Goal: Task Accomplishment & Management: Manage account settings

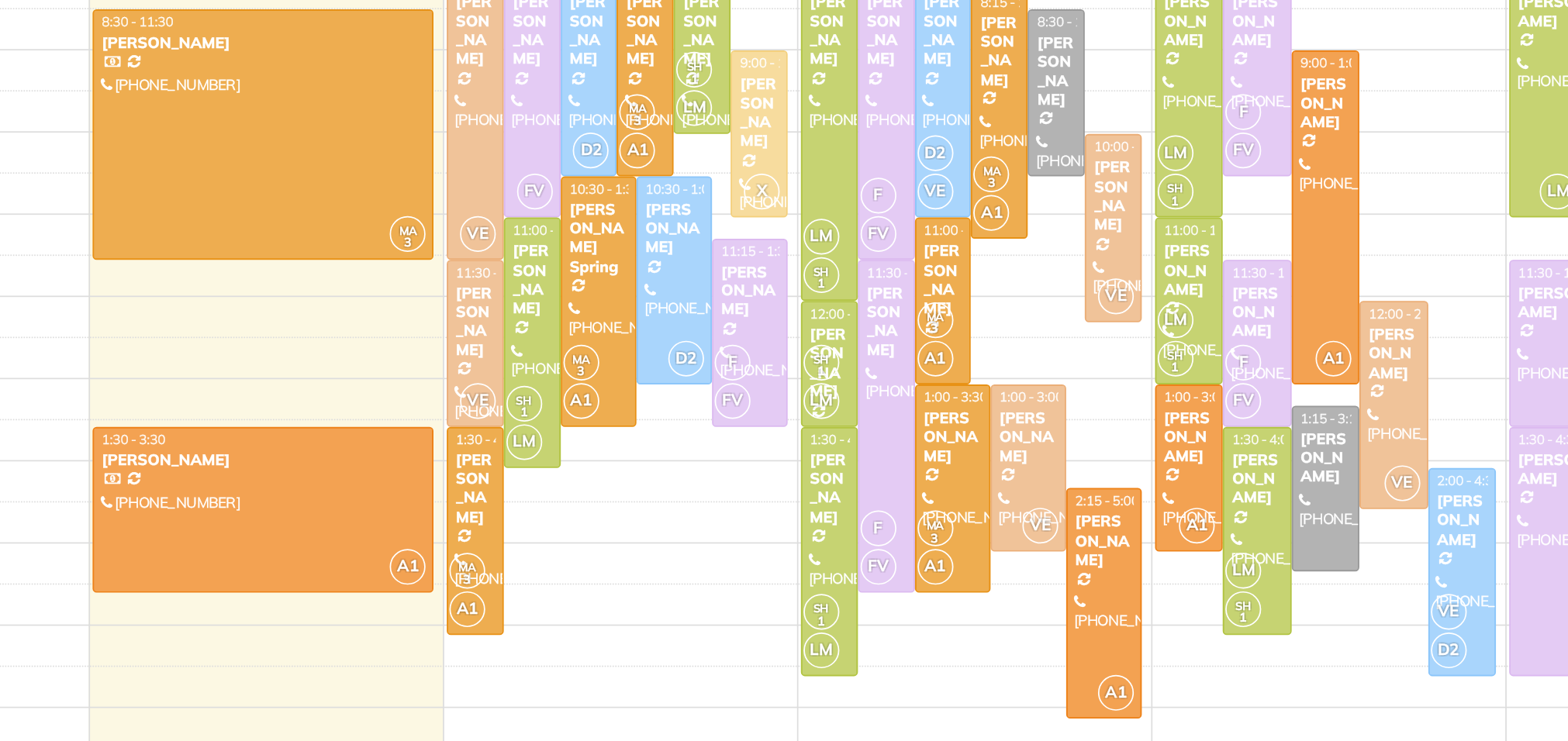
scroll to position [6, 6]
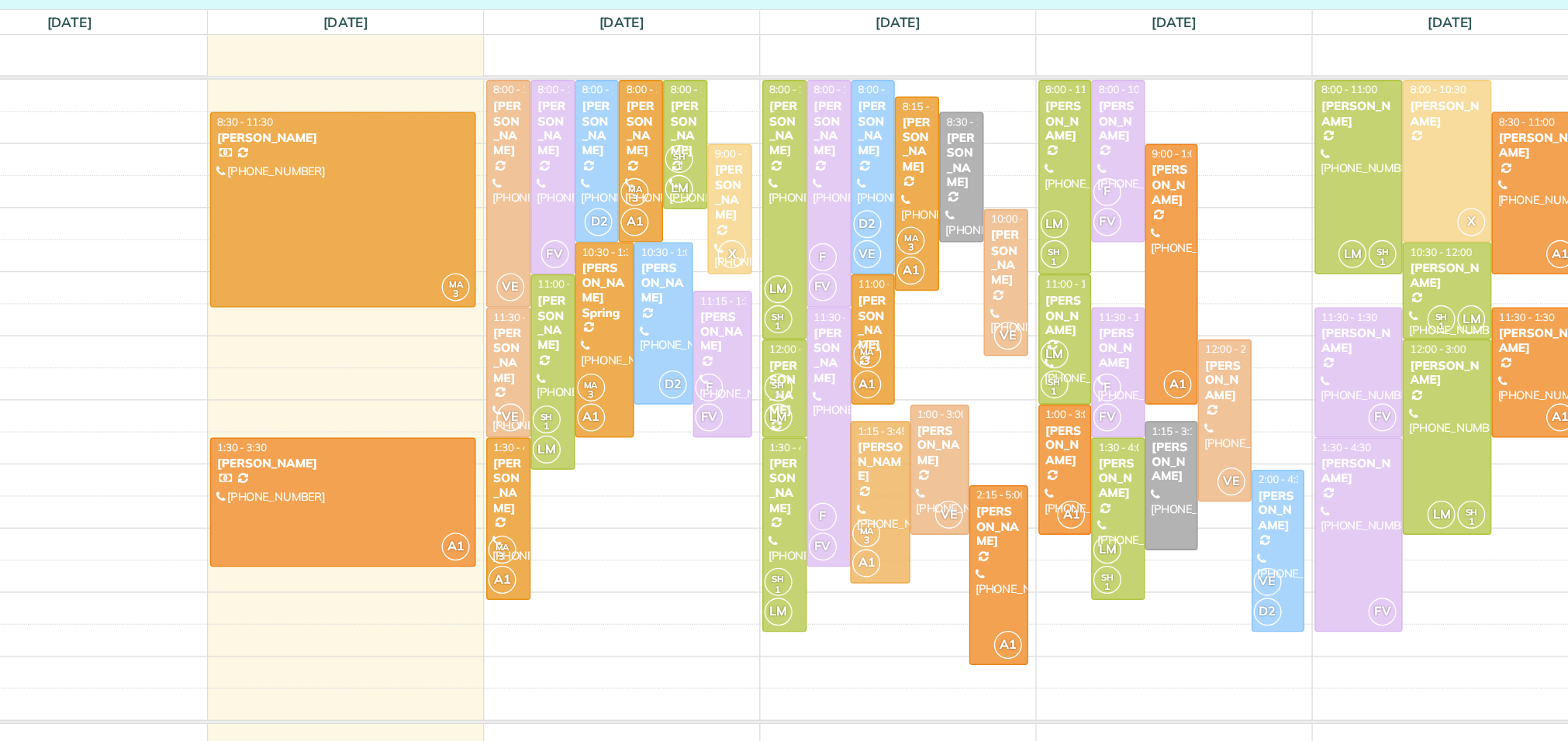
drag, startPoint x: 817, startPoint y: 464, endPoint x: 817, endPoint y: 475, distance: 11.0
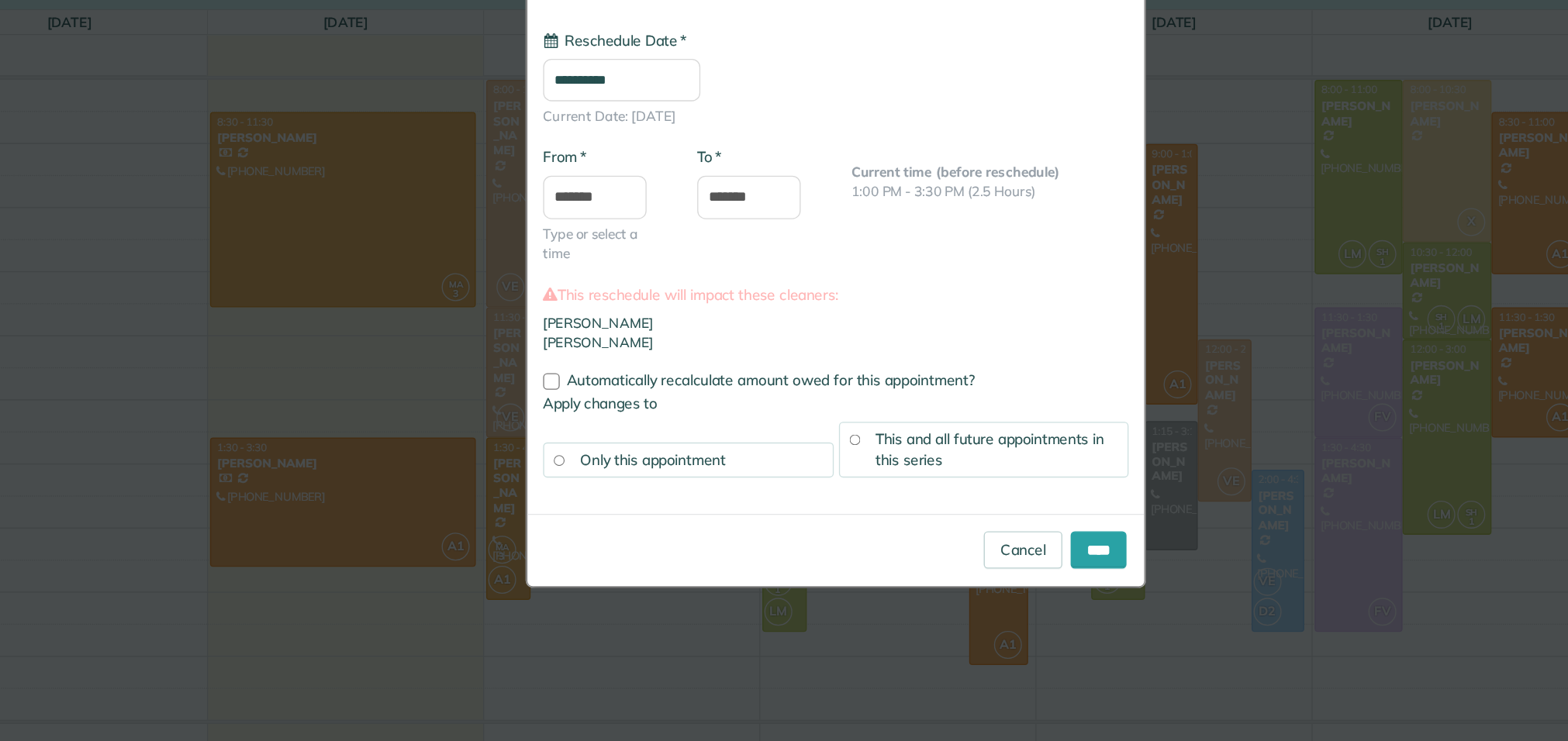
click at [611, 177] on input "**********" at bounding box center [623, 176] width 118 height 32
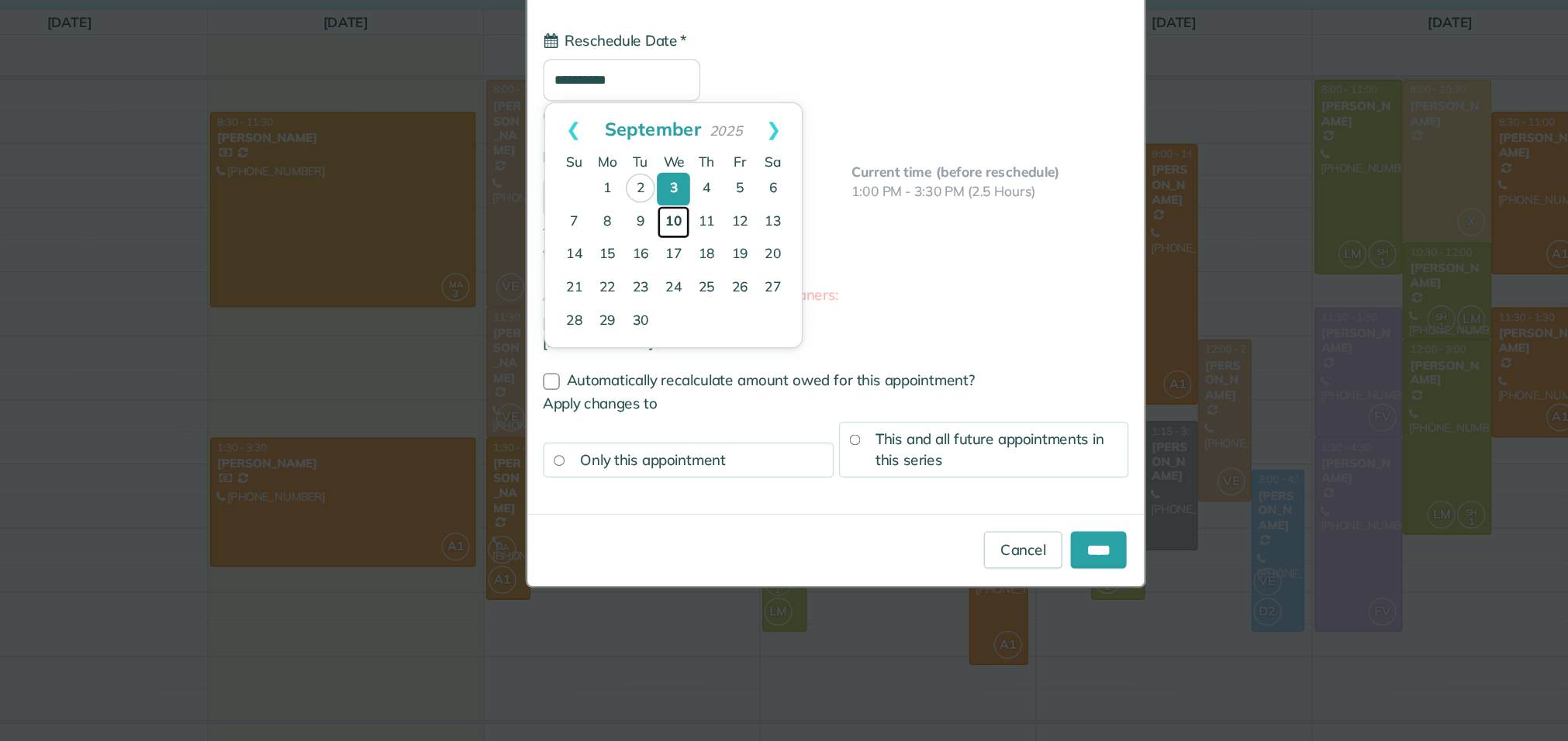
click at [664, 282] on link "10" at bounding box center [663, 284] width 25 height 25
type input "**********"
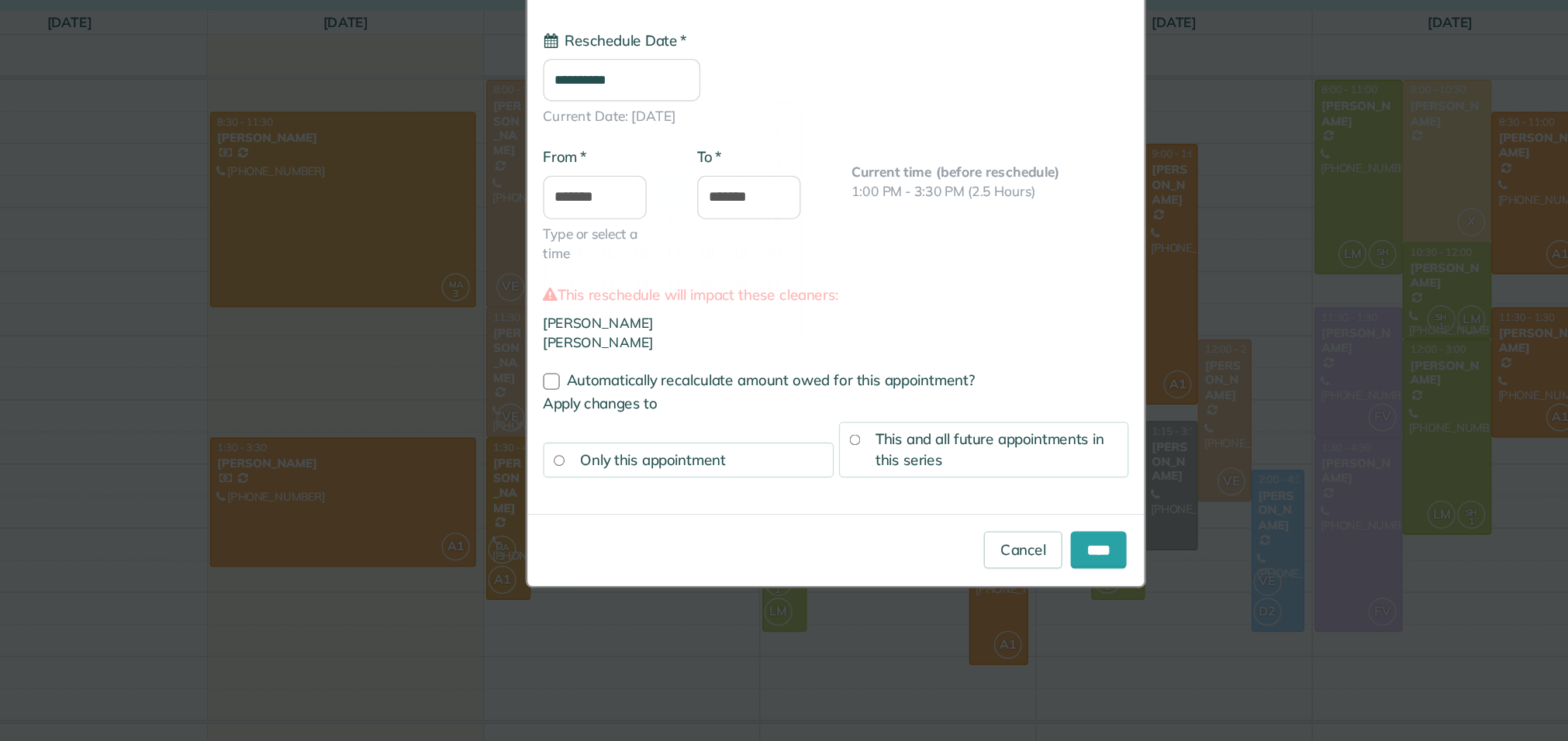
click at [664, 282] on div "* From ******* Type or select a time" at bounding box center [611, 279] width 116 height 104
click at [604, 266] on input "*******" at bounding box center [603, 266] width 78 height 33
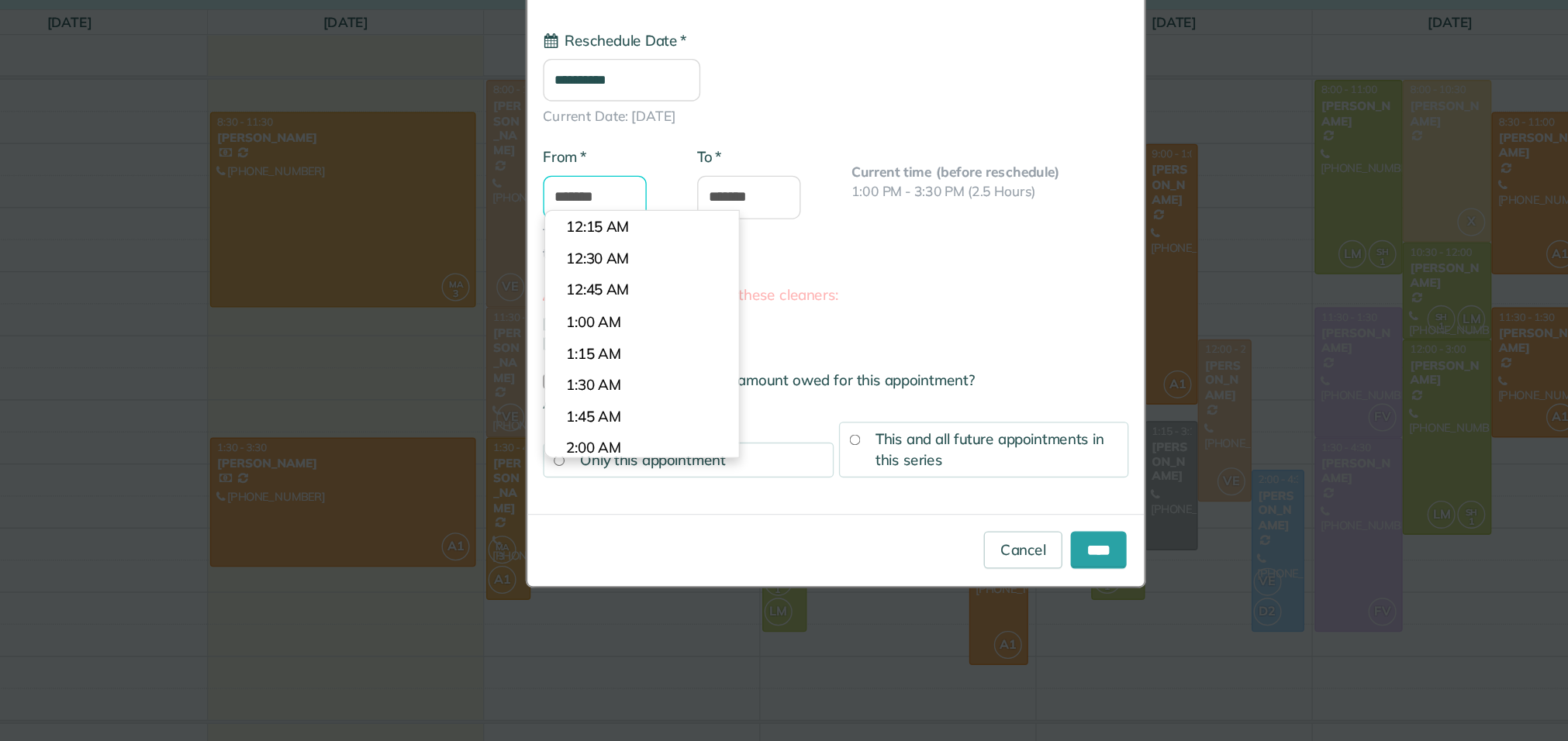
scroll to position [1207, 0]
click at [597, 289] on body "Dashboard Scheduling Calendar View List View Dispatch View - Weekly scheduling …" at bounding box center [784, 370] width 1568 height 741
type input "*******"
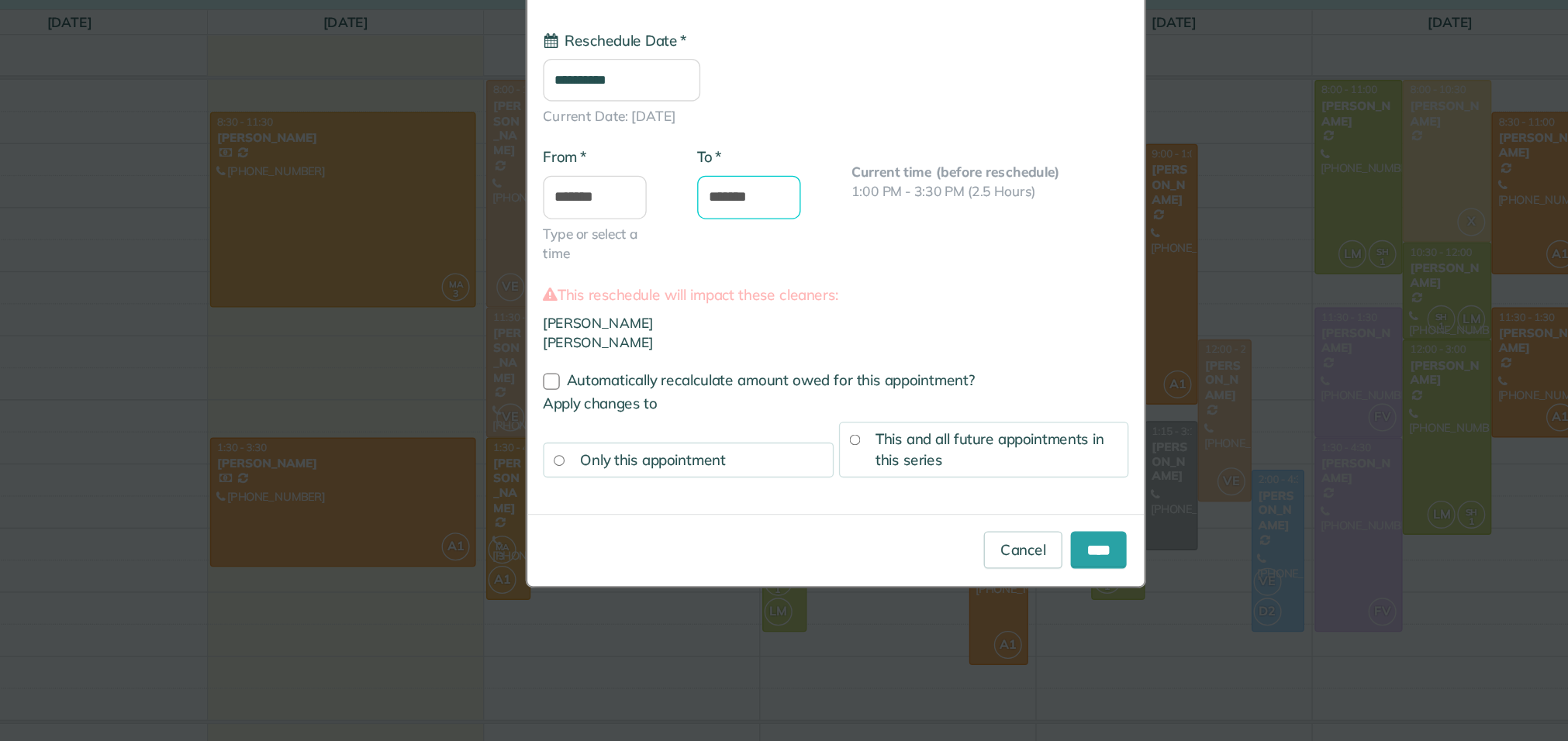
click at [712, 269] on input "*******" at bounding box center [718, 266] width 78 height 33
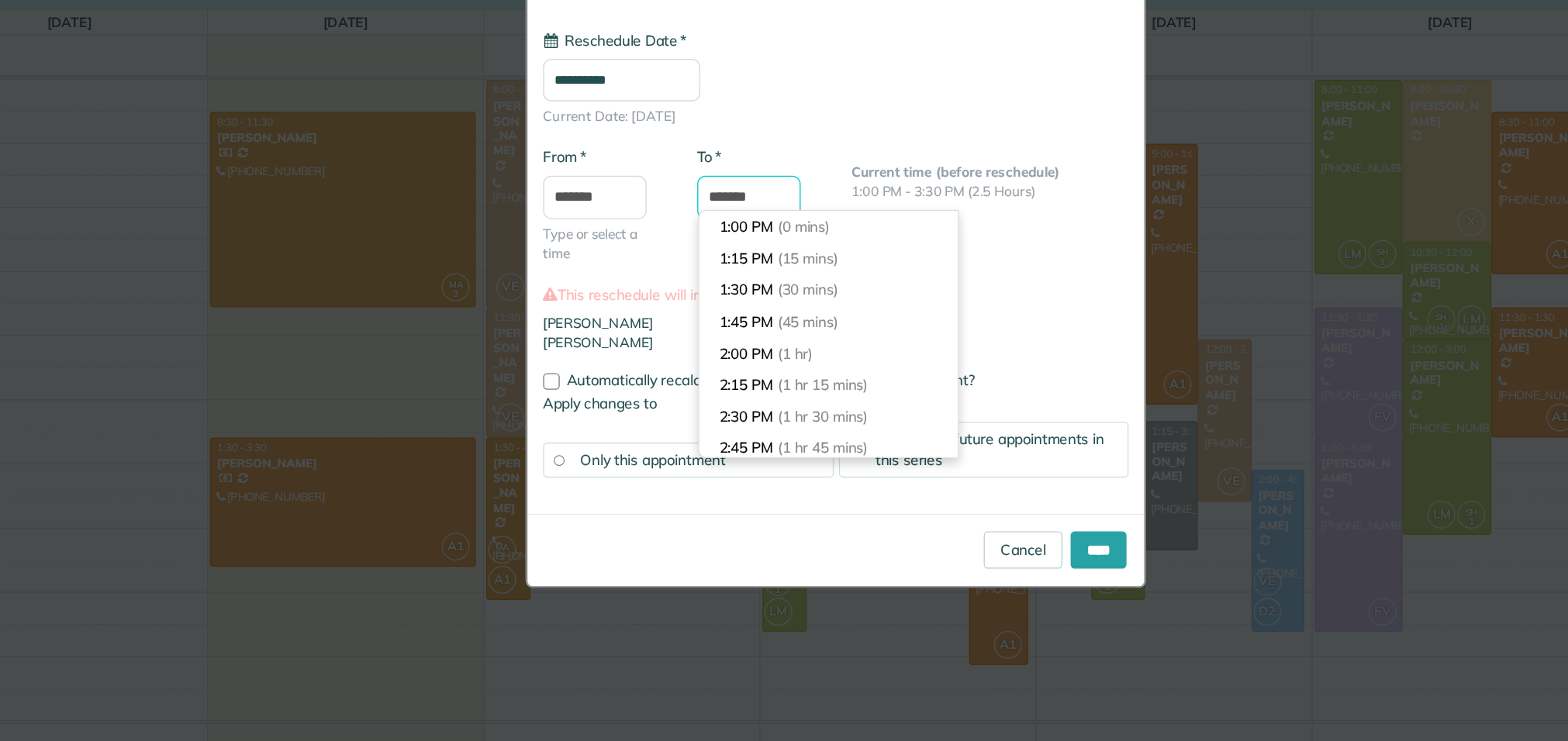
scroll to position [237, 0]
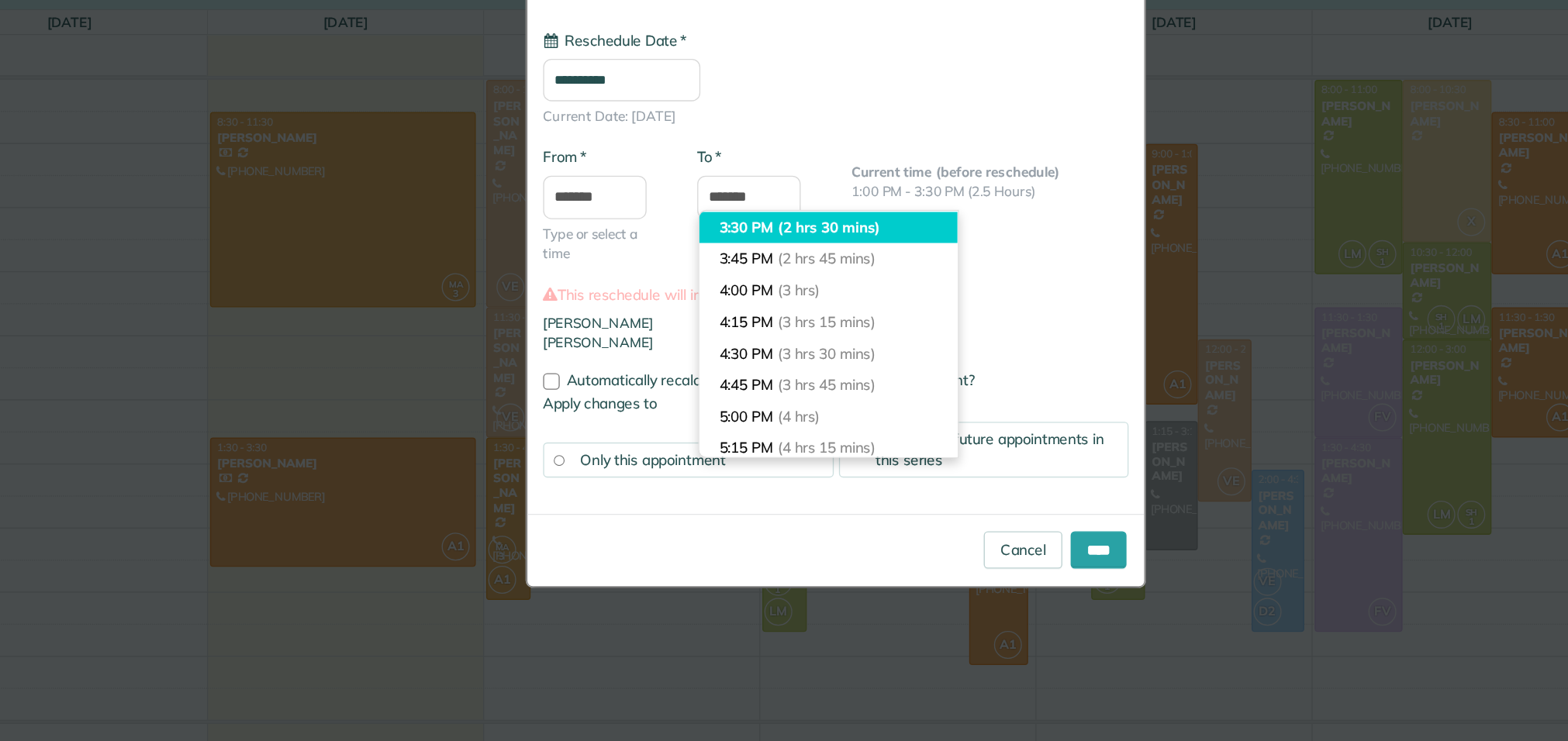
click at [726, 294] on li "3:30 PM (2 hrs 30 mins)" at bounding box center [779, 288] width 194 height 24
type input "*******"
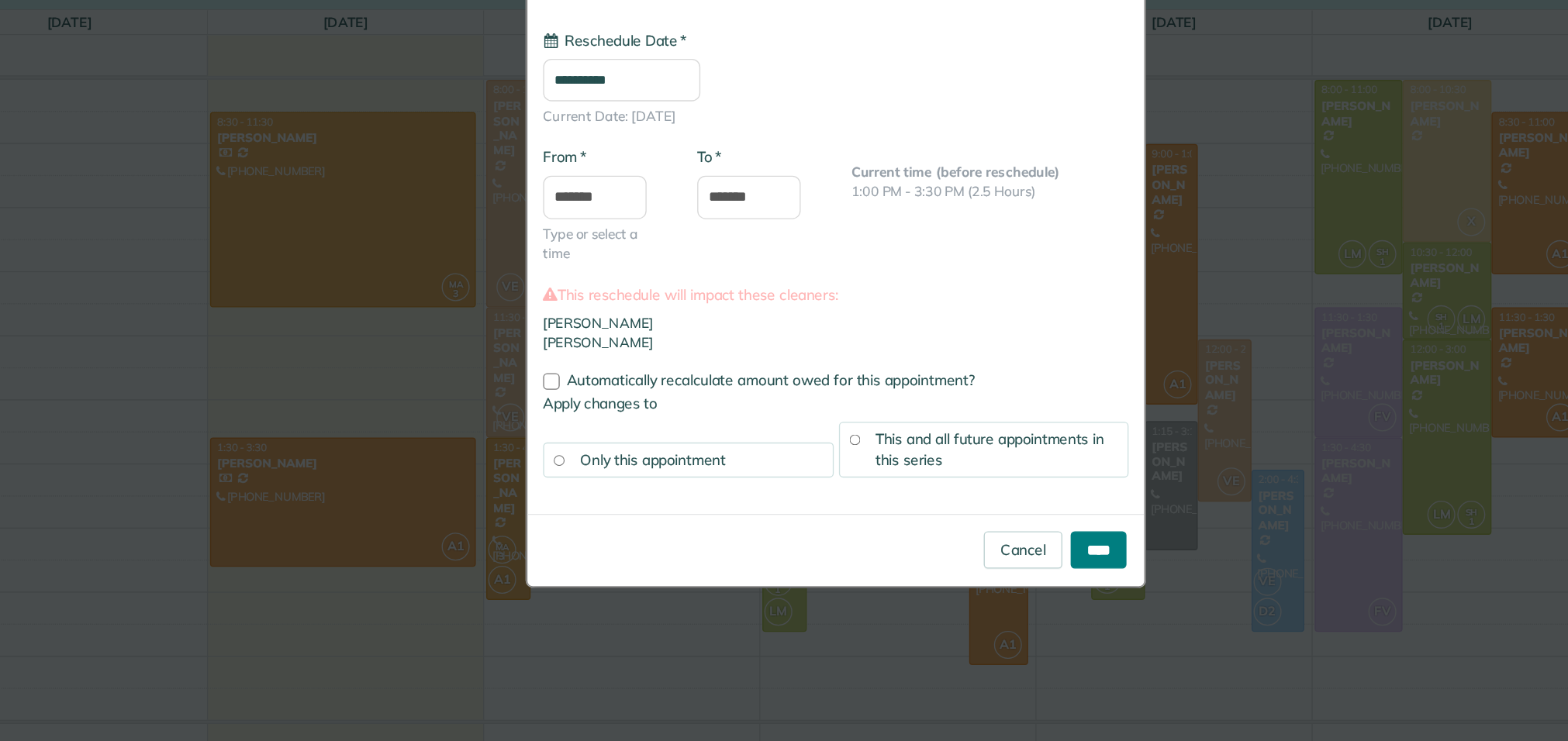
click at [974, 529] on input "****" at bounding box center [981, 529] width 42 height 28
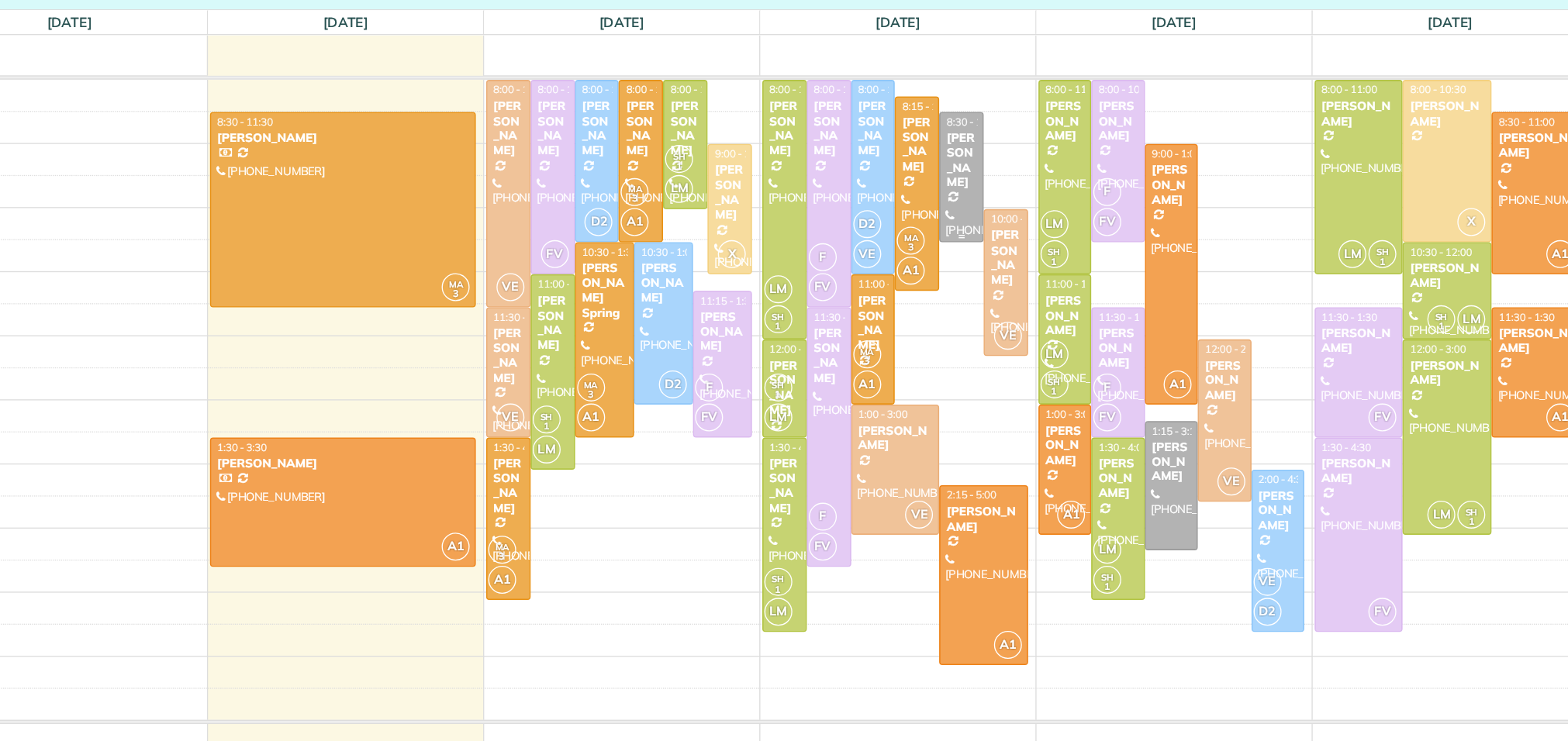
click at [880, 237] on div "Dawn Dawley" at bounding box center [878, 237] width 24 height 45
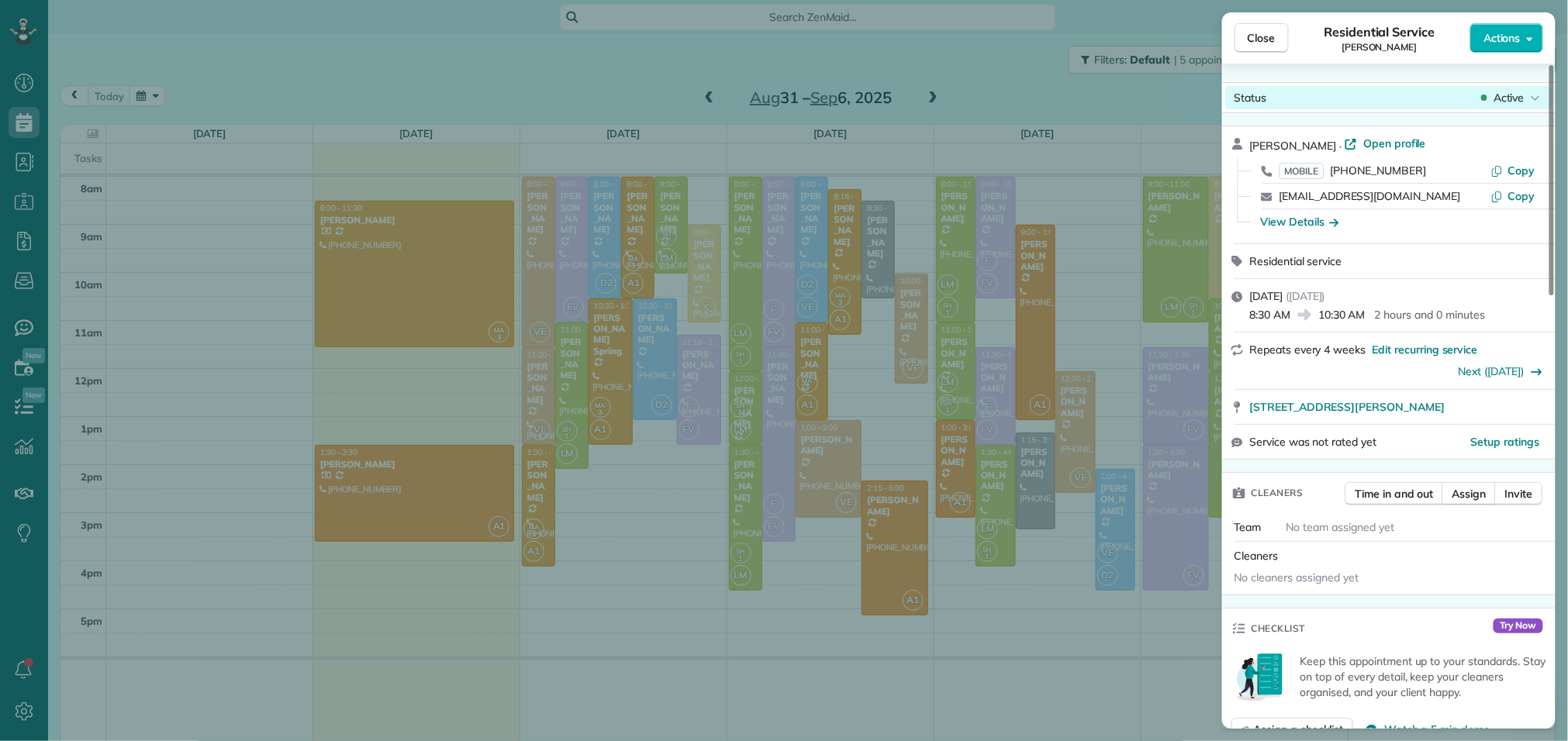
click at [1503, 95] on span "Active" at bounding box center [1509, 98] width 31 height 15
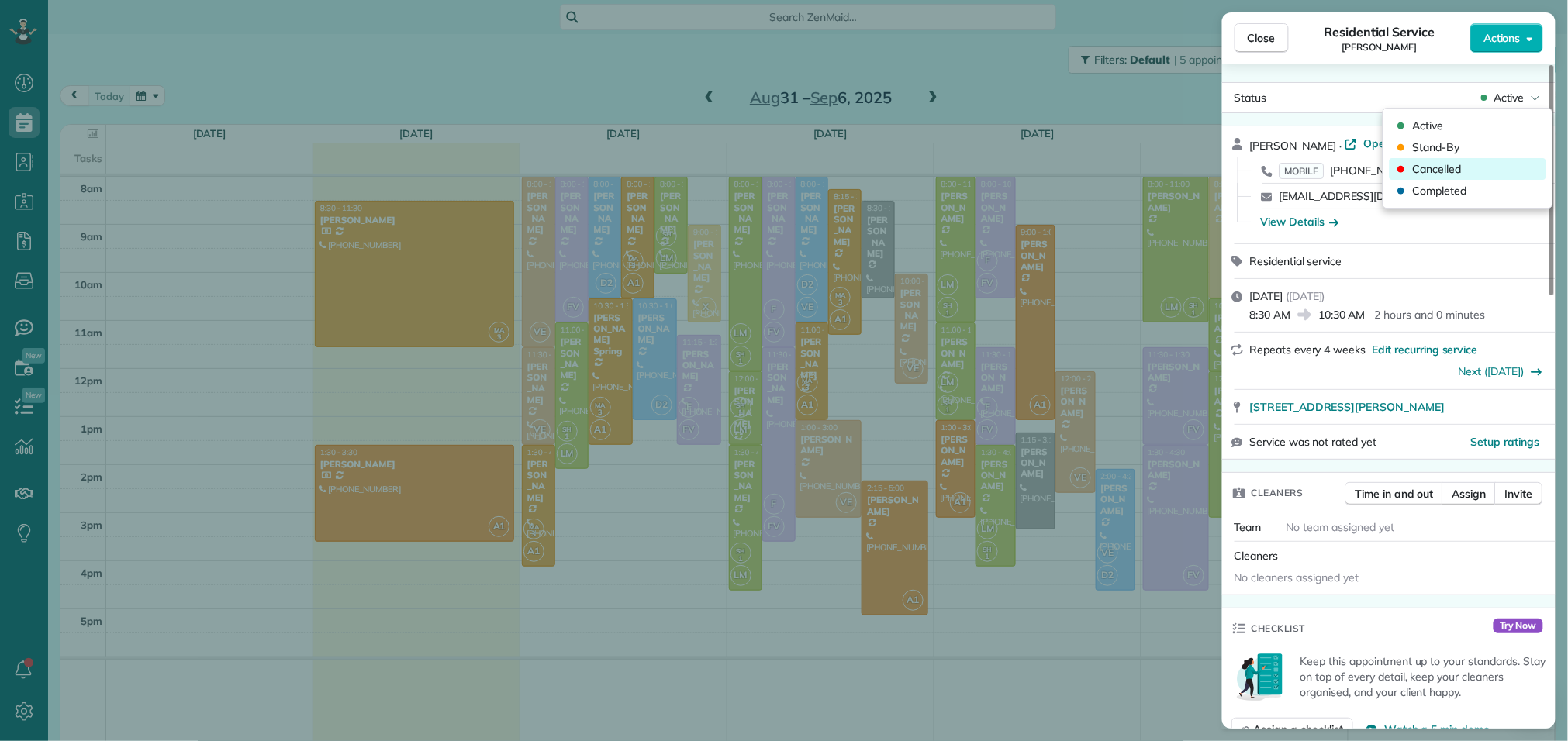
click at [1441, 173] on span "Cancelled" at bounding box center [1438, 169] width 49 height 15
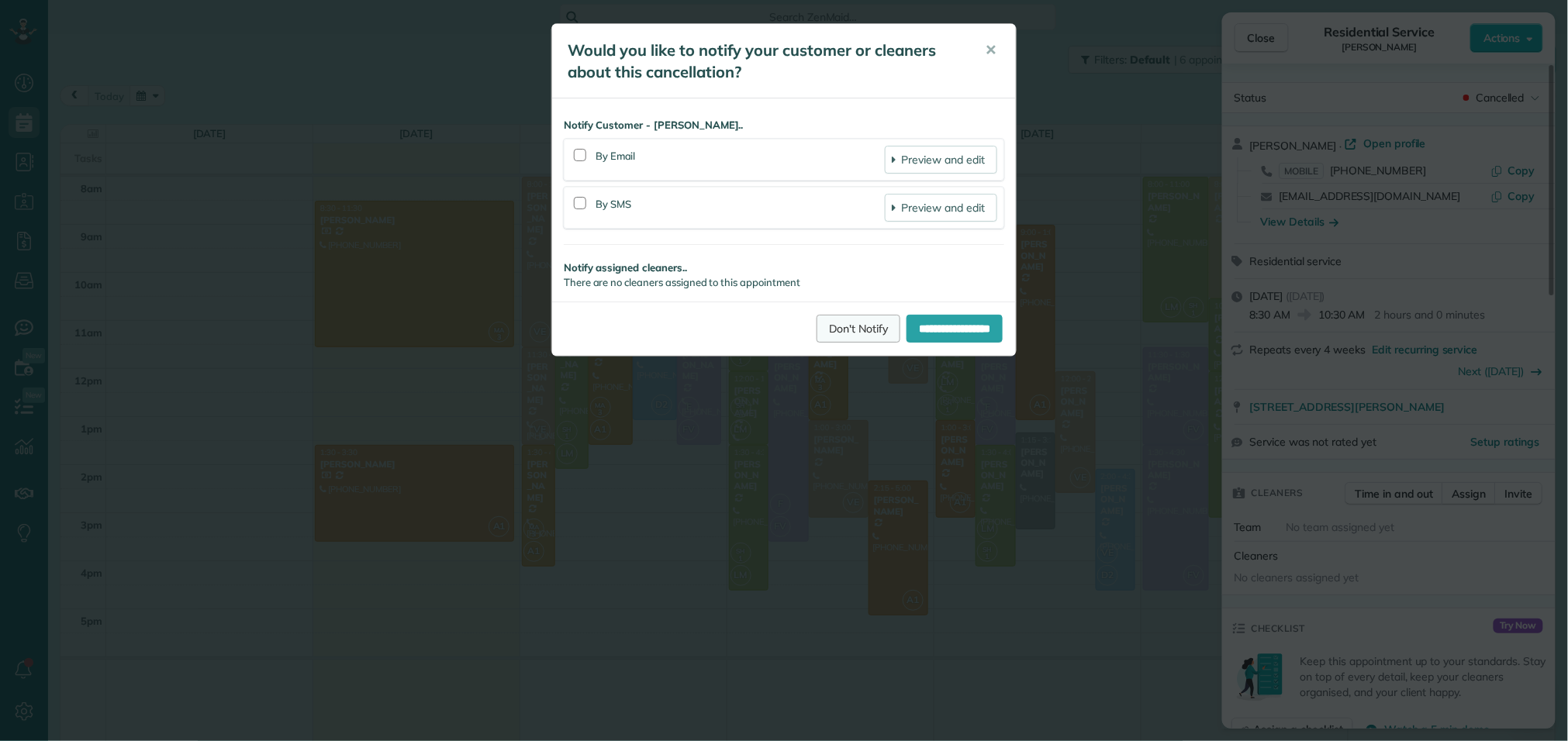
click at [834, 331] on link "Don't Notify" at bounding box center [858, 328] width 83 height 28
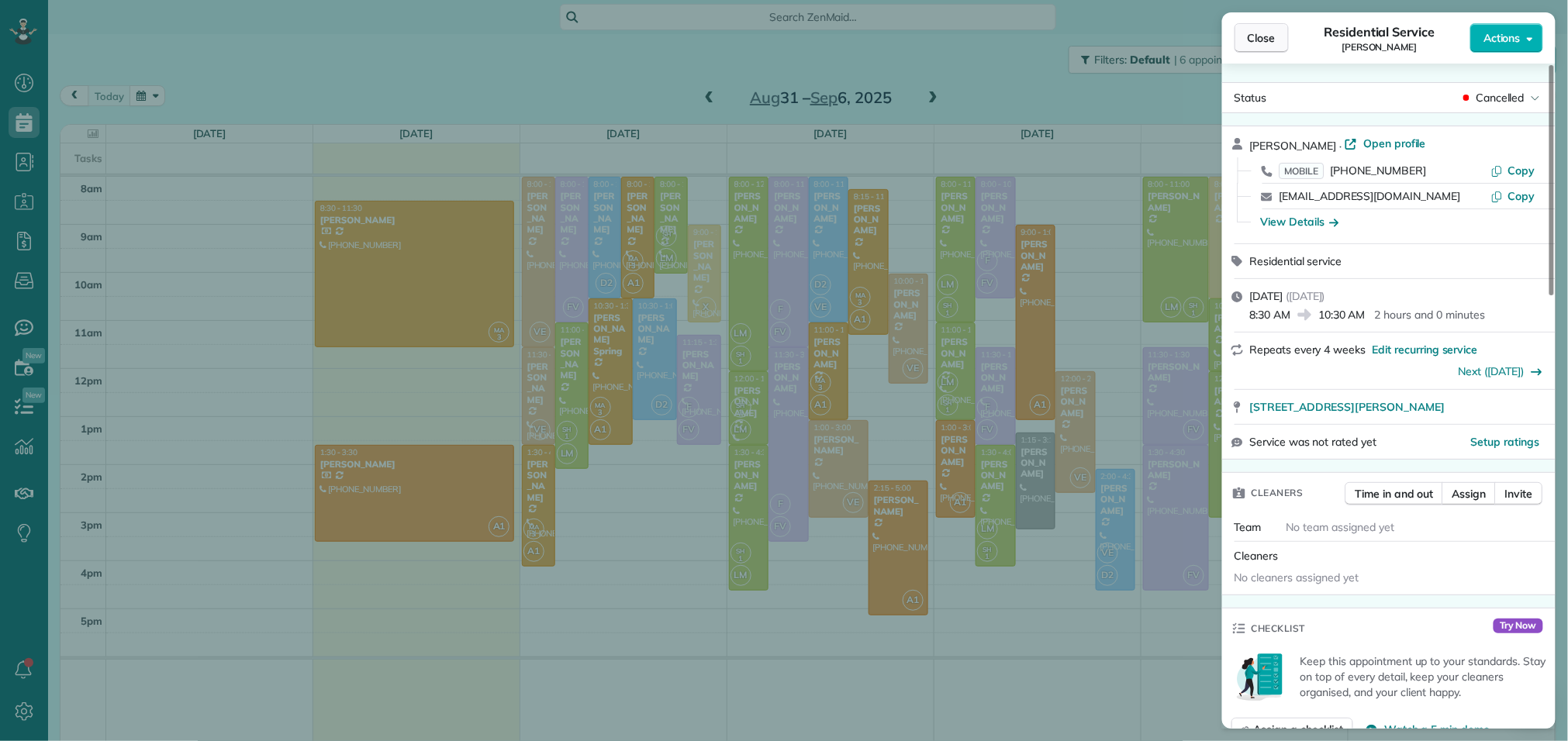
click at [1270, 44] on span "Close" at bounding box center [1261, 38] width 28 height 15
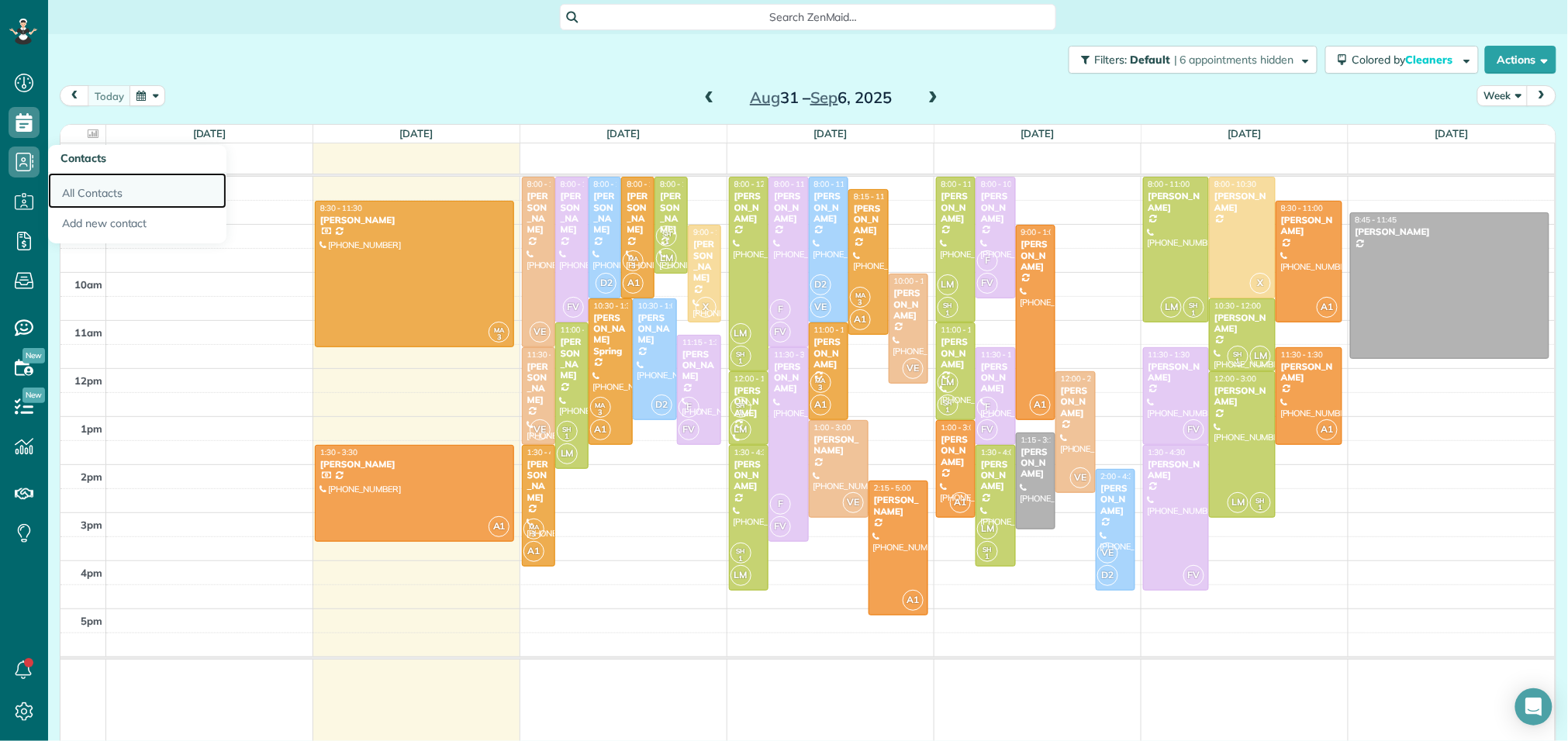
click at [79, 193] on link "All Contacts" at bounding box center [137, 190] width 178 height 35
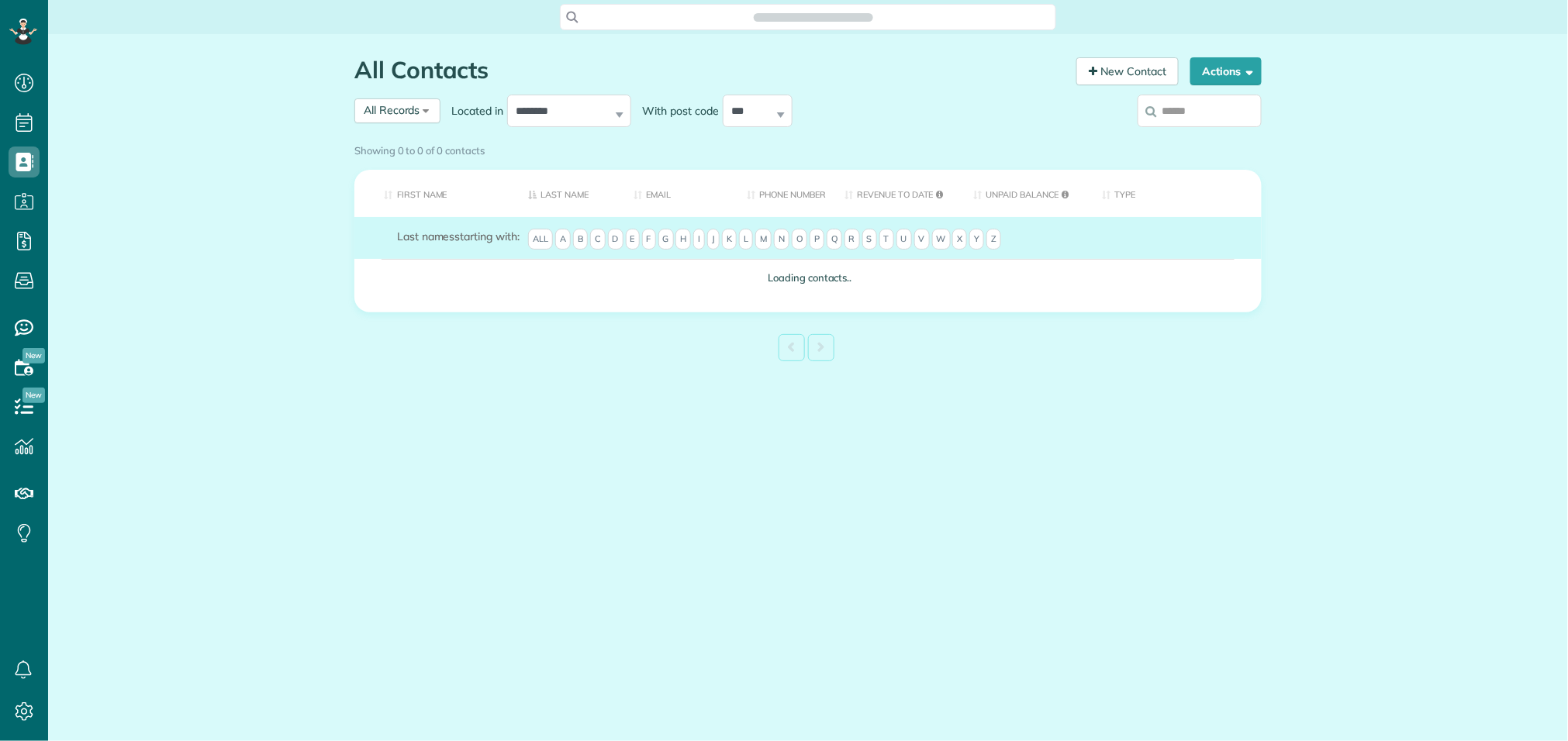
scroll to position [6, 6]
click at [1159, 111] on input "search" at bounding box center [1200, 111] width 124 height 33
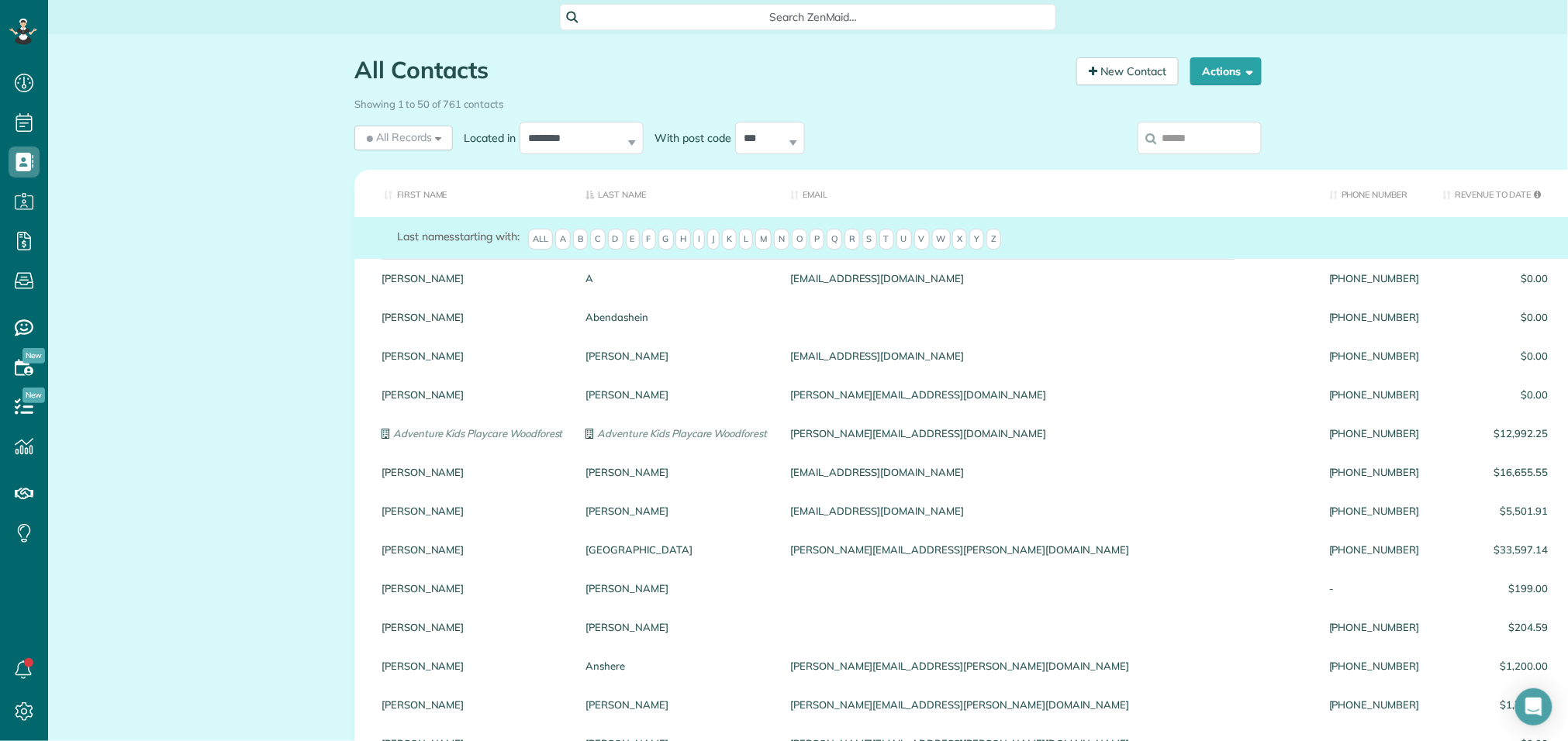
click at [1195, 137] on input "search" at bounding box center [1200, 138] width 124 height 33
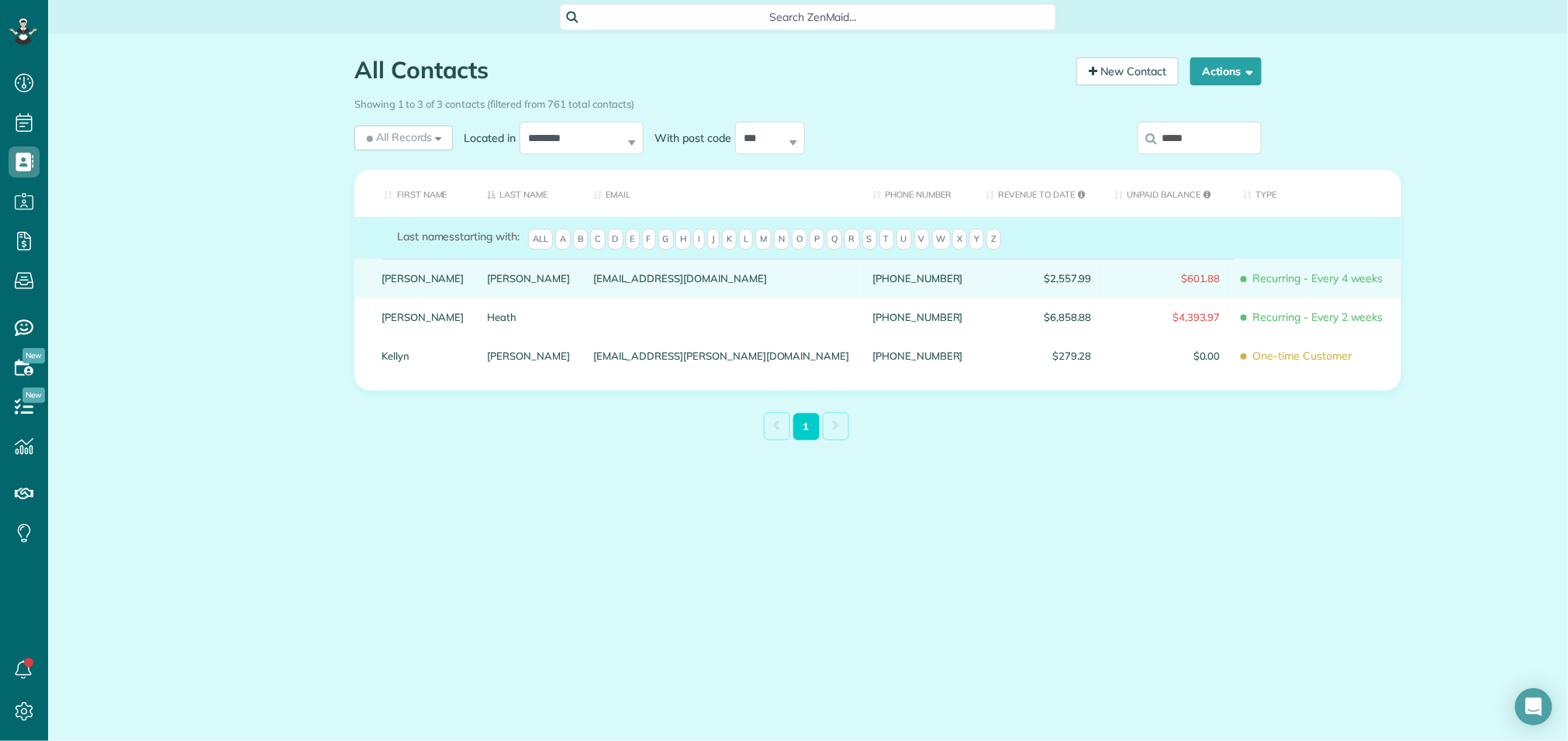
type input "*****"
click at [488, 284] on link "Coffman" at bounding box center [529, 278] width 83 height 11
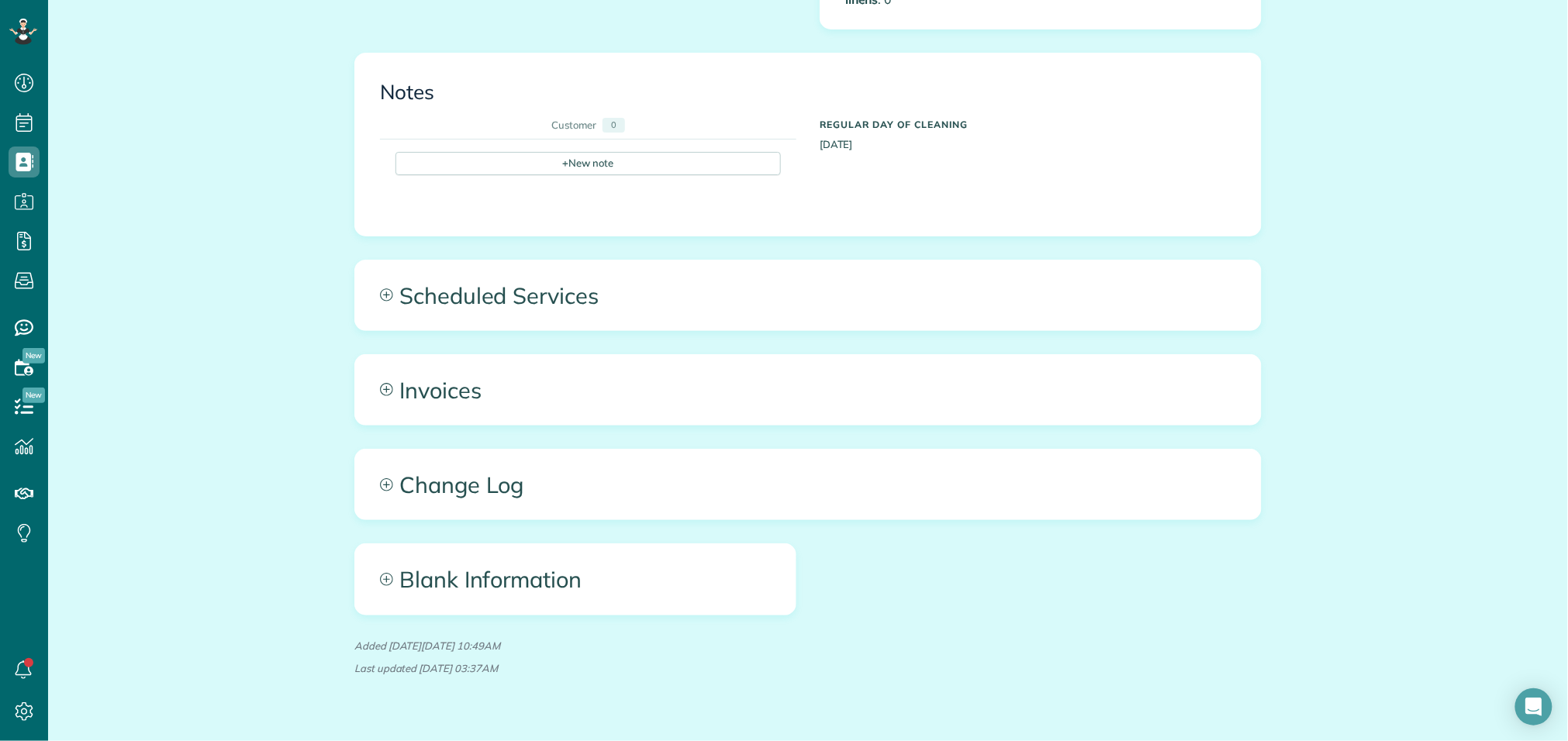
scroll to position [937, 0]
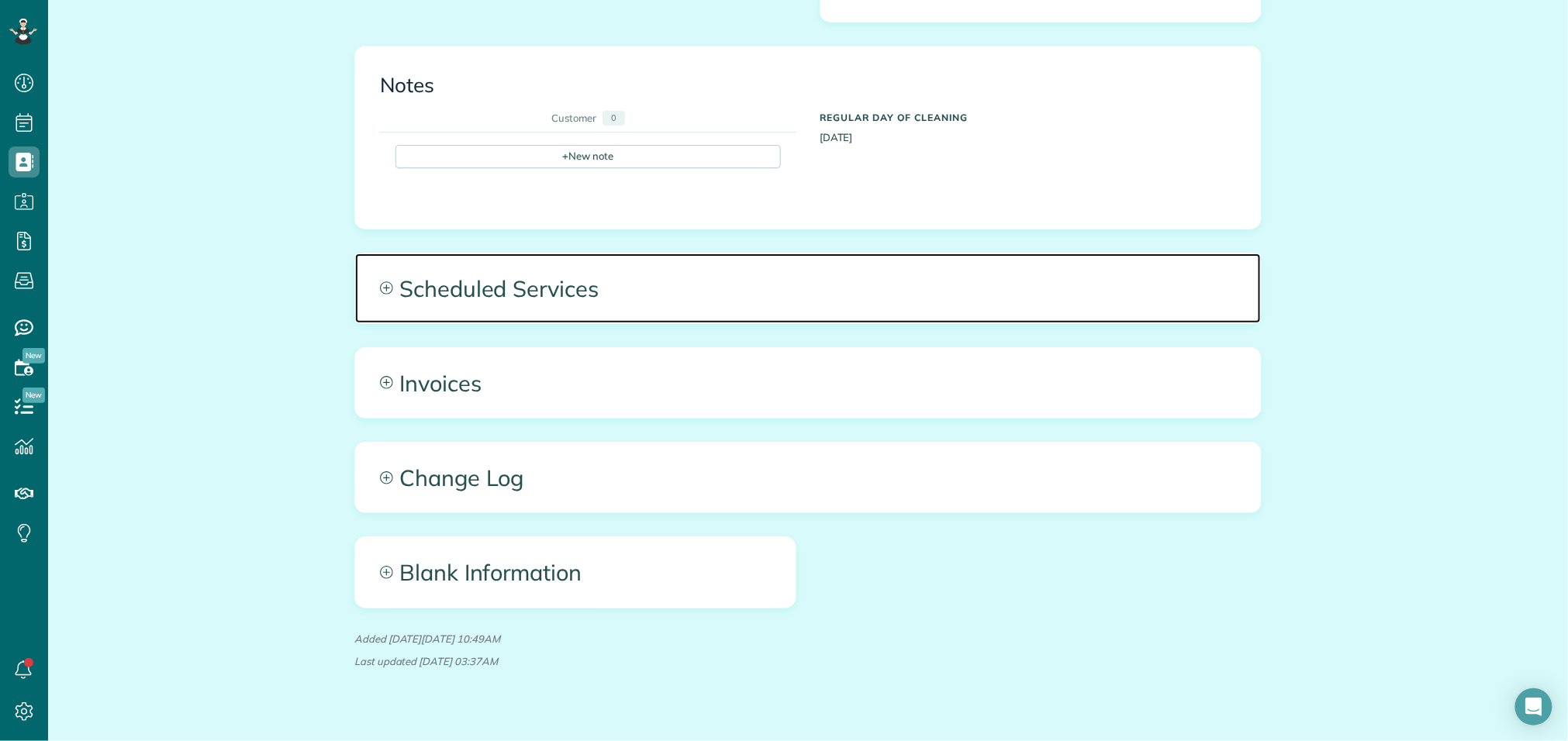
click at [565, 282] on span "Scheduled Services" at bounding box center [807, 288] width 906 height 70
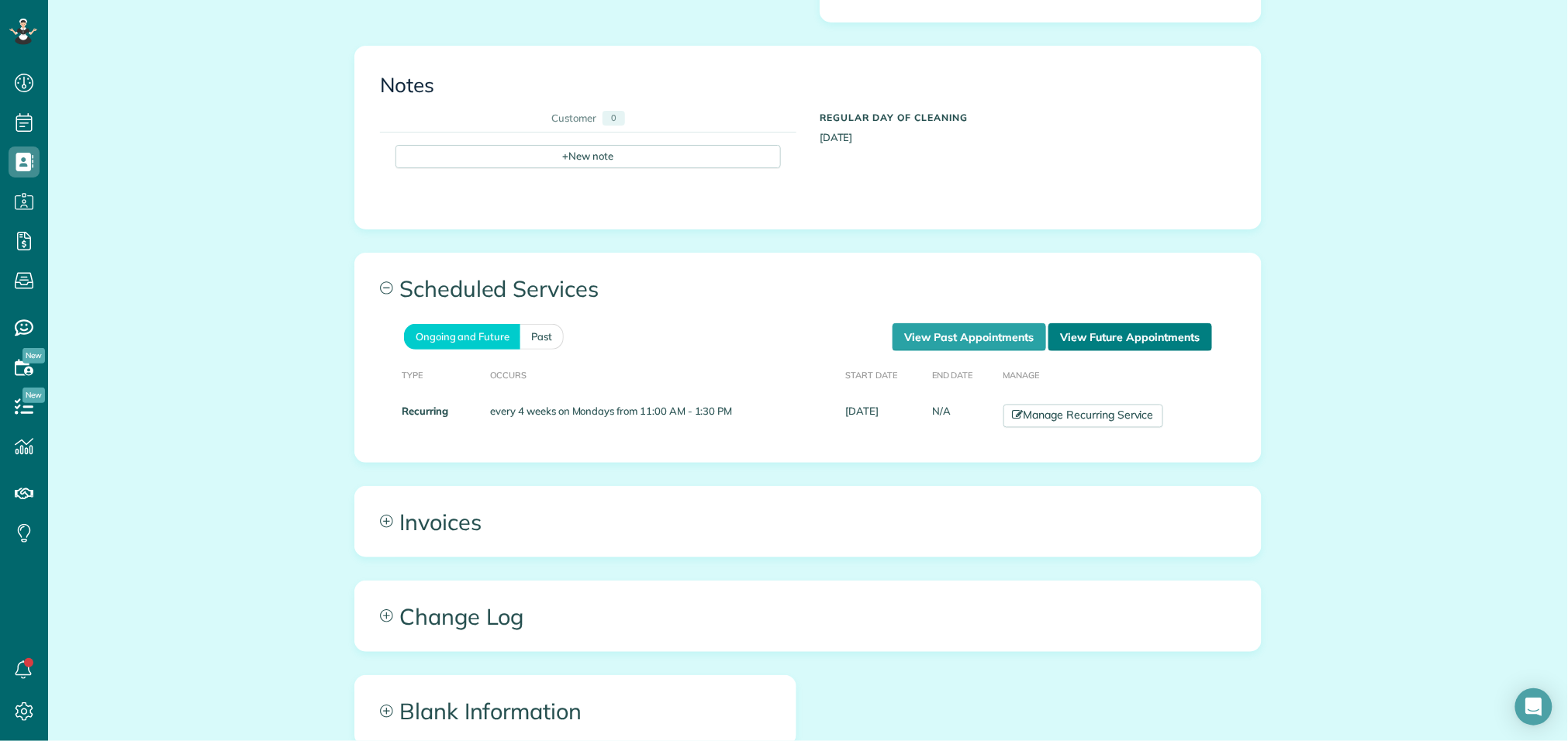
click at [1150, 328] on link "View Future Appointments" at bounding box center [1131, 336] width 164 height 28
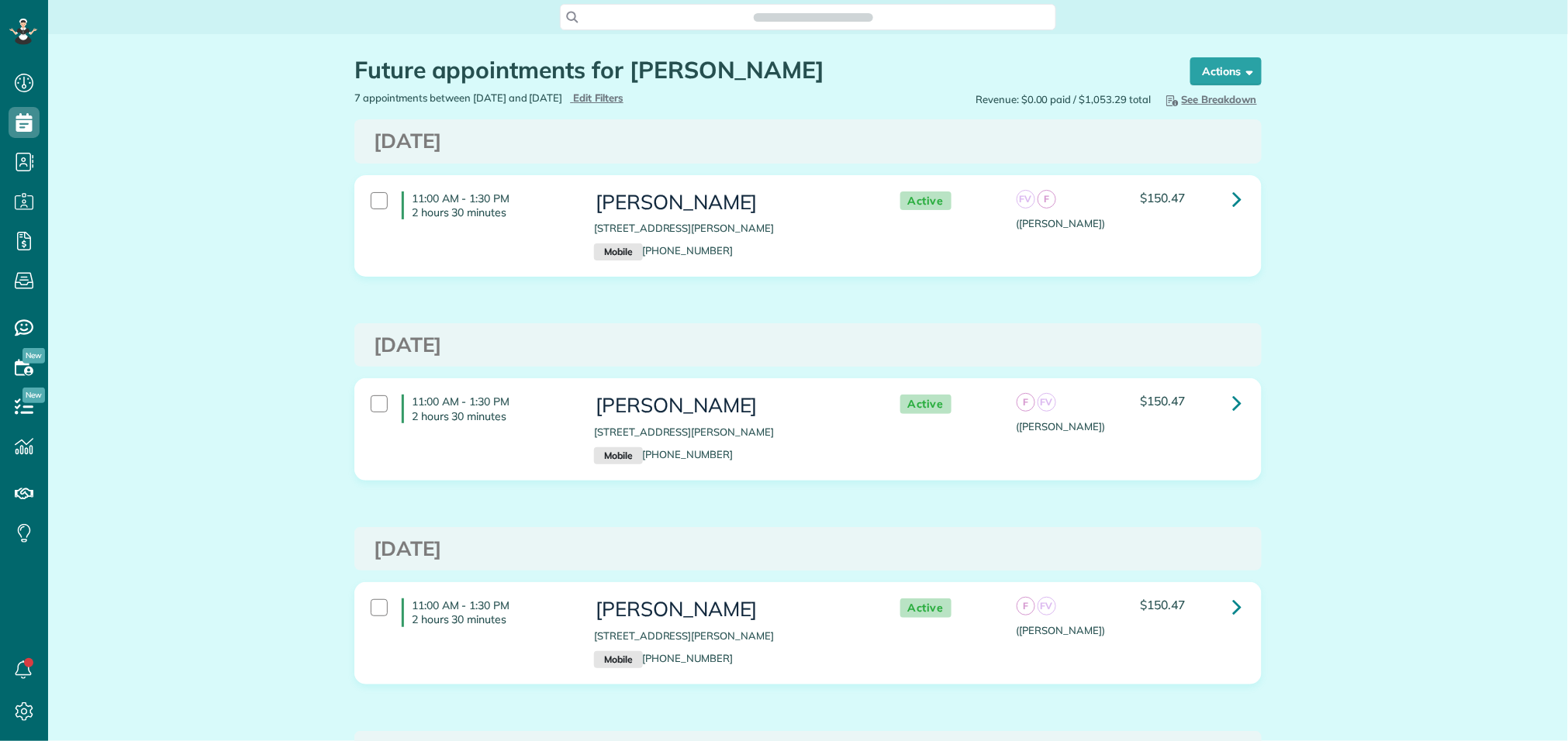
scroll to position [6, 6]
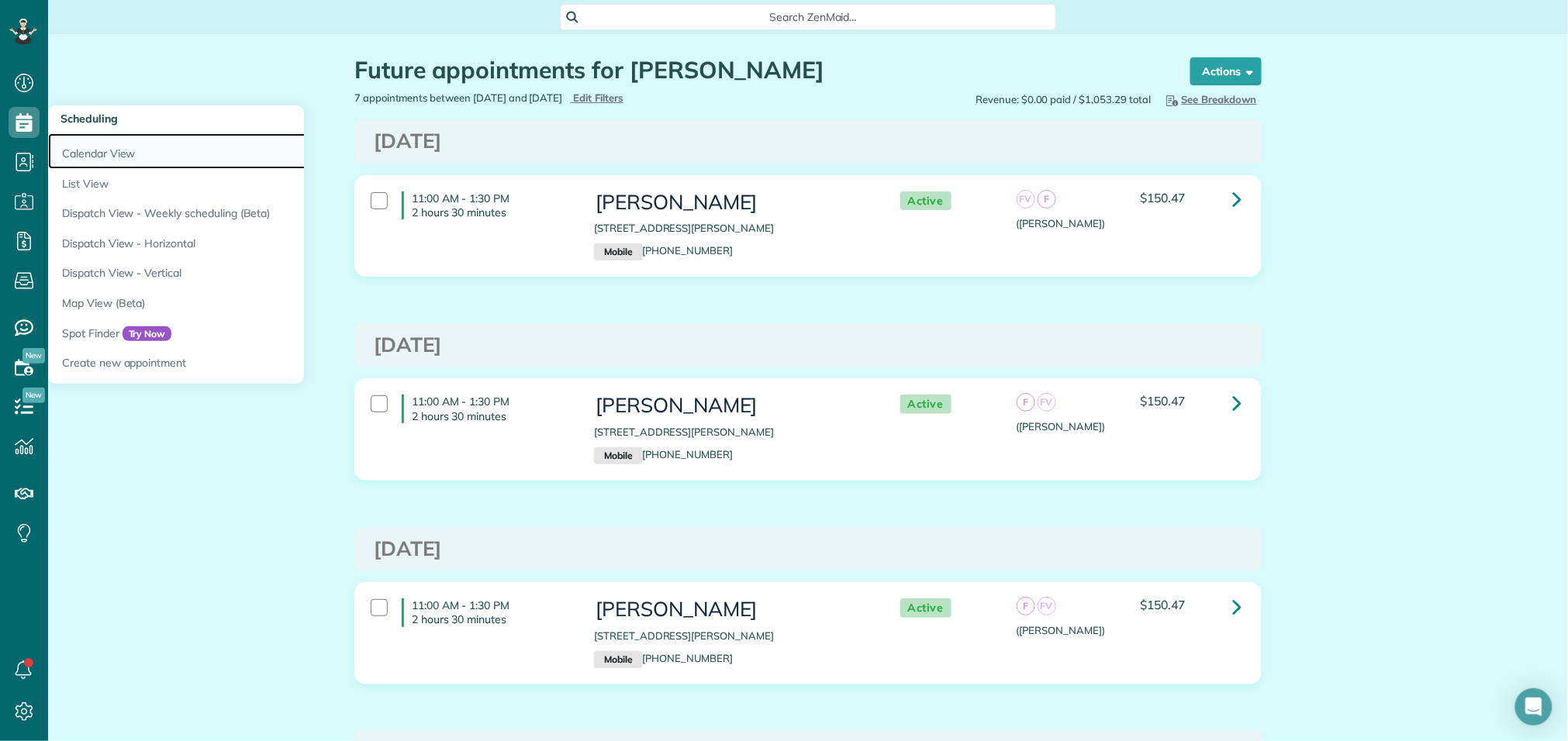
click at [90, 151] on link "Calendar View" at bounding box center [242, 151] width 387 height 35
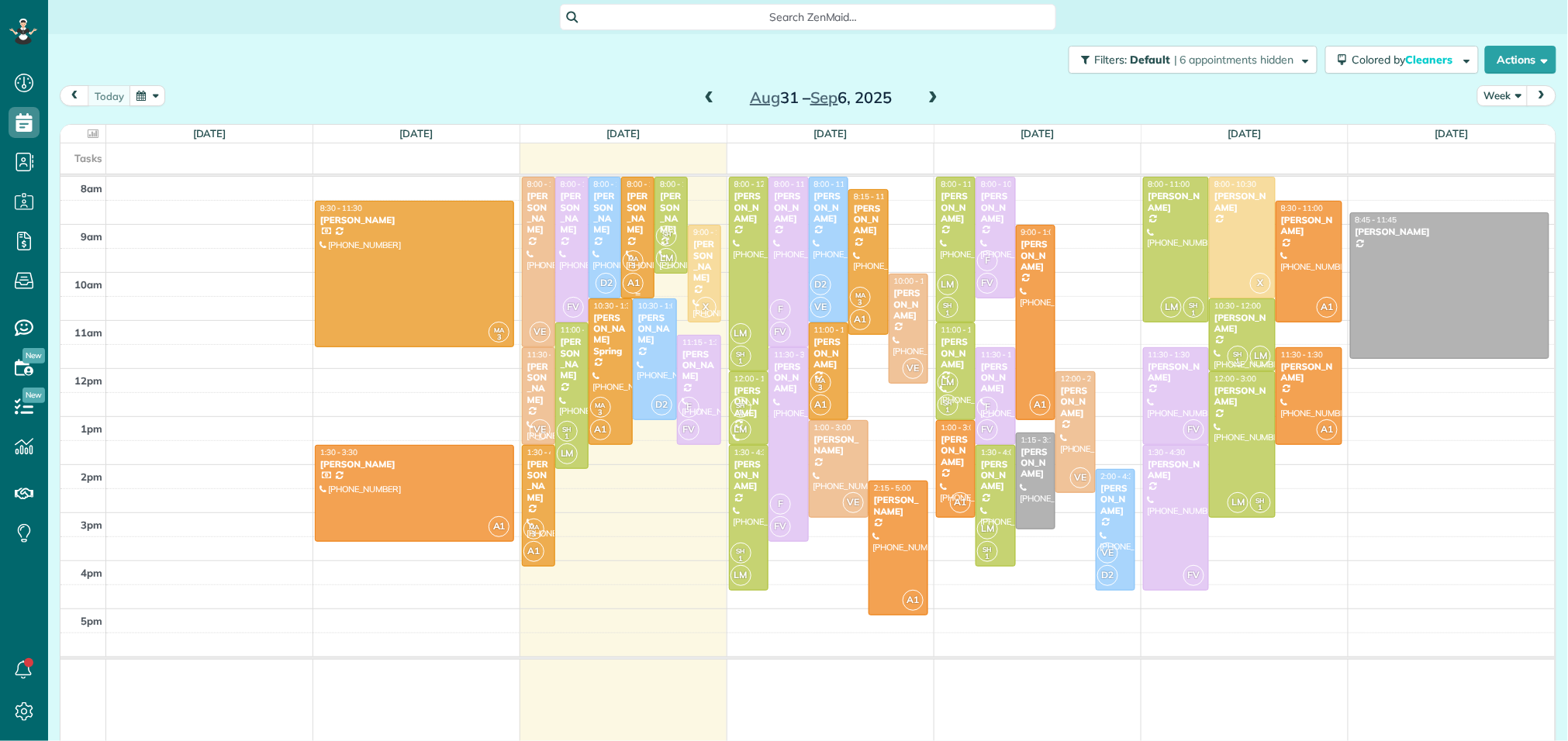
scroll to position [6, 6]
click at [931, 89] on span at bounding box center [933, 99] width 17 height 23
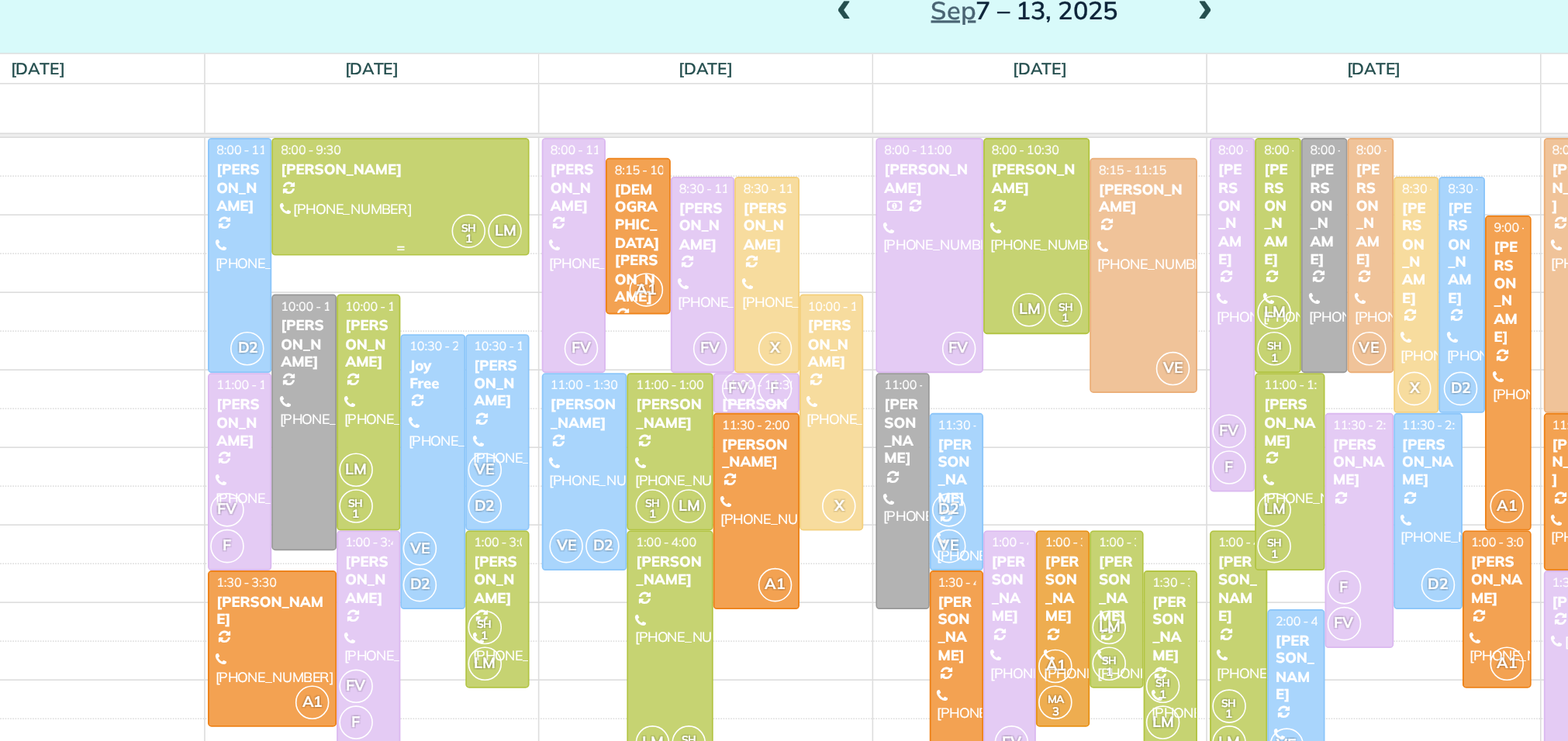
scroll to position [20, 0]
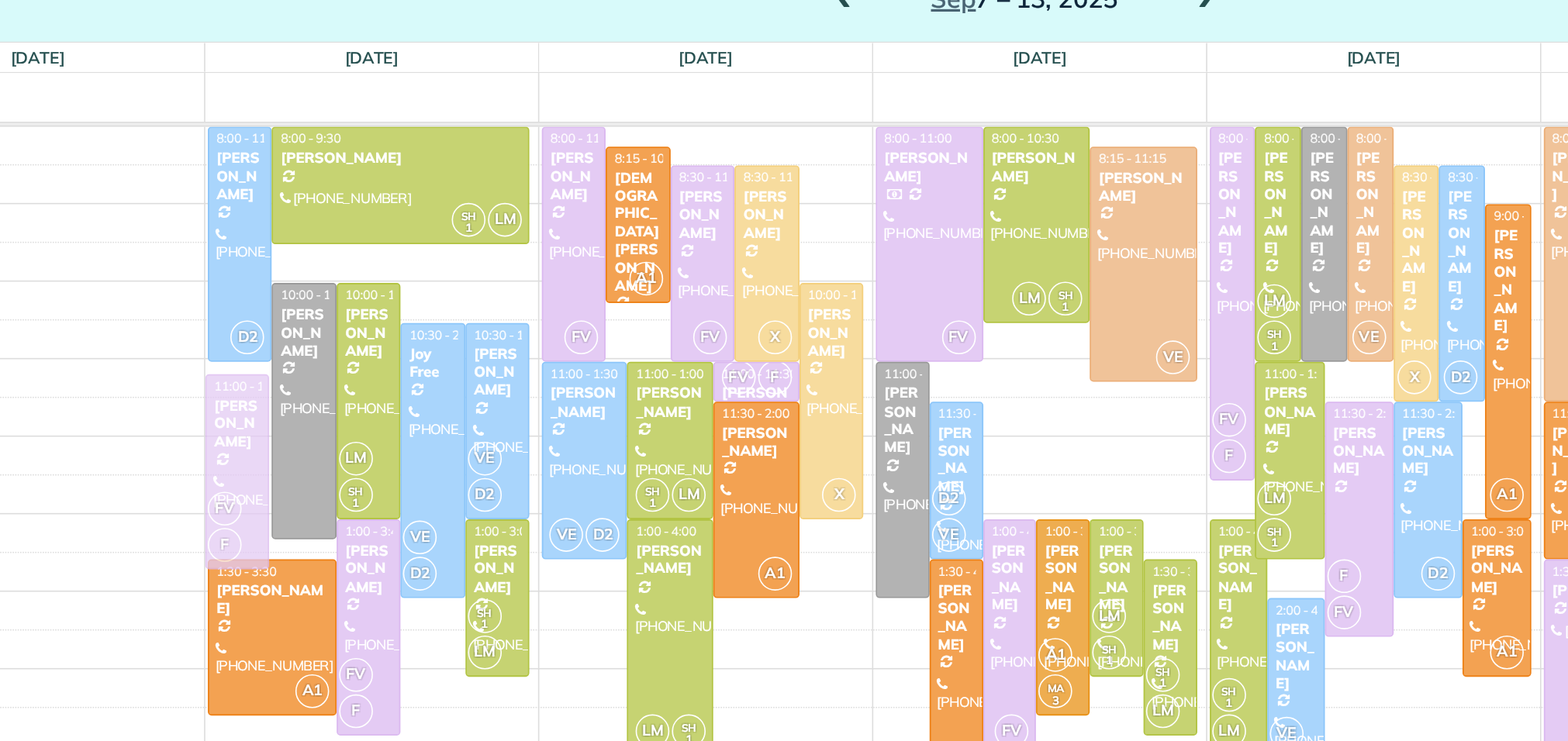
click at [329, 354] on div "Sun 9/7 No Appointments Mon 9/8 $1,312.00 40.5 Man Hours 10 Appointments 0% Pai…" at bounding box center [807, 414] width 1495 height 620
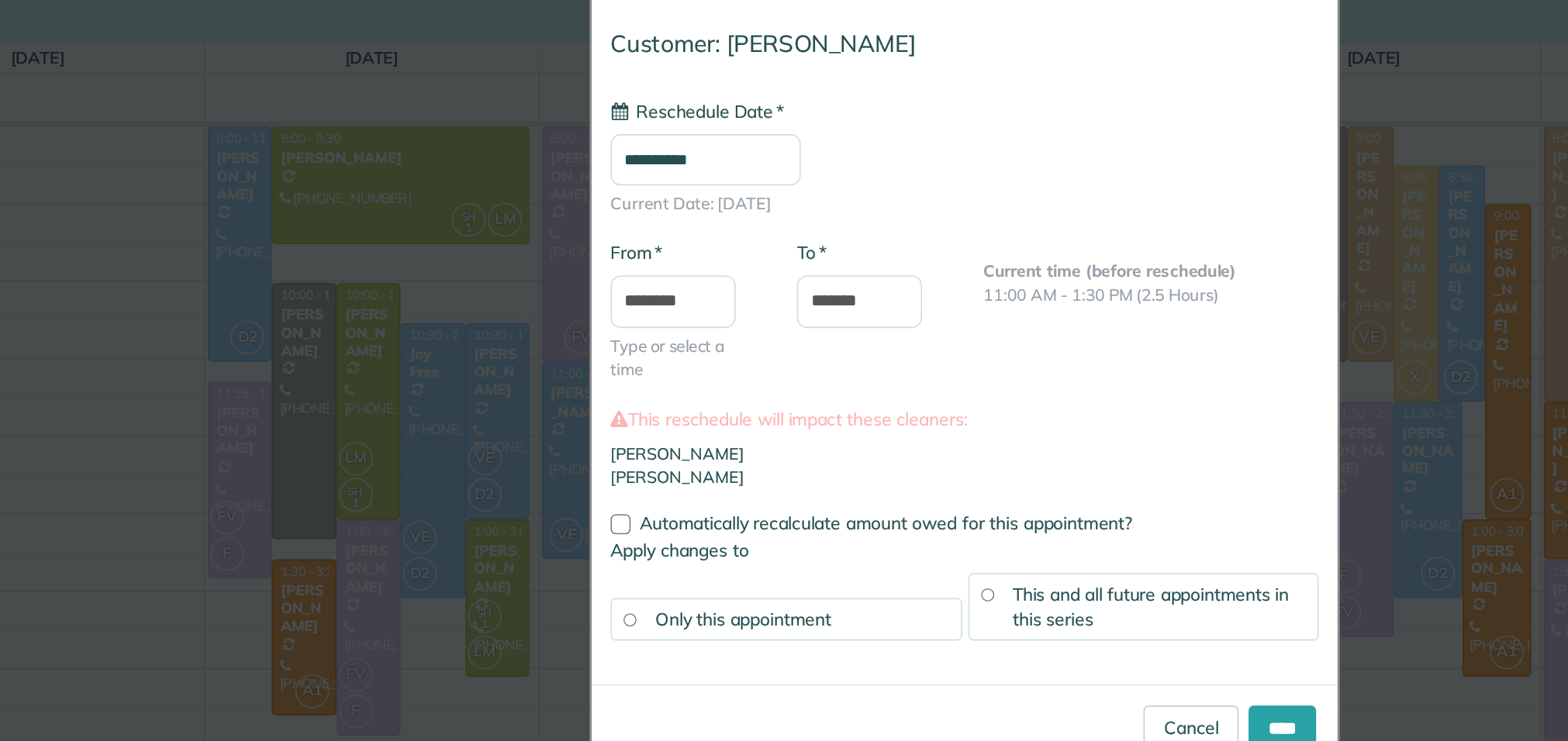
click at [608, 186] on input "**********" at bounding box center [623, 176] width 118 height 32
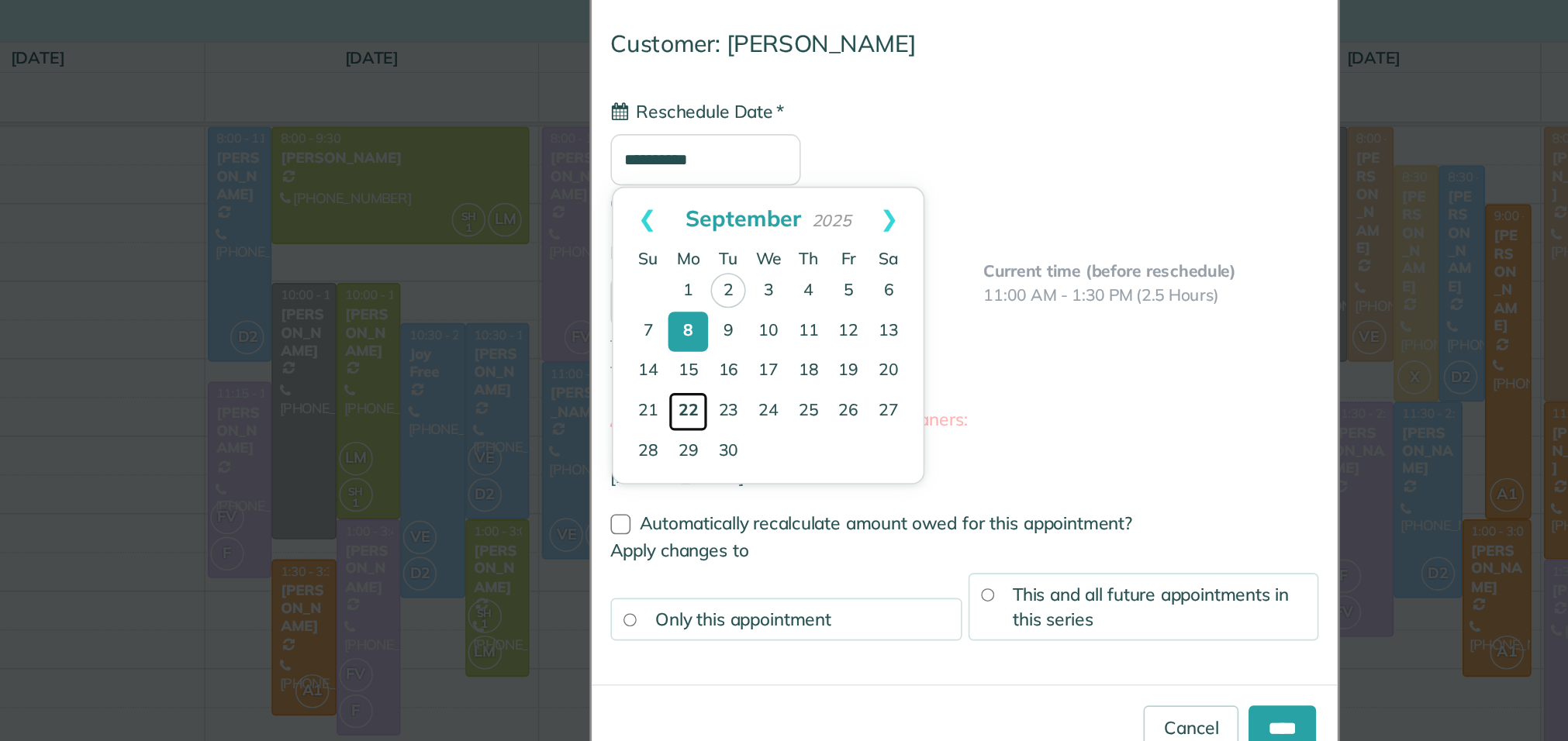
click at [611, 335] on link "22" at bounding box center [613, 334] width 25 height 25
type input "**********"
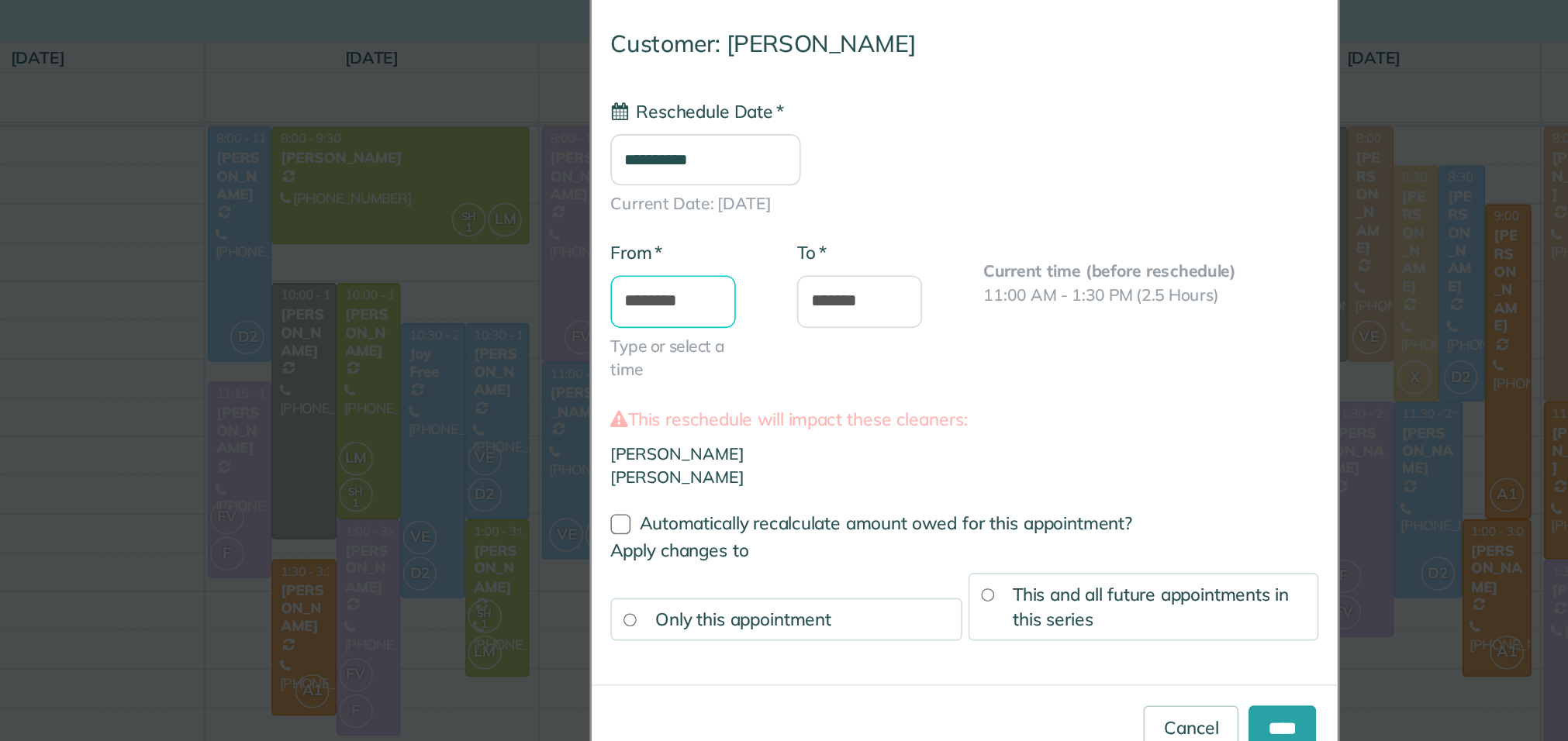
click at [613, 276] on body "Dashboard Scheduling Calendar View List View Dispatch View - Weekly scheduling …" at bounding box center [784, 370] width 1568 height 741
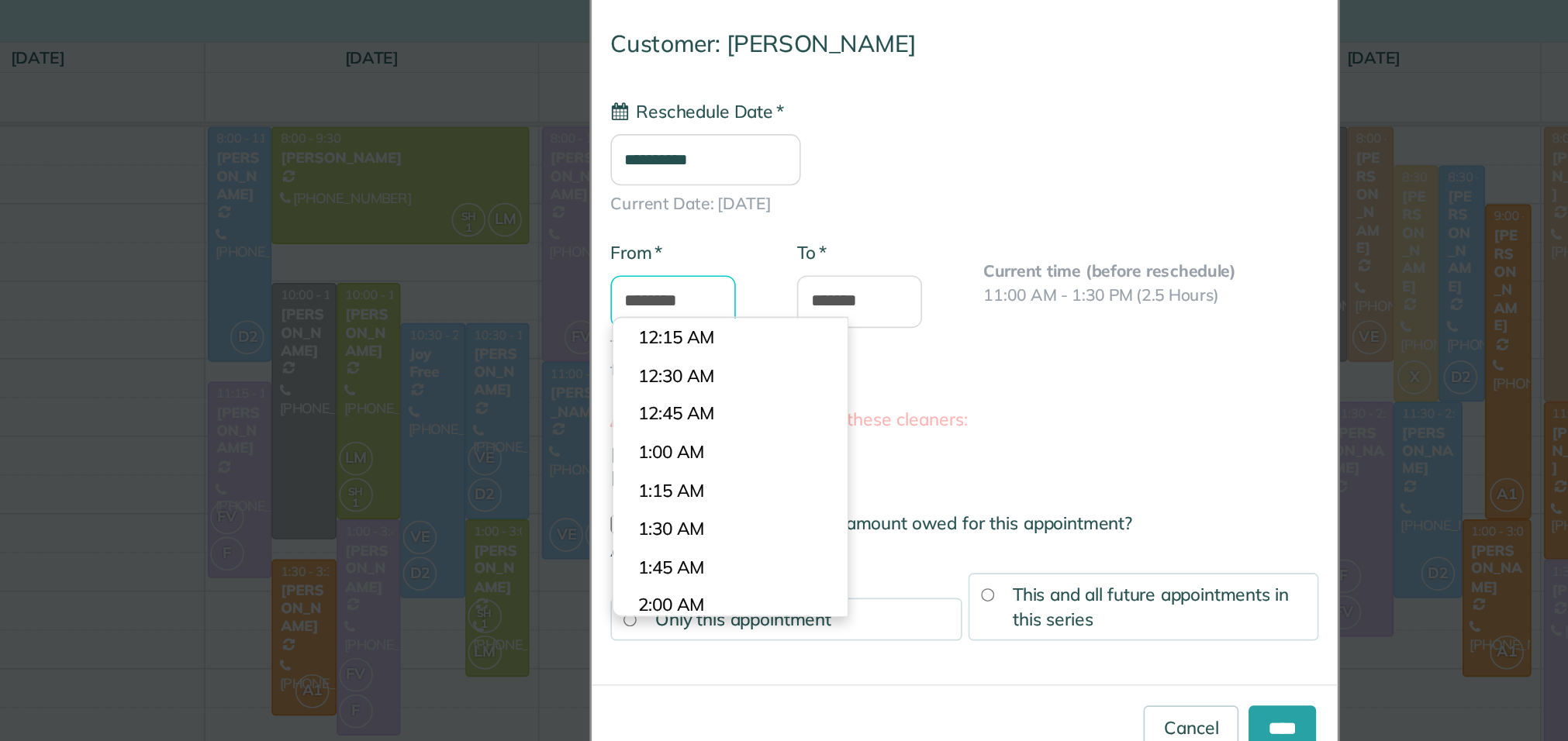
scroll to position [1016, 0]
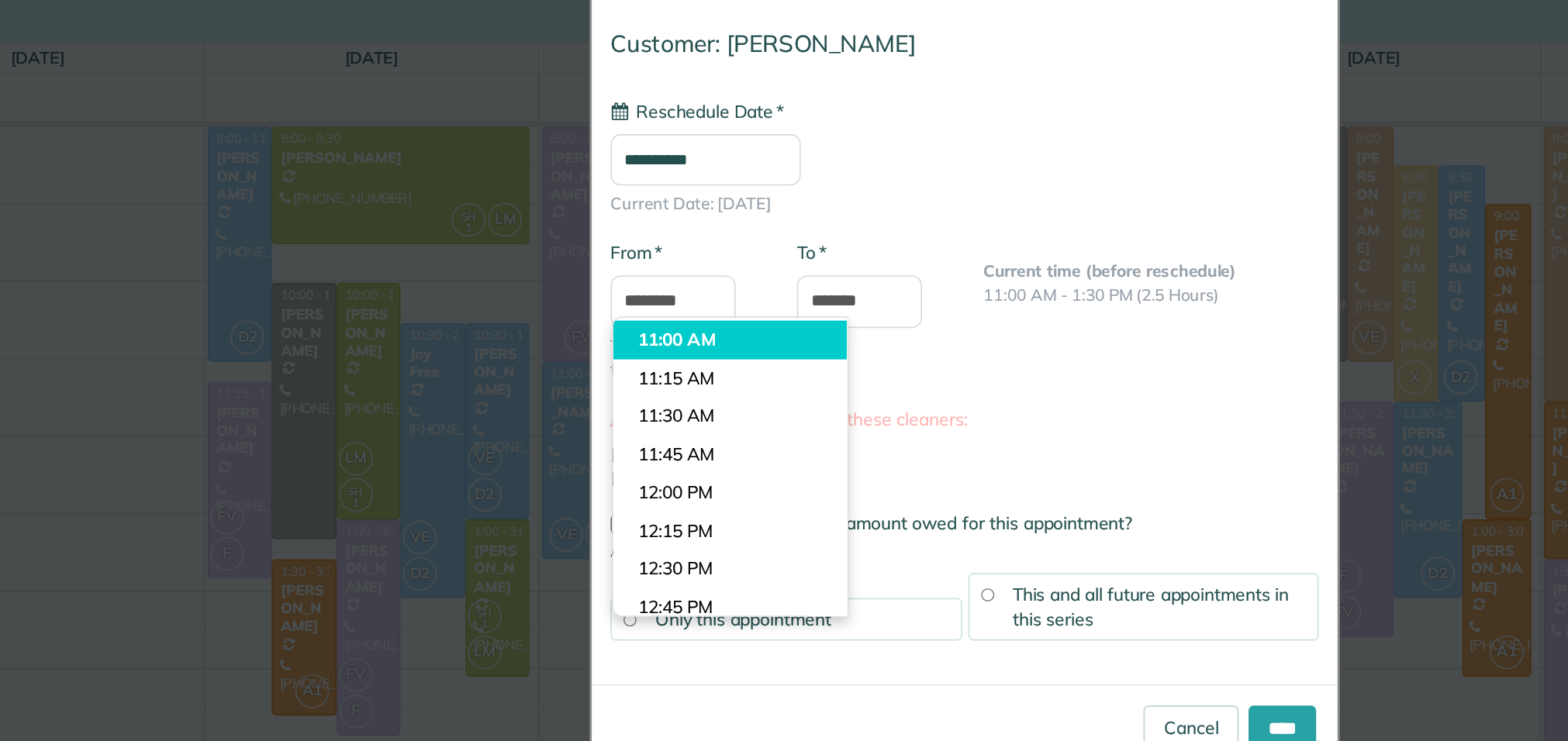
click at [613, 287] on body "Dashboard Scheduling Calendar View List View Dispatch View - Weekly scheduling …" at bounding box center [784, 370] width 1568 height 741
type input "********"
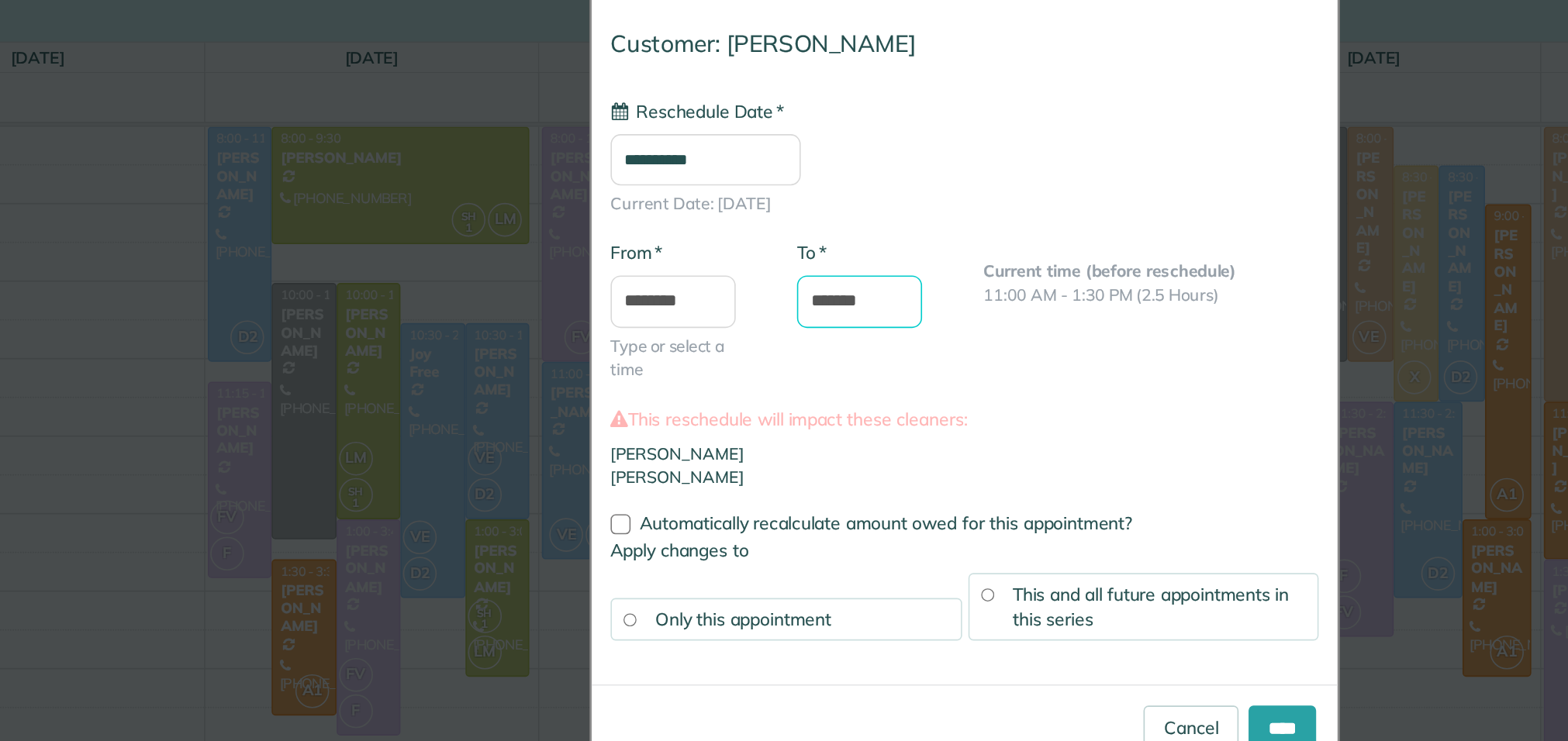
click at [704, 266] on input "*******" at bounding box center [718, 266] width 78 height 33
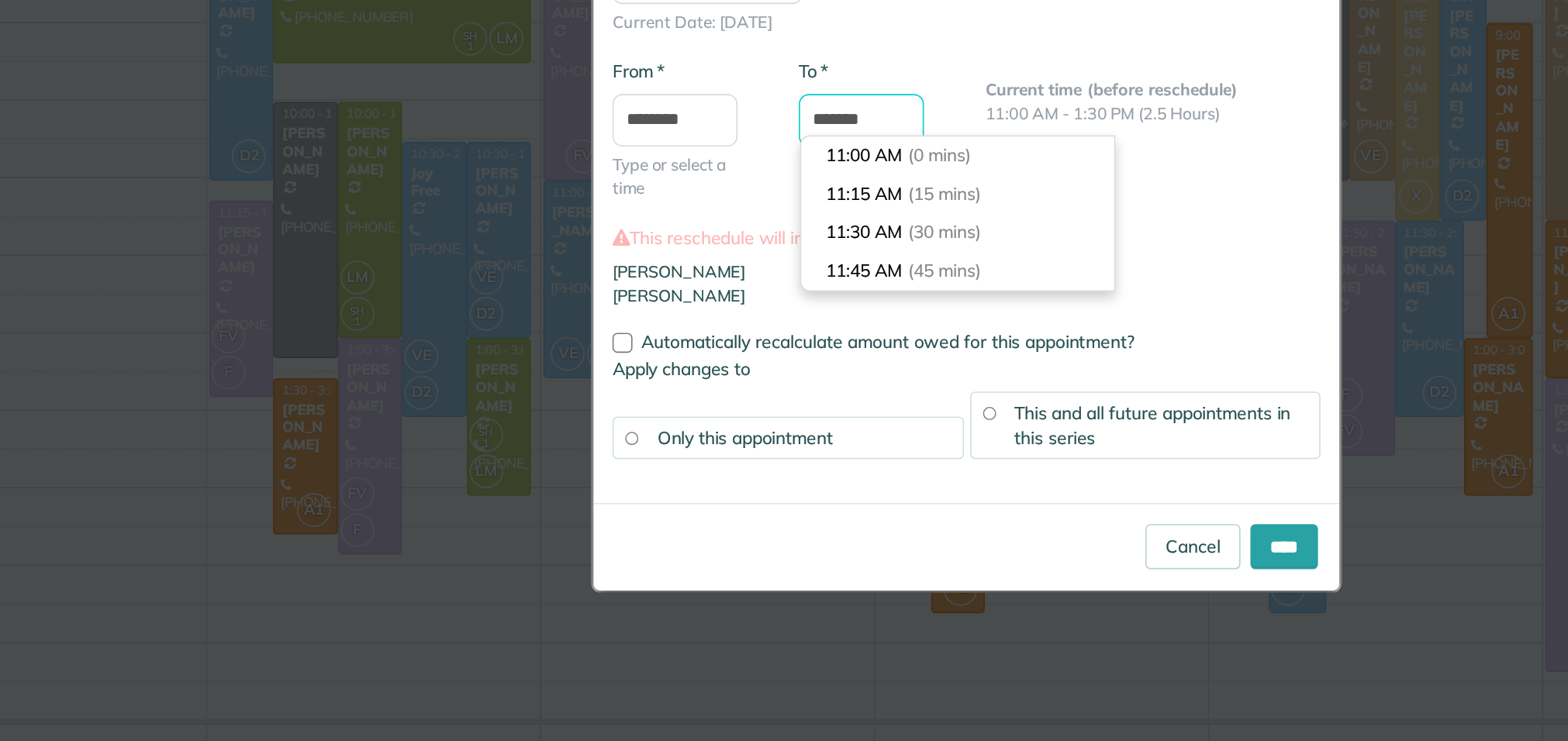
type input "*******"
click at [900, 355] on li "Flor Vargas" at bounding box center [784, 359] width 439 height 14
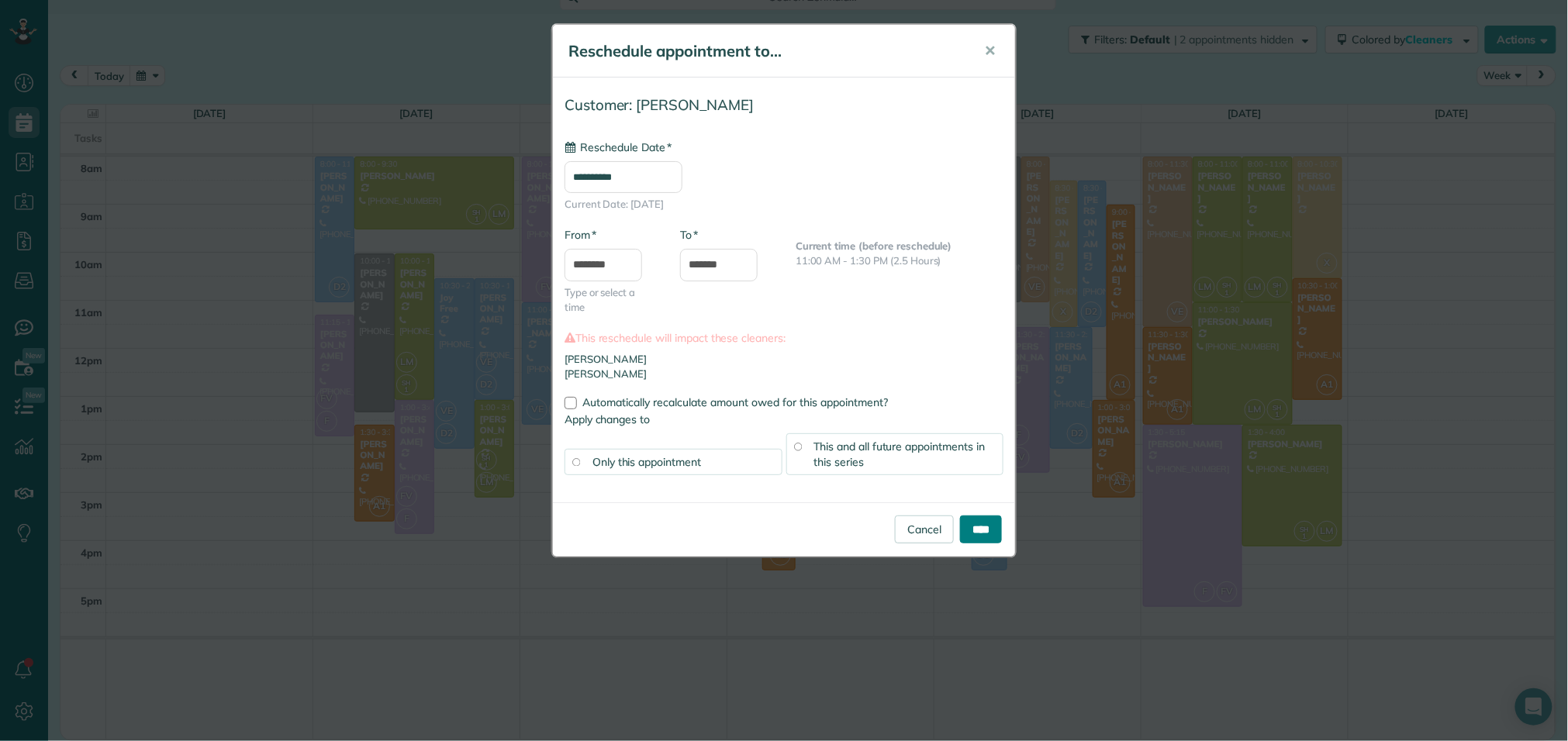
click at [971, 533] on input "****" at bounding box center [981, 529] width 42 height 28
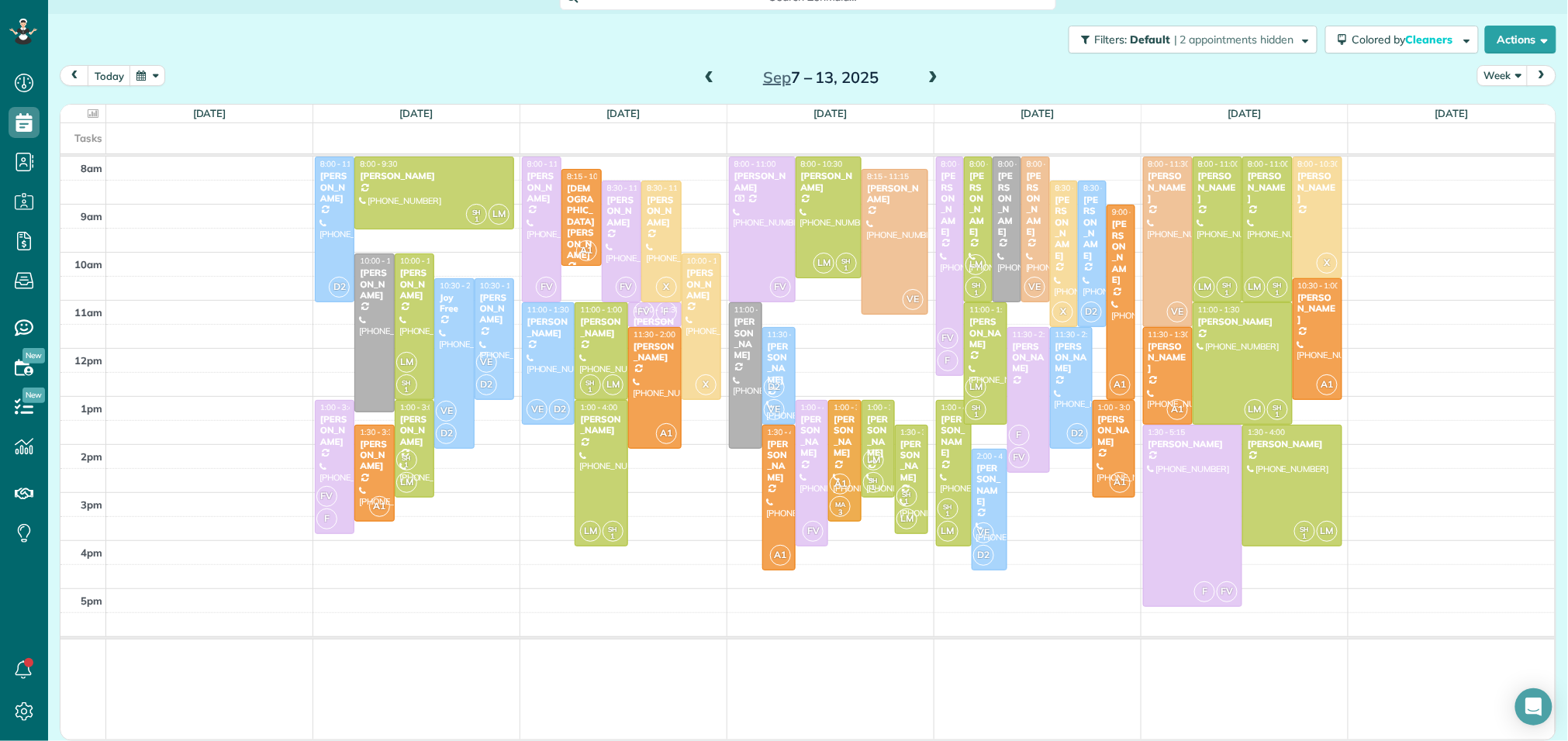
click at [935, 81] on span at bounding box center [933, 78] width 17 height 14
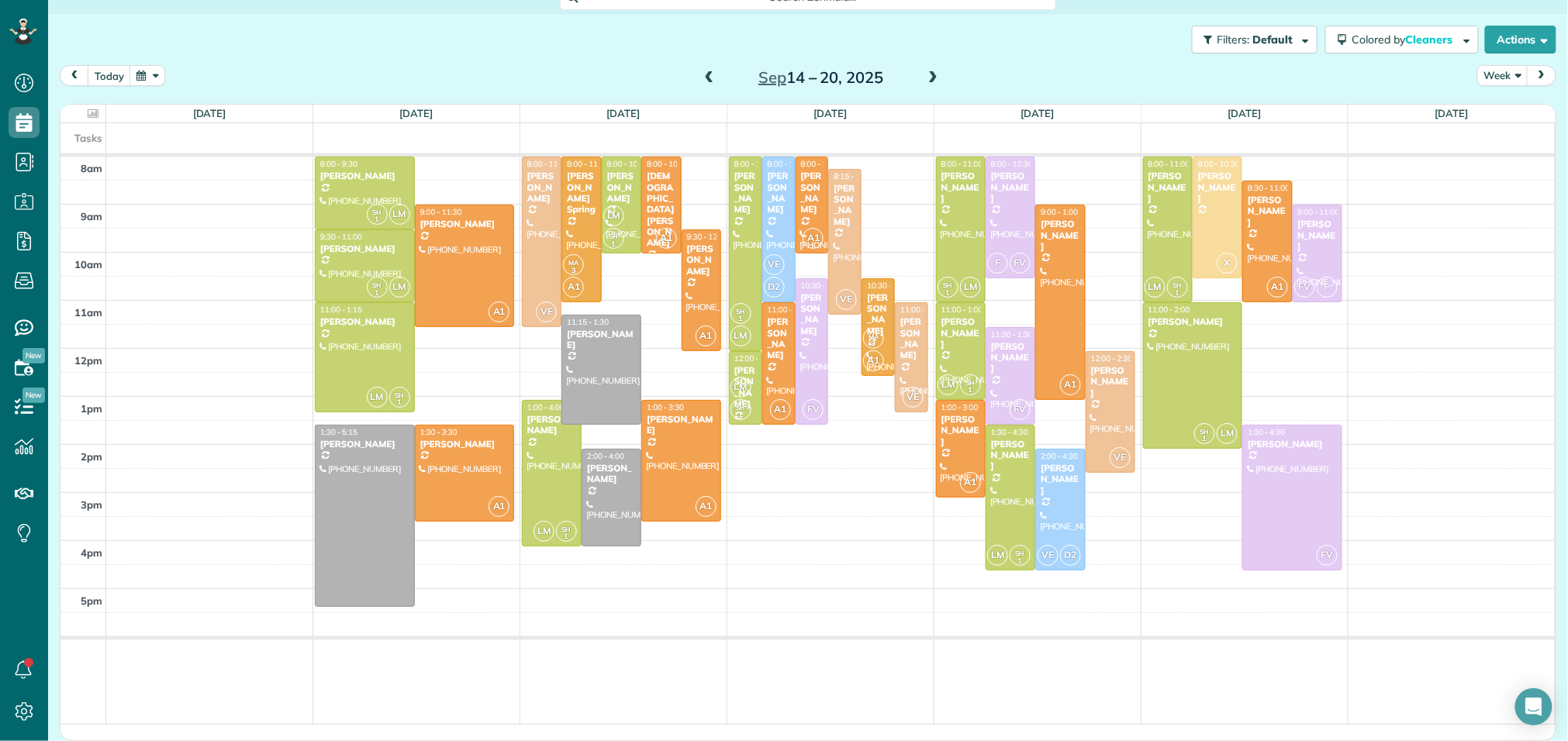
click at [707, 78] on span at bounding box center [710, 78] width 17 height 14
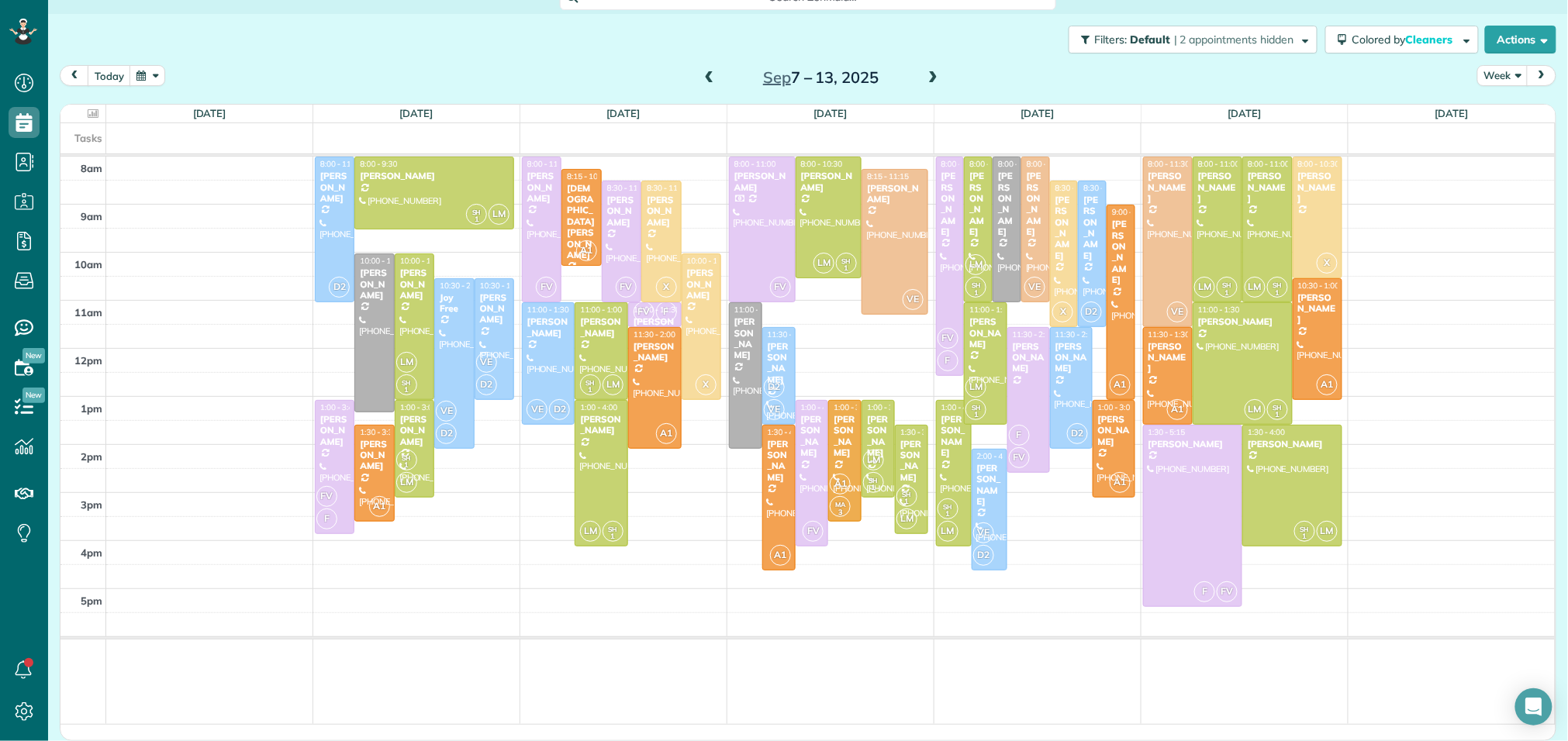
click at [707, 78] on span at bounding box center [710, 78] width 17 height 14
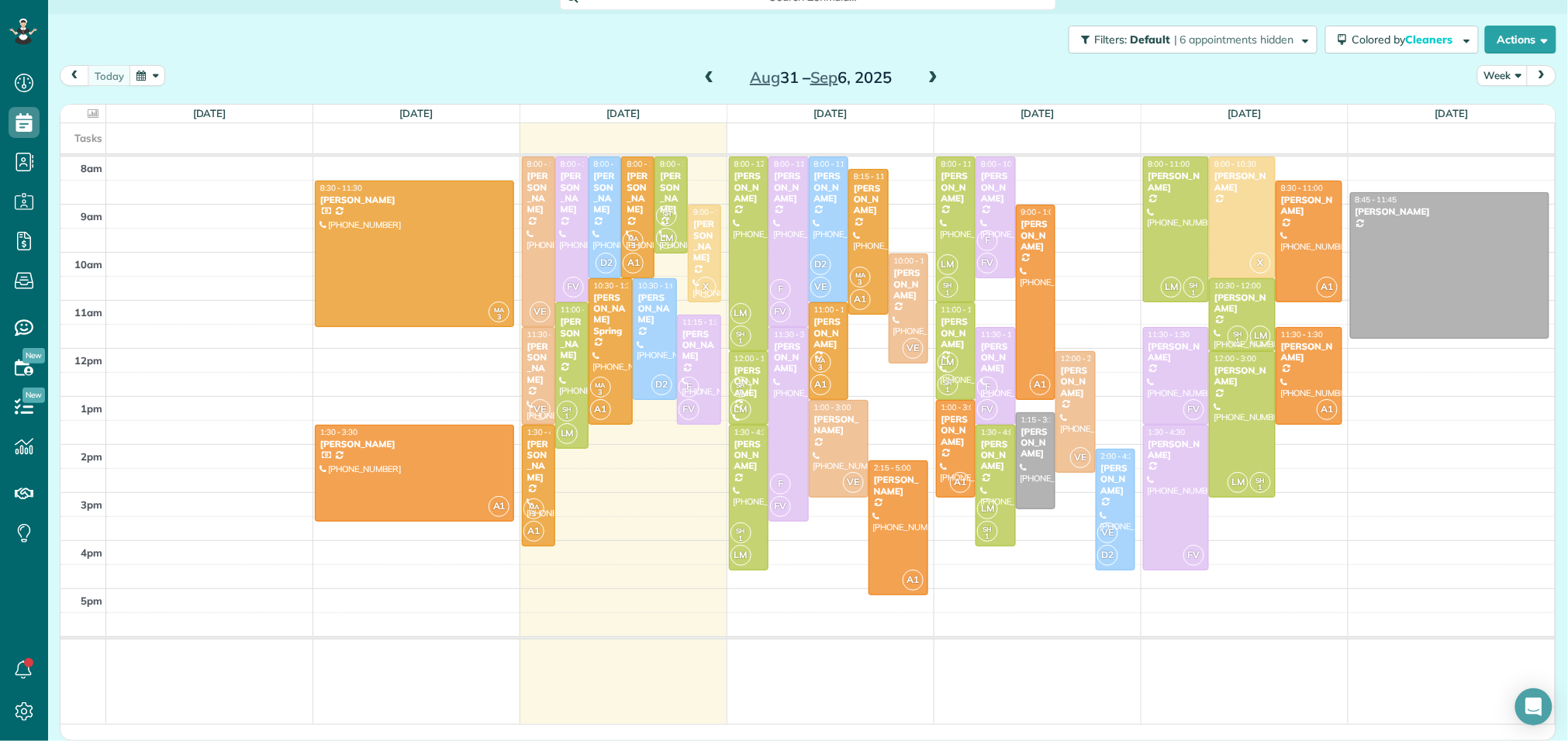
click at [930, 78] on span at bounding box center [933, 78] width 17 height 14
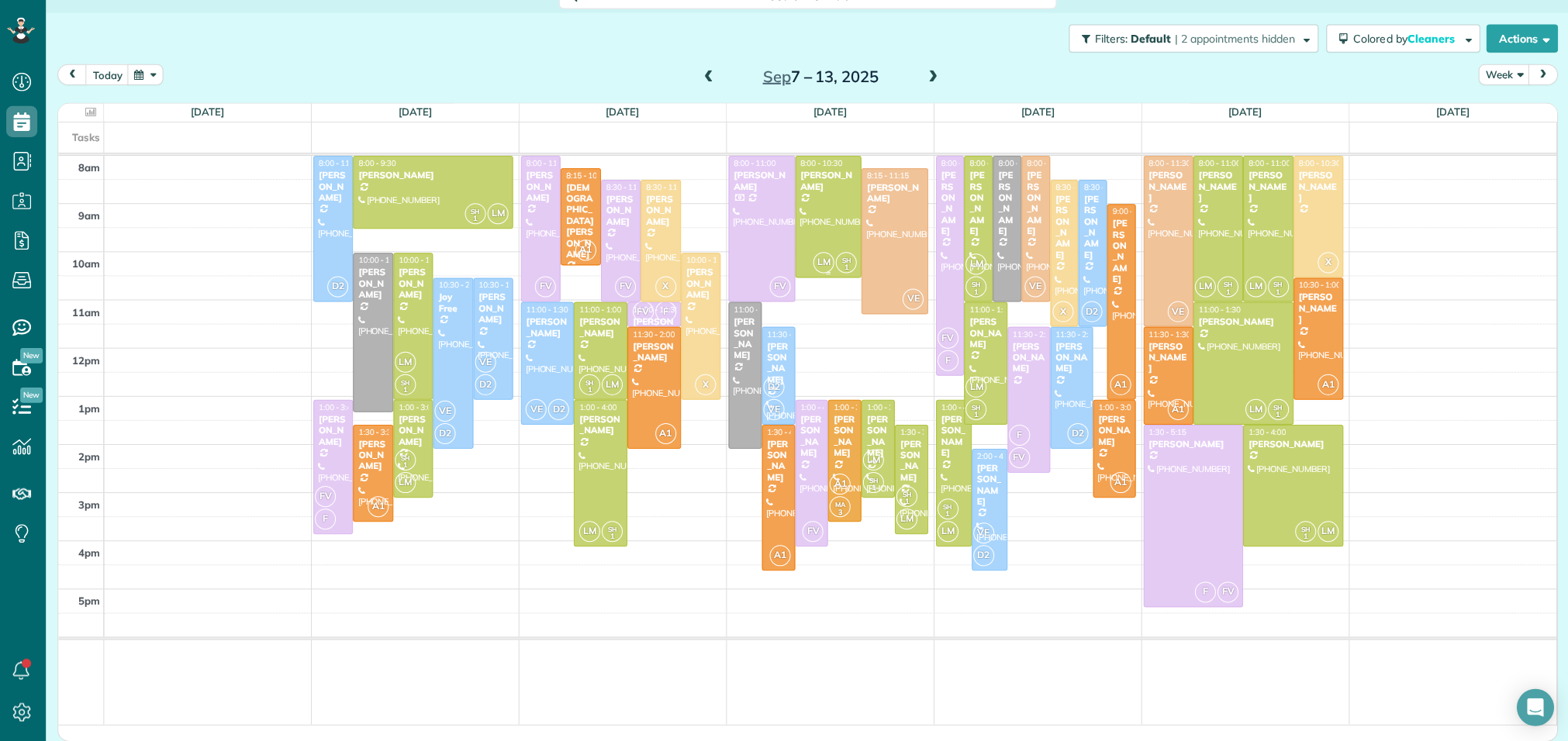
scroll to position [0, 0]
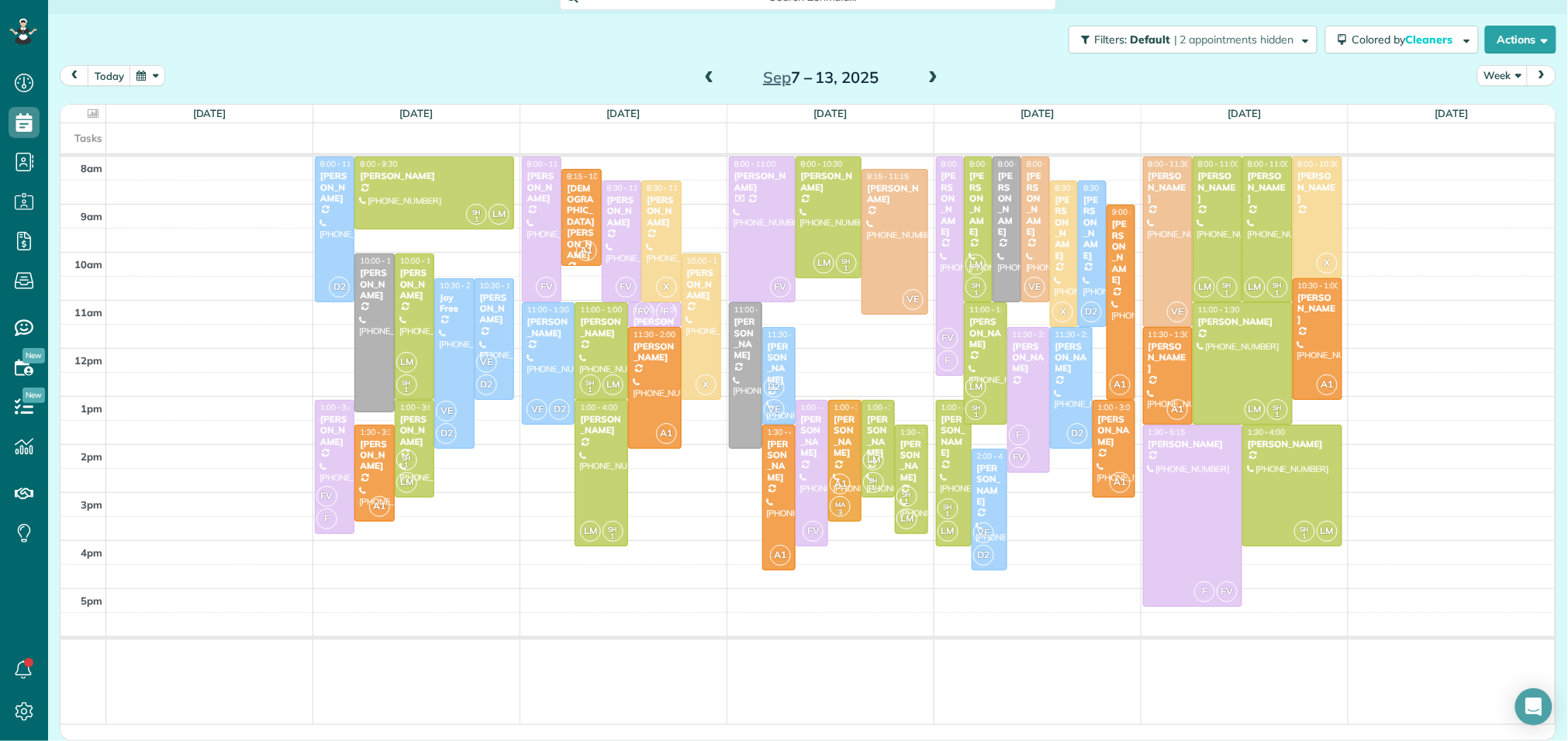
click at [708, 75] on span at bounding box center [710, 78] width 17 height 14
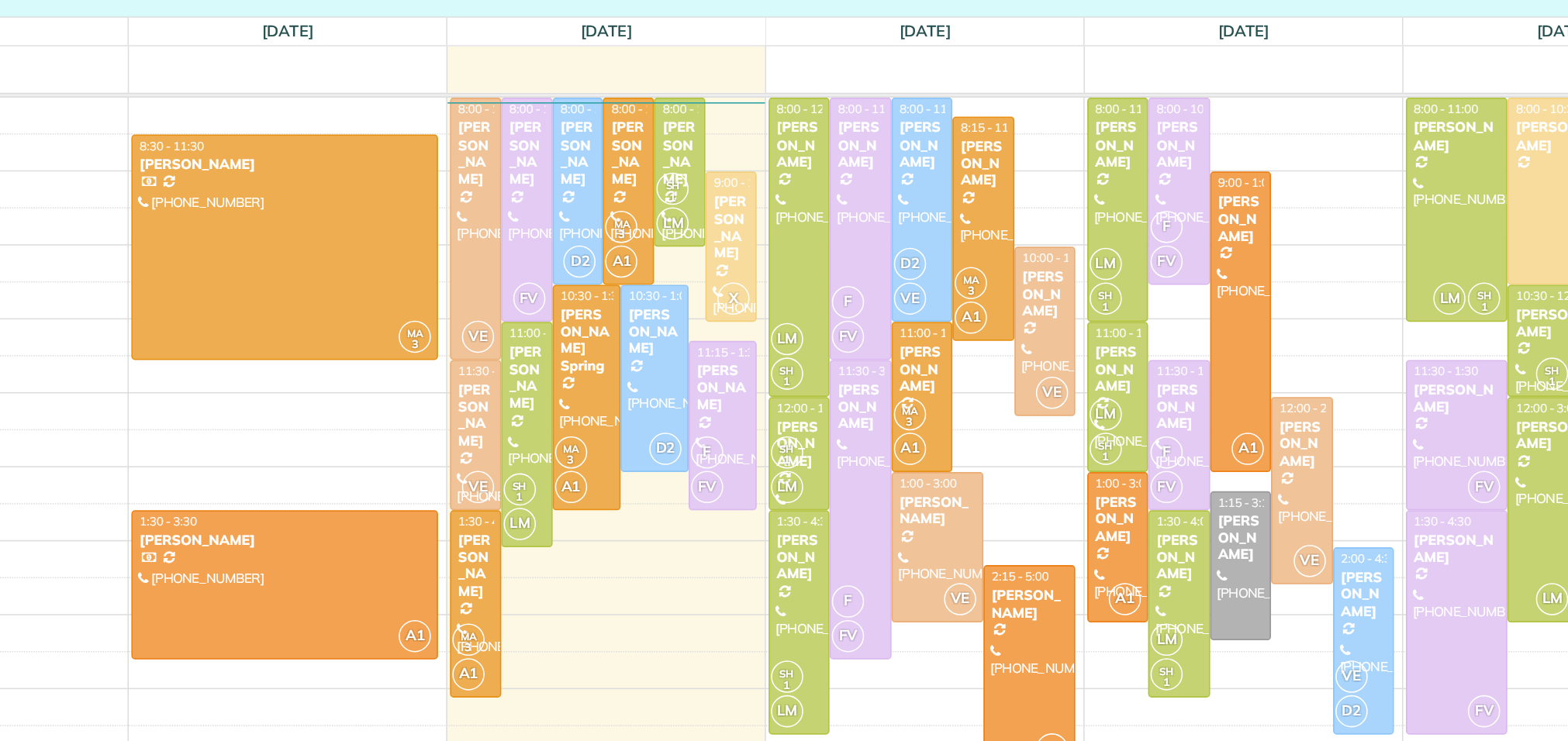
scroll to position [20, 0]
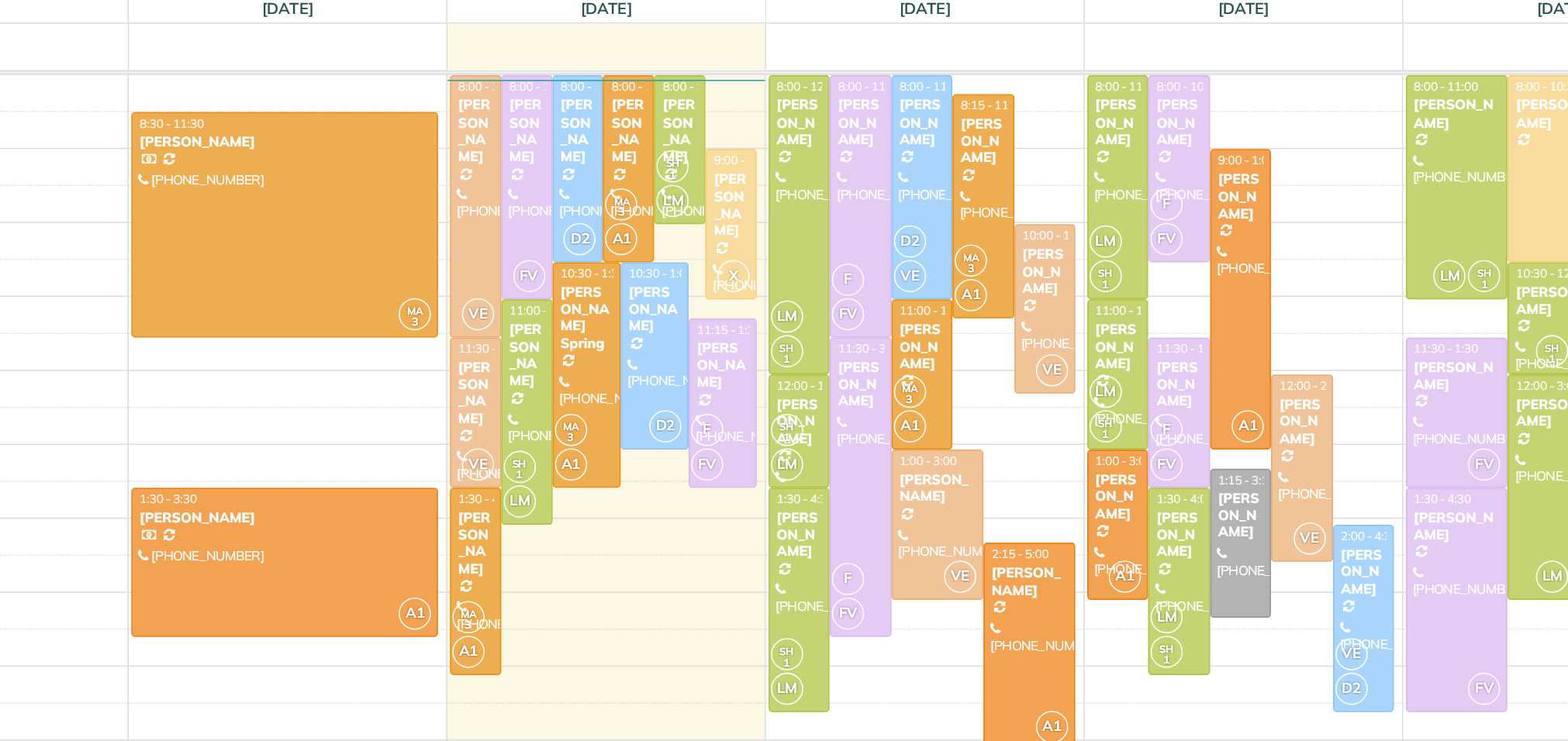
click at [889, 487] on div "[PERSON_NAME]" at bounding box center [899, 485] width 51 height 22
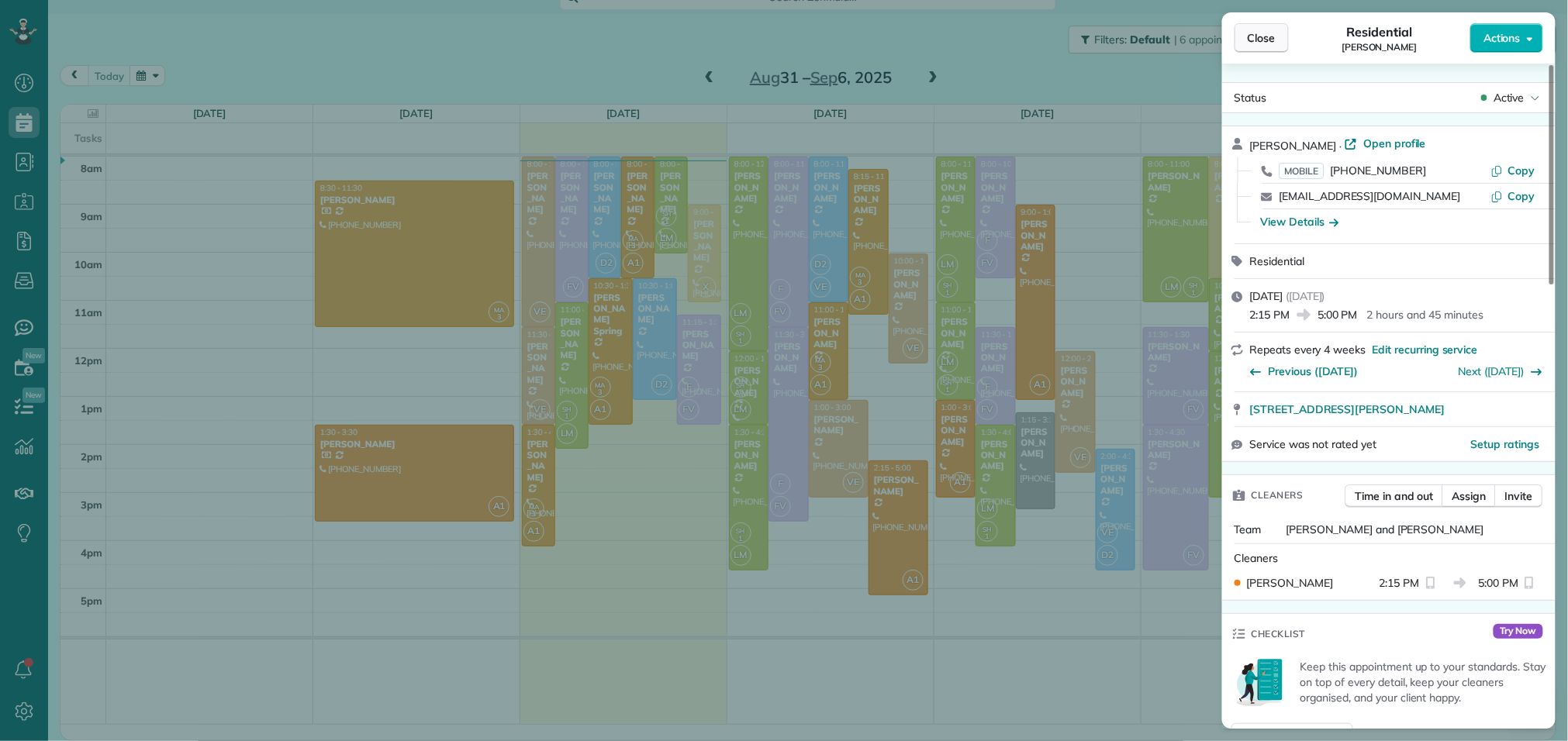
click at [1258, 48] on button "Close" at bounding box center [1262, 37] width 55 height 30
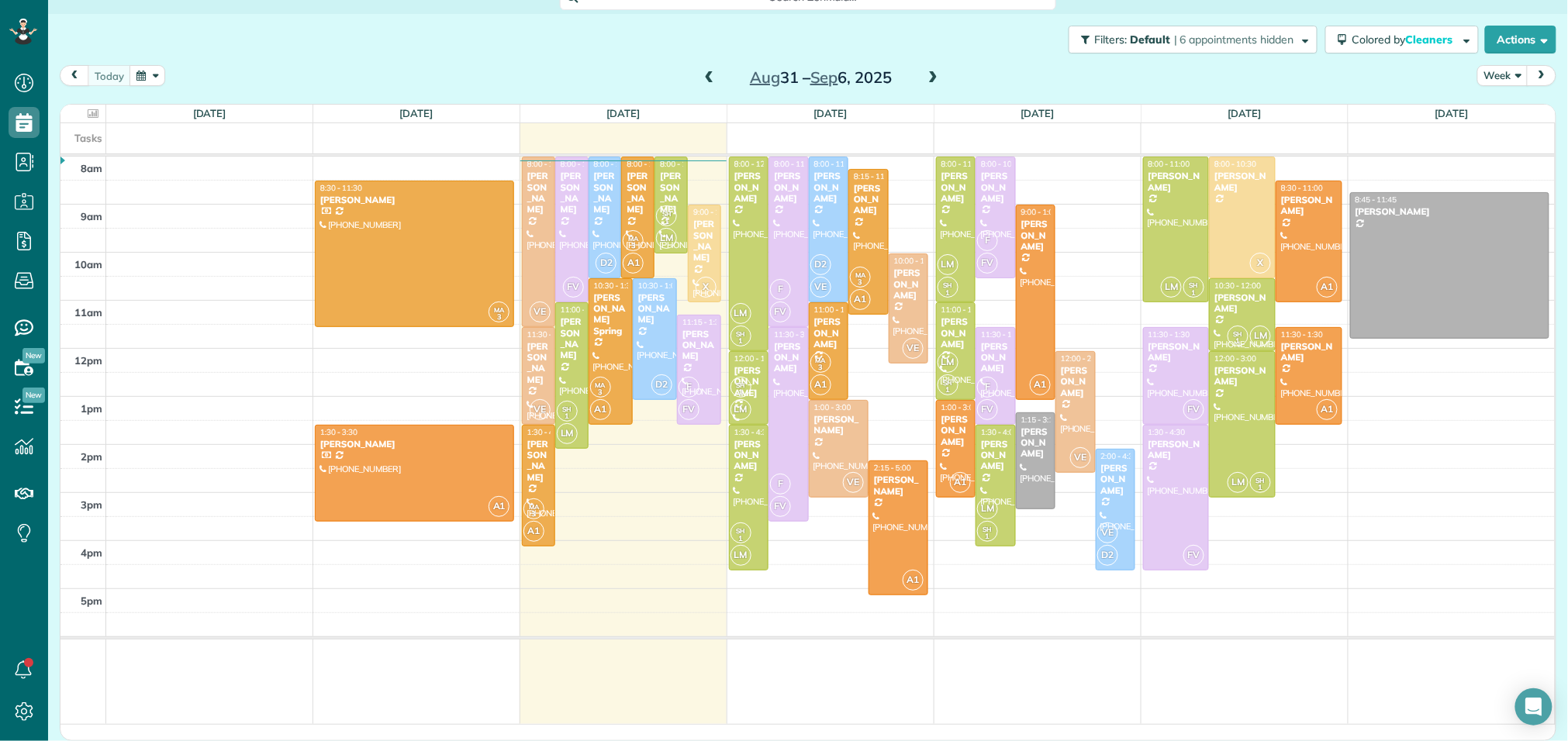
click at [706, 78] on span at bounding box center [710, 78] width 17 height 14
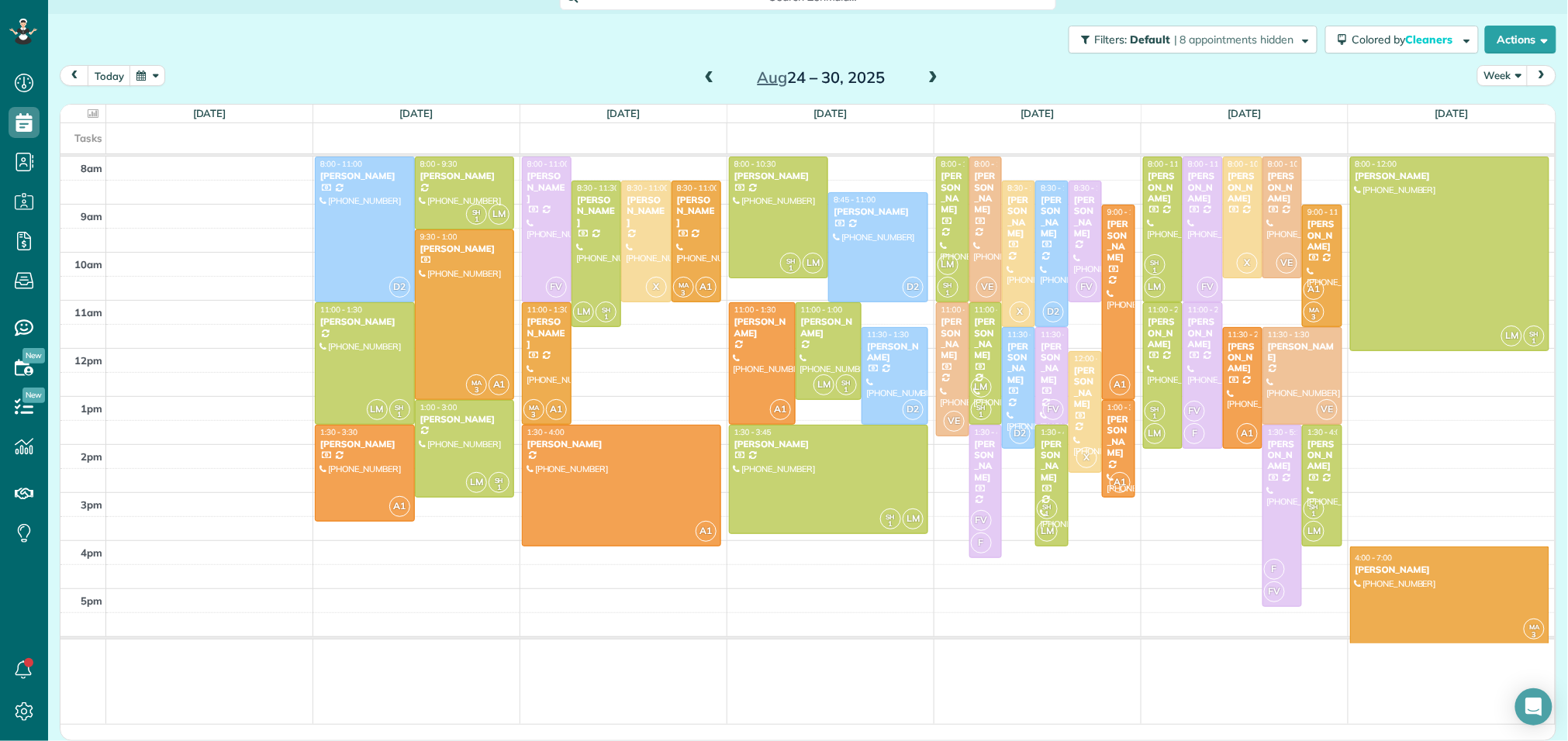
click at [1475, 589] on div at bounding box center [1450, 595] width 199 height 96
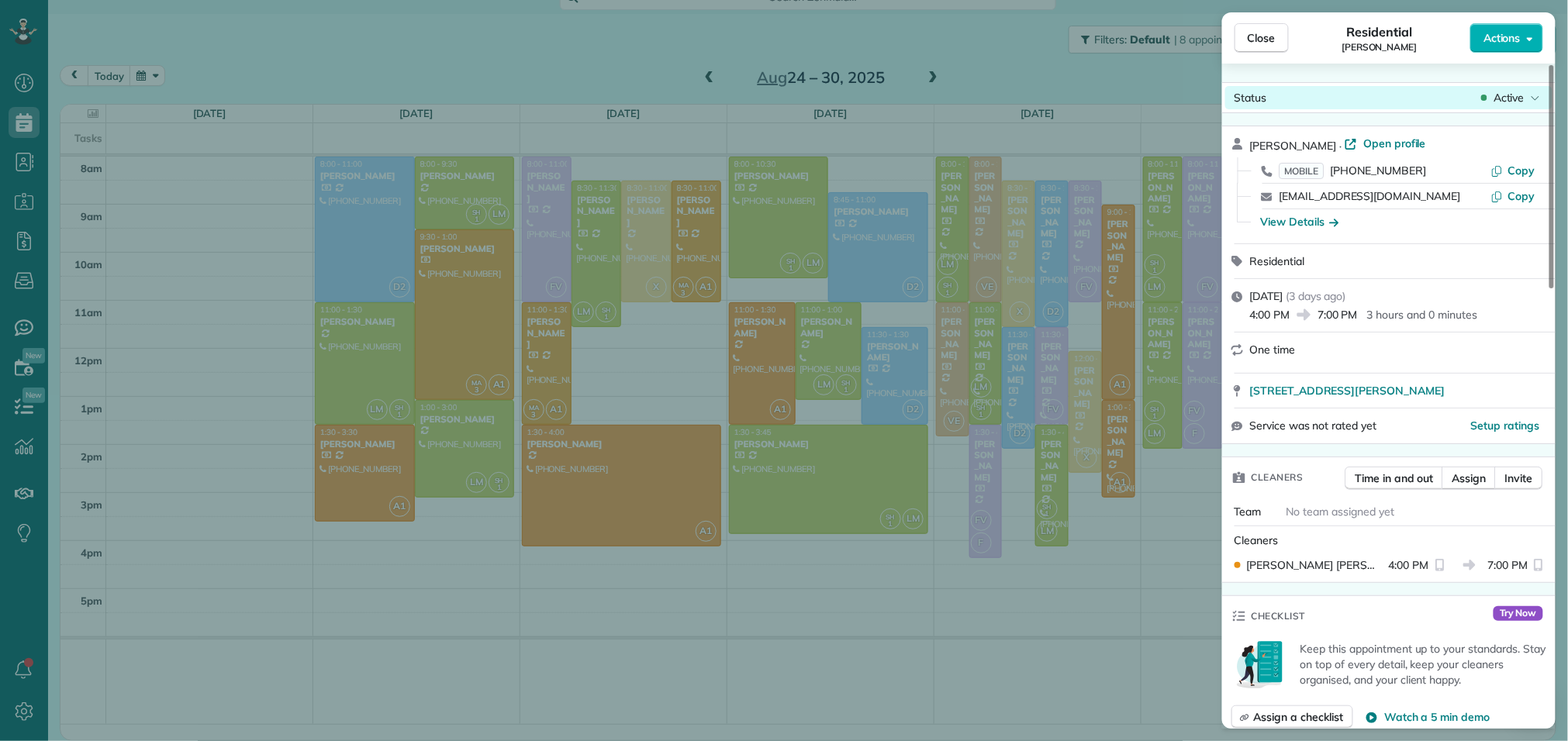
click at [1527, 94] on div "Active" at bounding box center [1511, 98] width 65 height 15
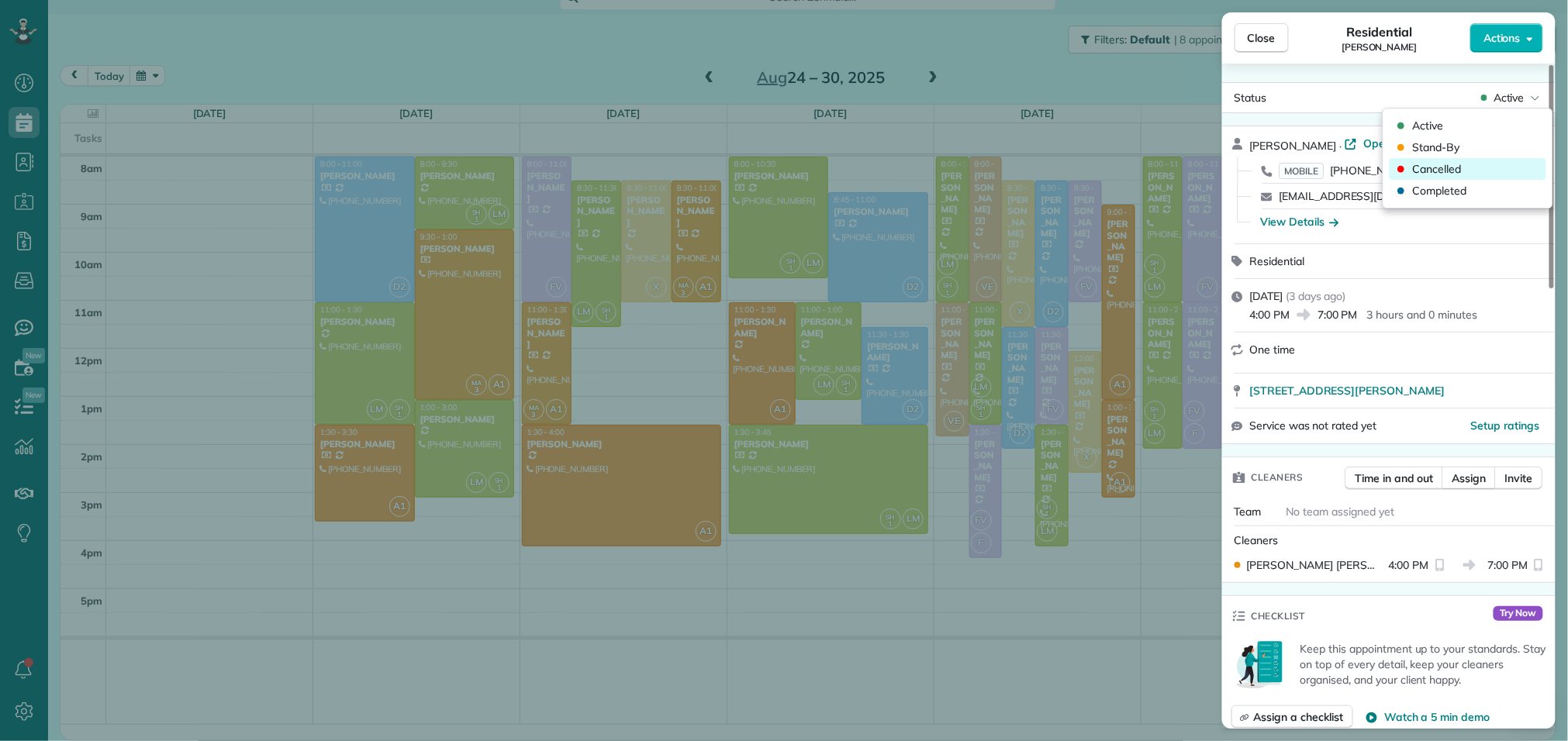
click at [1438, 174] on span "Cancelled" at bounding box center [1438, 169] width 49 height 15
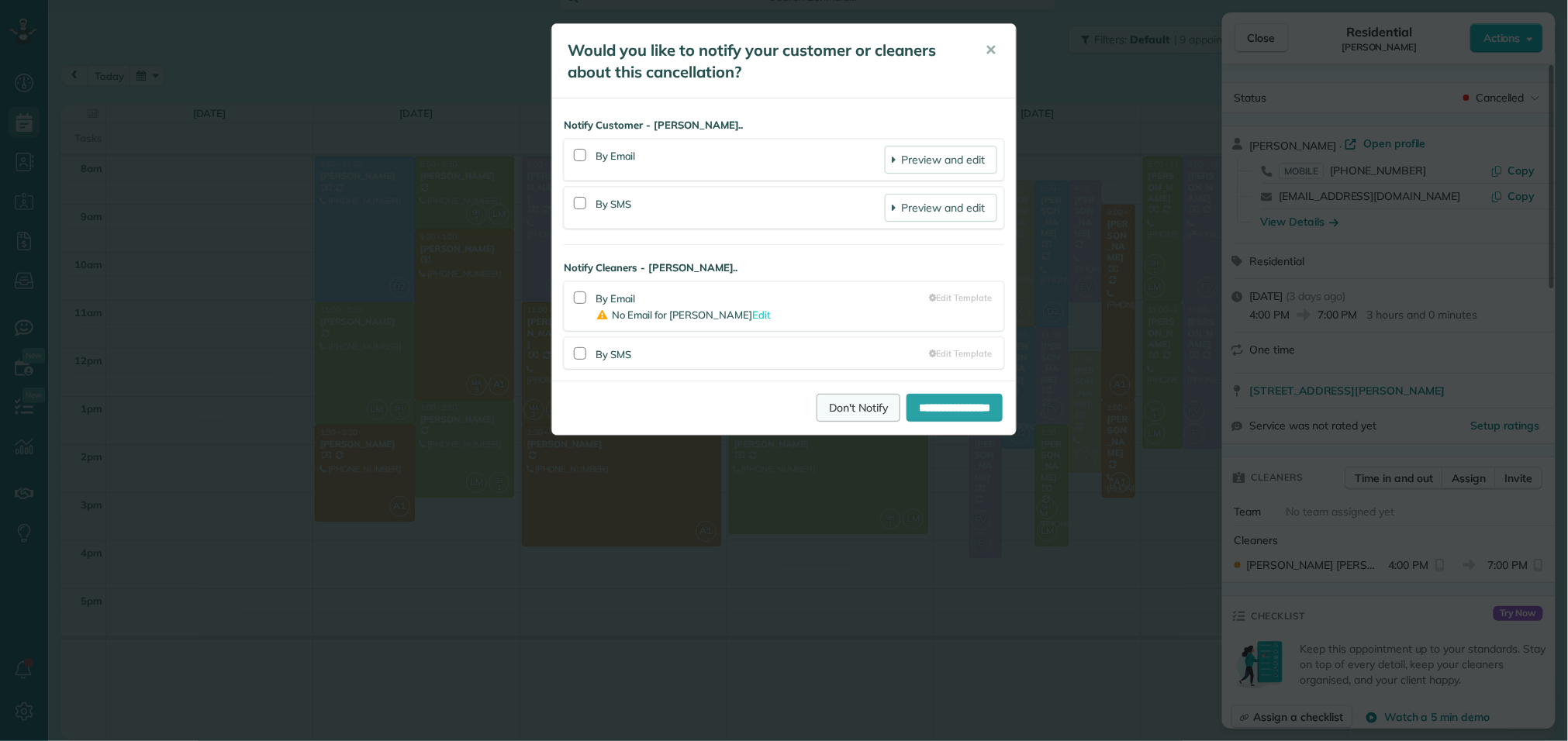
click at [817, 411] on link "Don't Notify" at bounding box center [858, 407] width 83 height 28
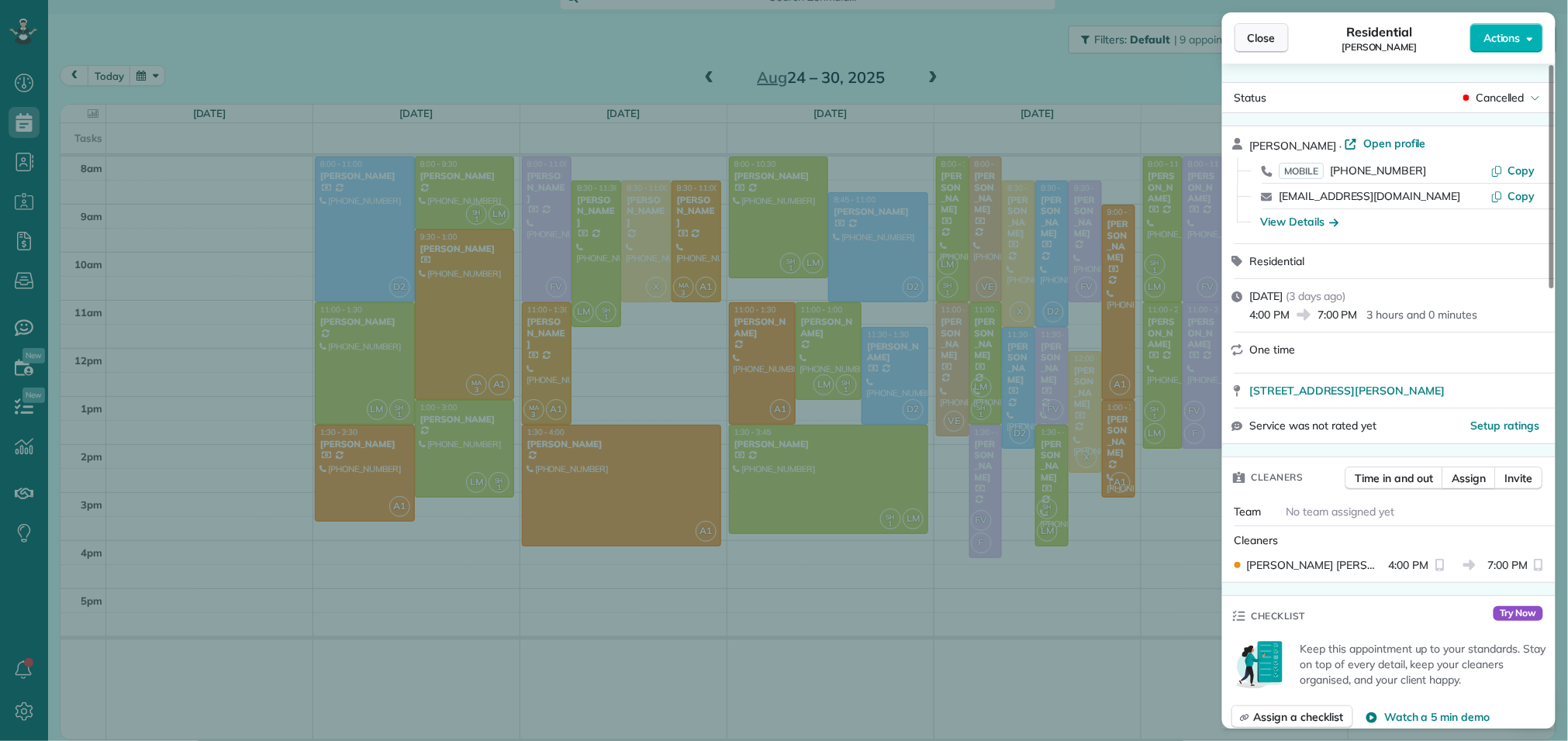
click at [1274, 40] on span "Close" at bounding box center [1261, 38] width 28 height 15
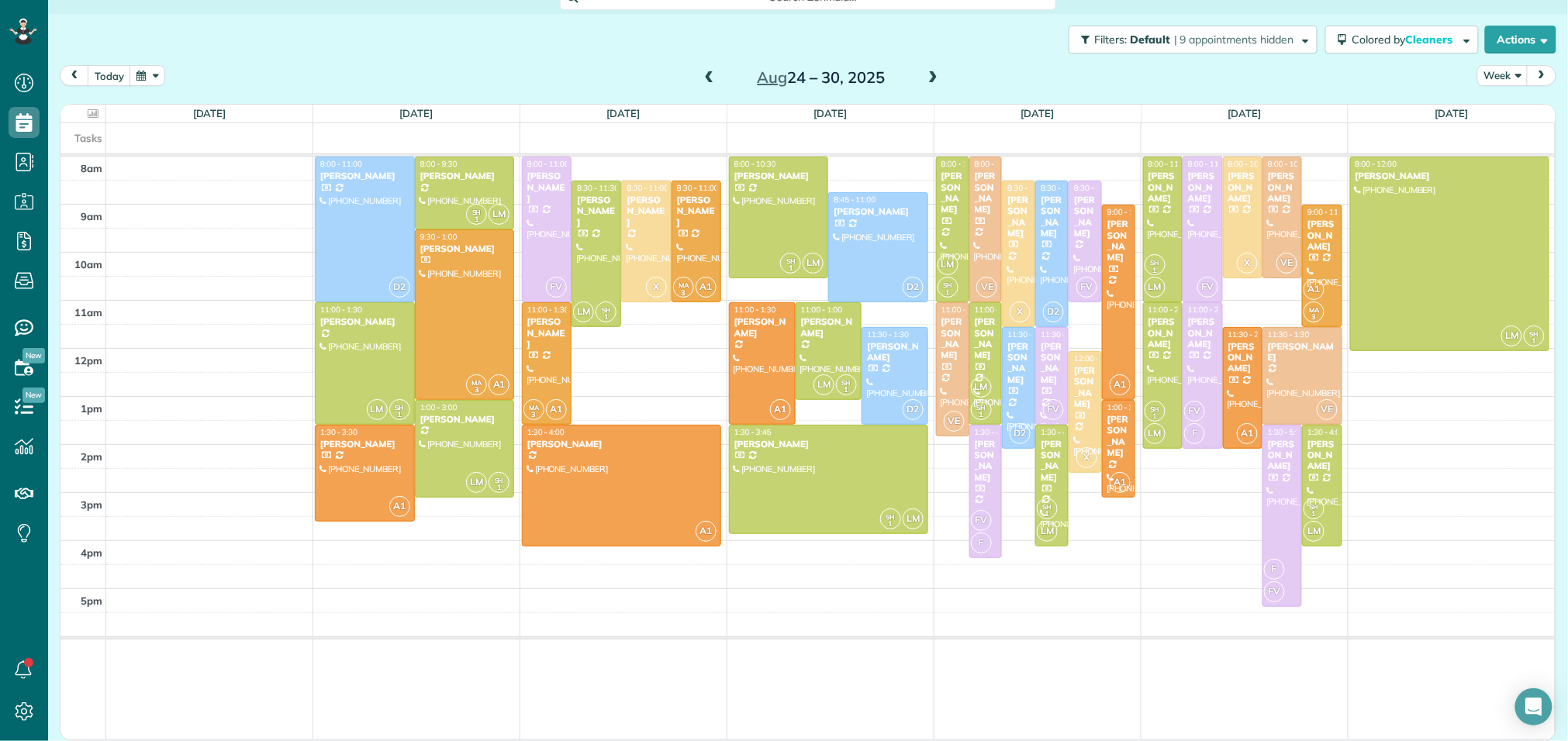
click at [936, 73] on span at bounding box center [933, 78] width 17 height 14
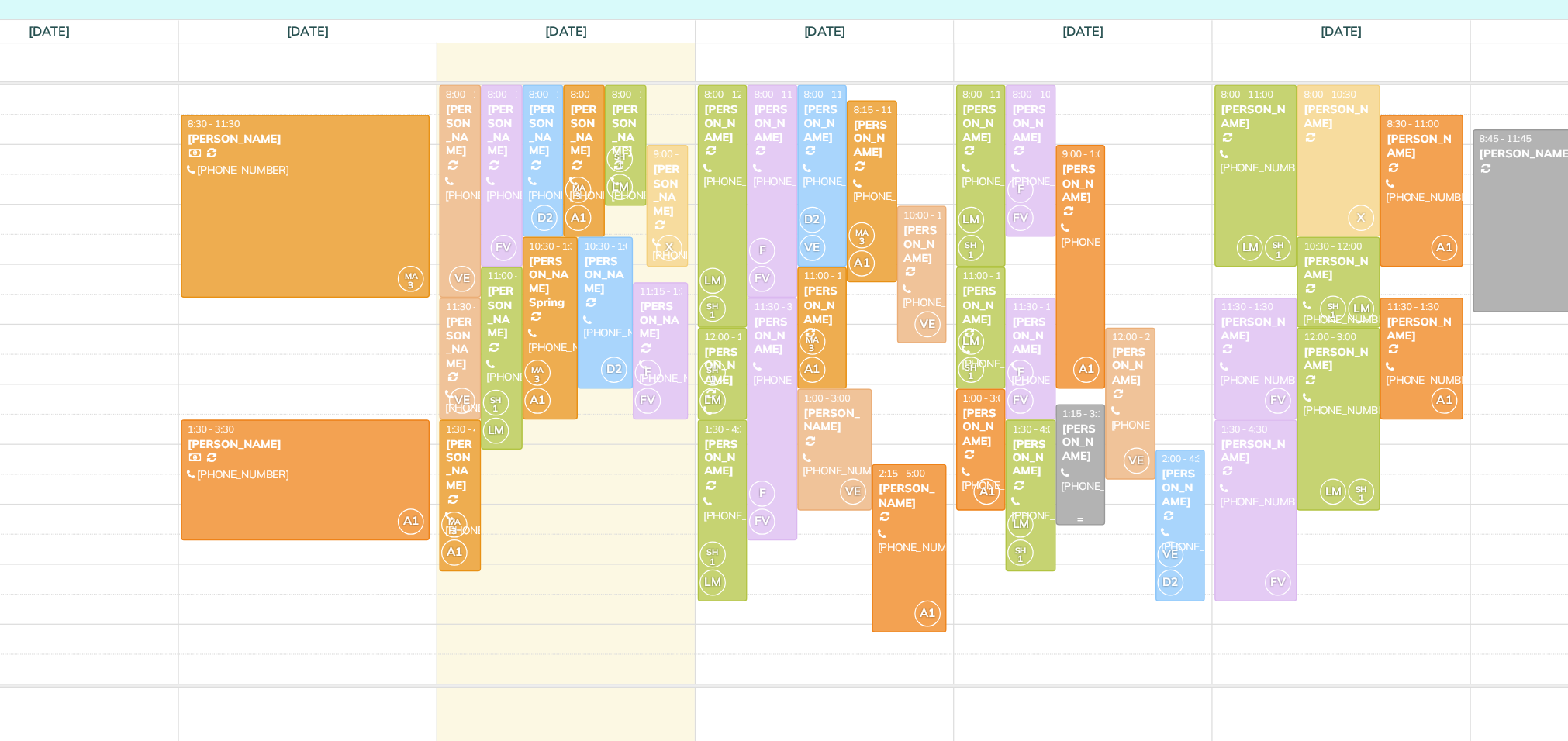
click at [1036, 469] on div at bounding box center [1036, 461] width 38 height 96
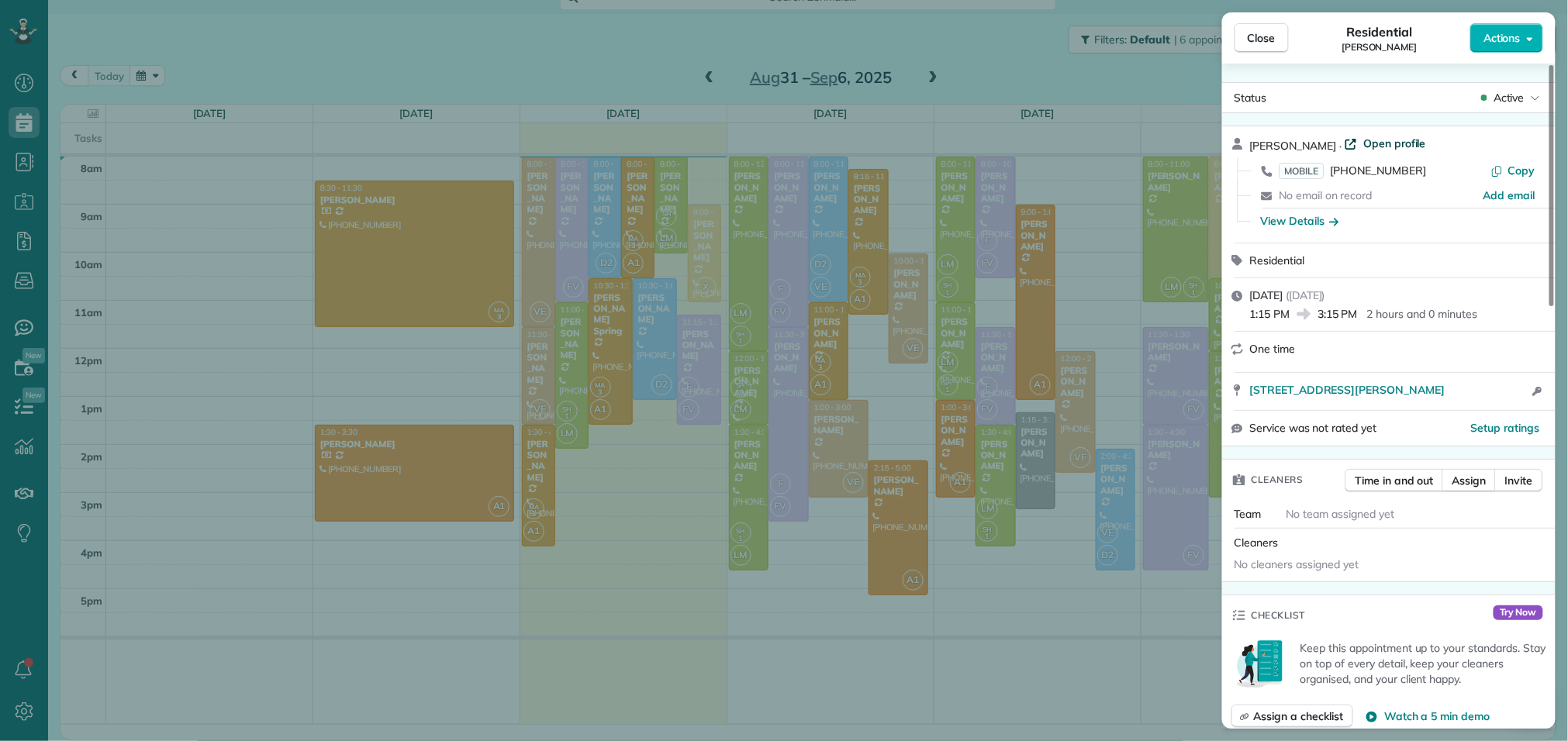
click at [1371, 148] on span "Open profile" at bounding box center [1395, 144] width 63 height 15
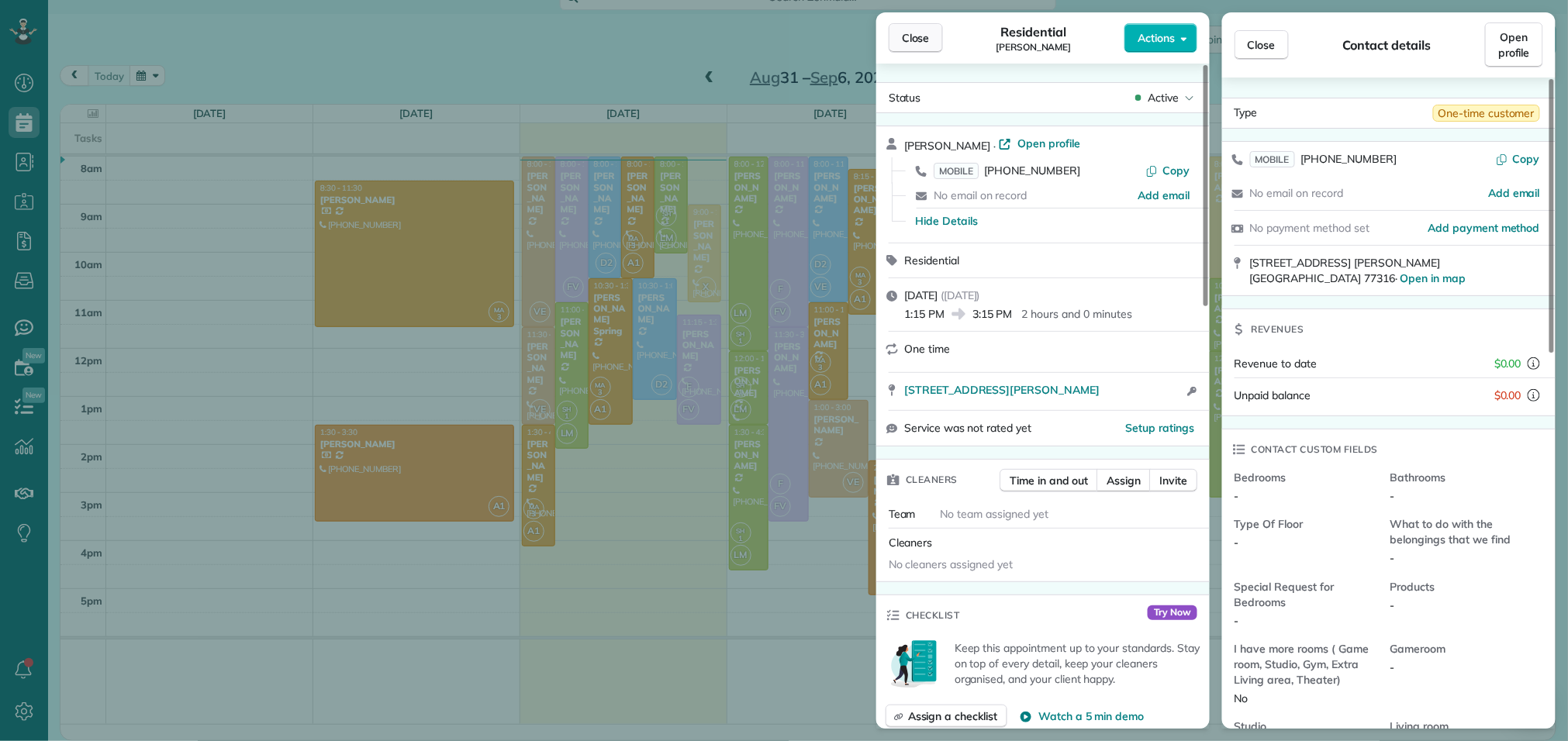
click at [923, 41] on span "Close" at bounding box center [916, 38] width 28 height 15
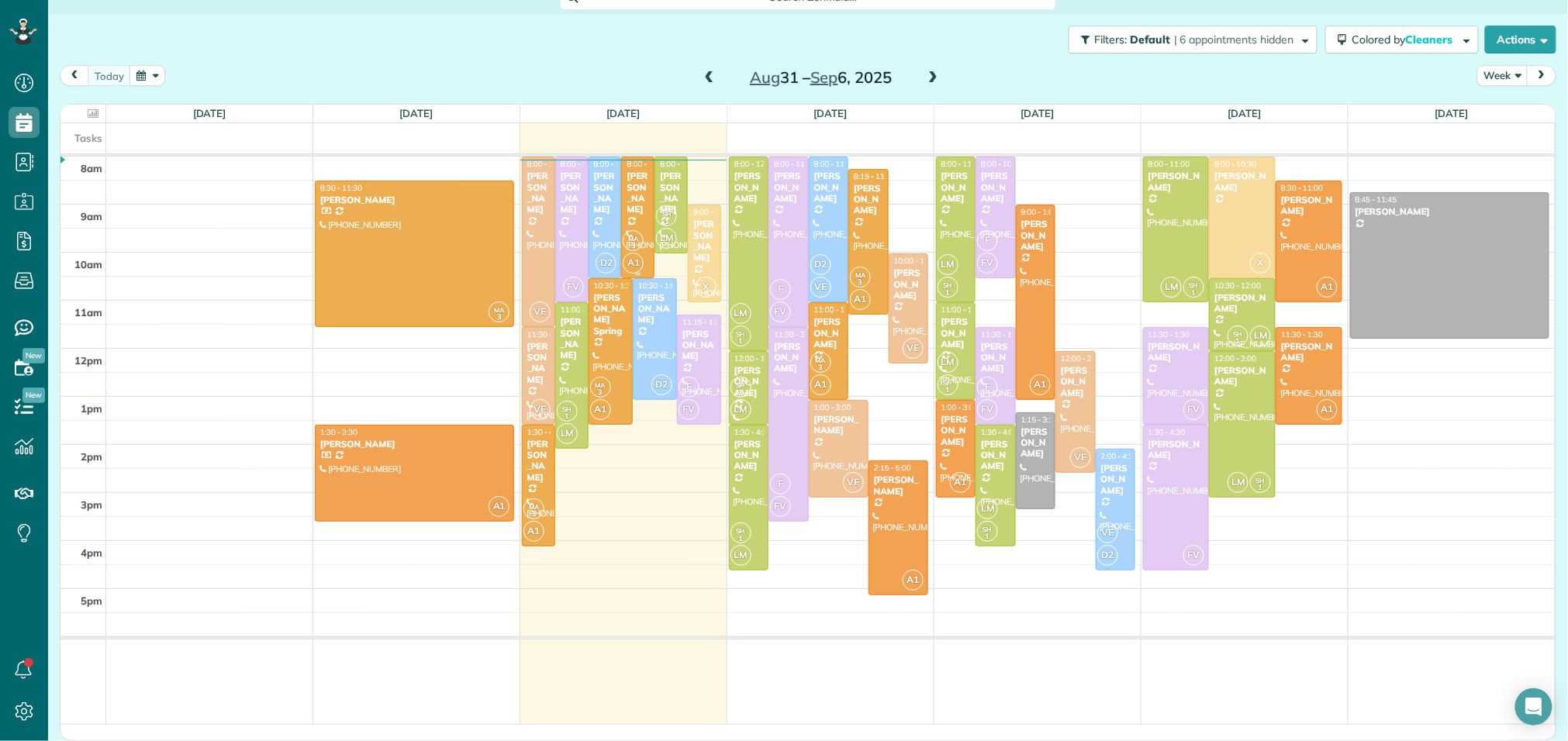
click at [646, 189] on div "[PERSON_NAME]" at bounding box center [638, 193] width 24 height 45
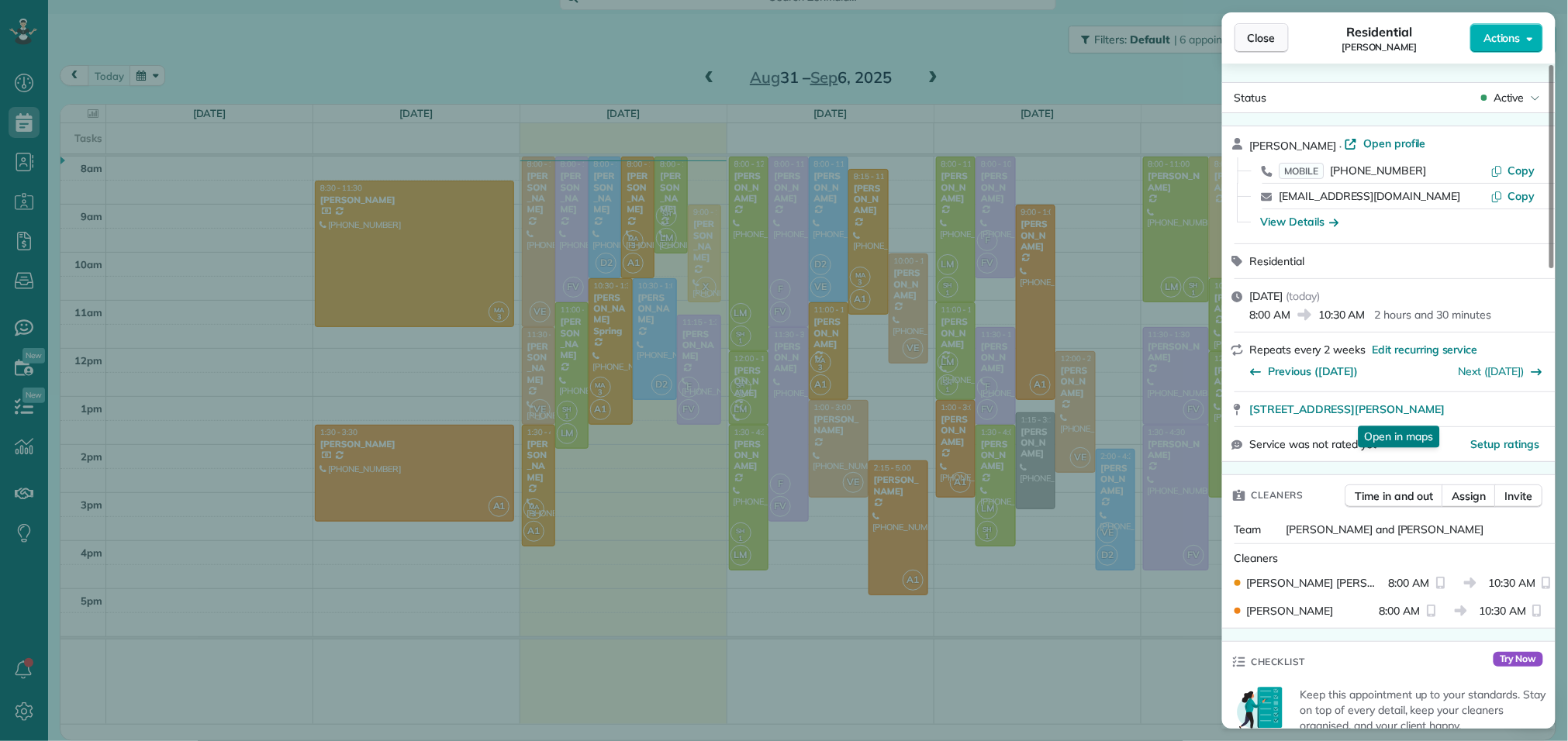
click at [1272, 48] on button "Close" at bounding box center [1262, 37] width 55 height 30
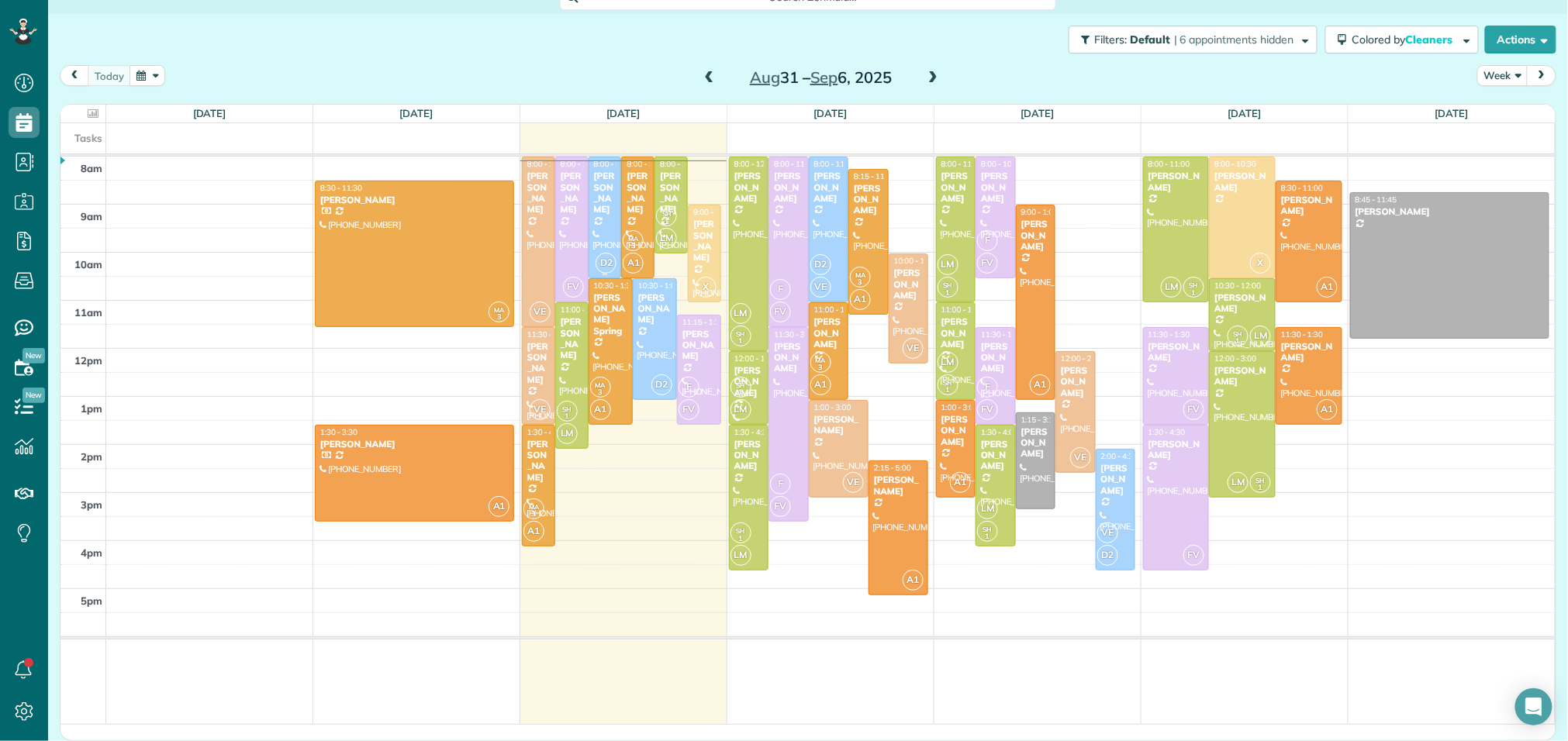
click at [604, 229] on div at bounding box center [605, 217] width 32 height 120
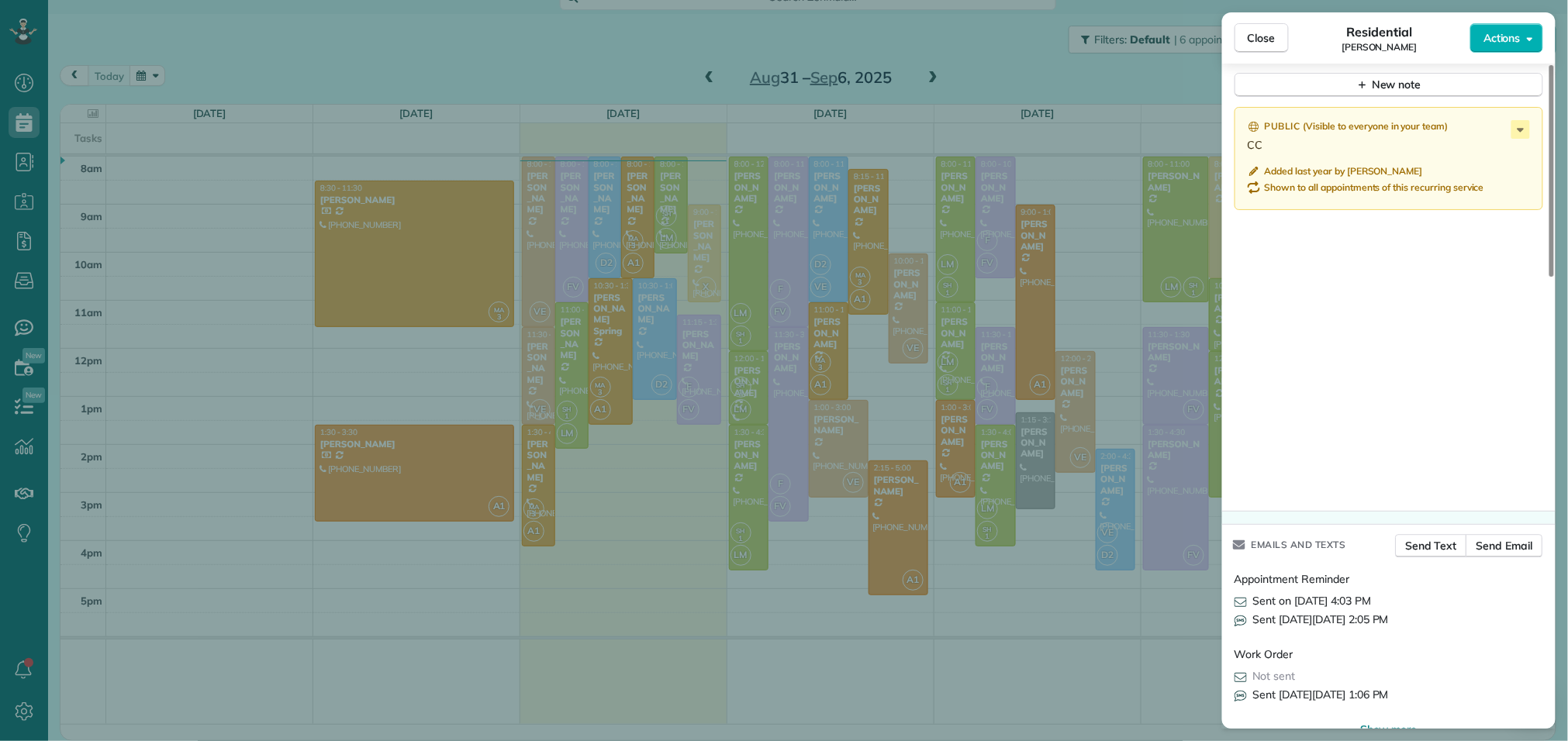
scroll to position [1369, 0]
click at [1260, 42] on span "Close" at bounding box center [1261, 38] width 28 height 15
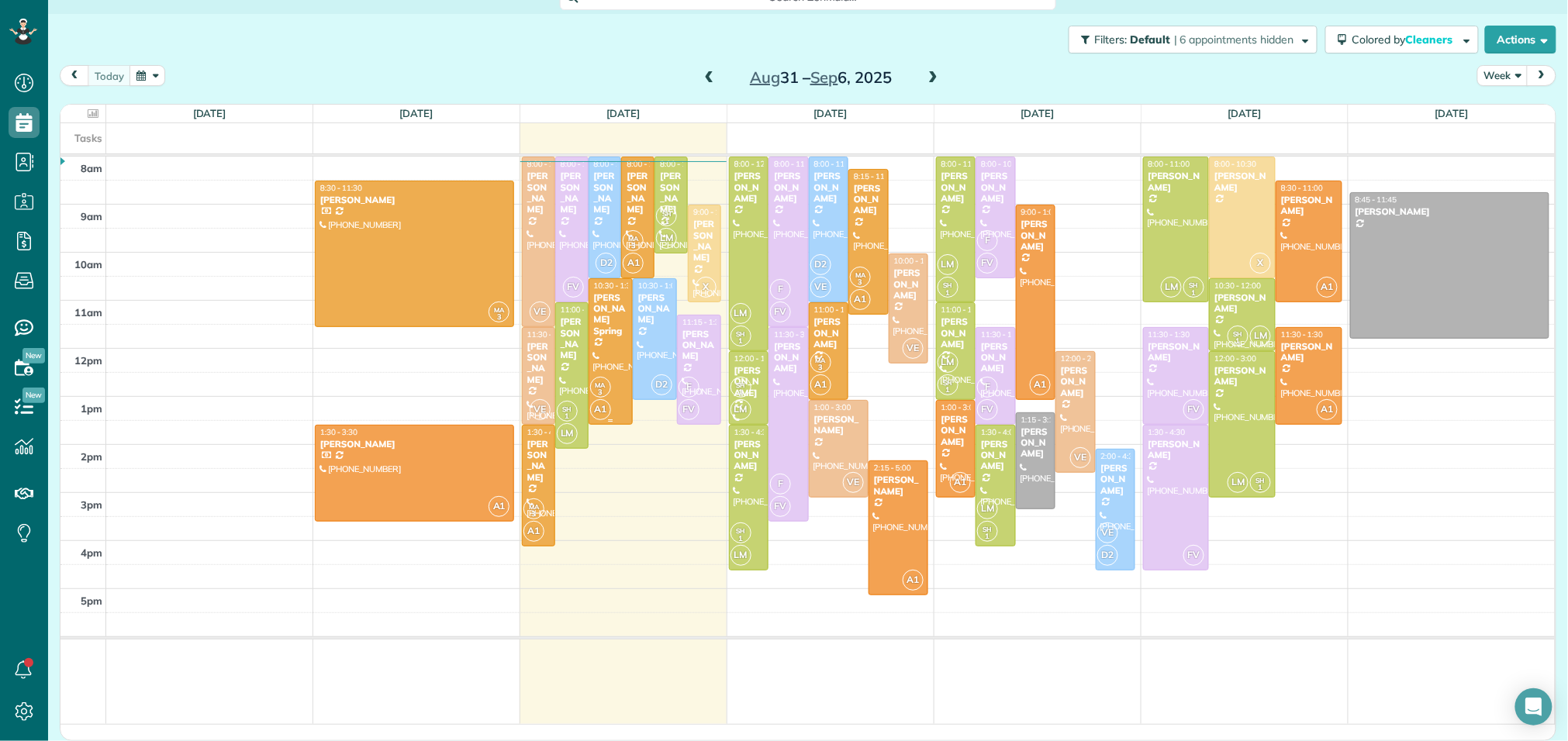
click at [606, 336] on div at bounding box center [611, 351] width 42 height 145
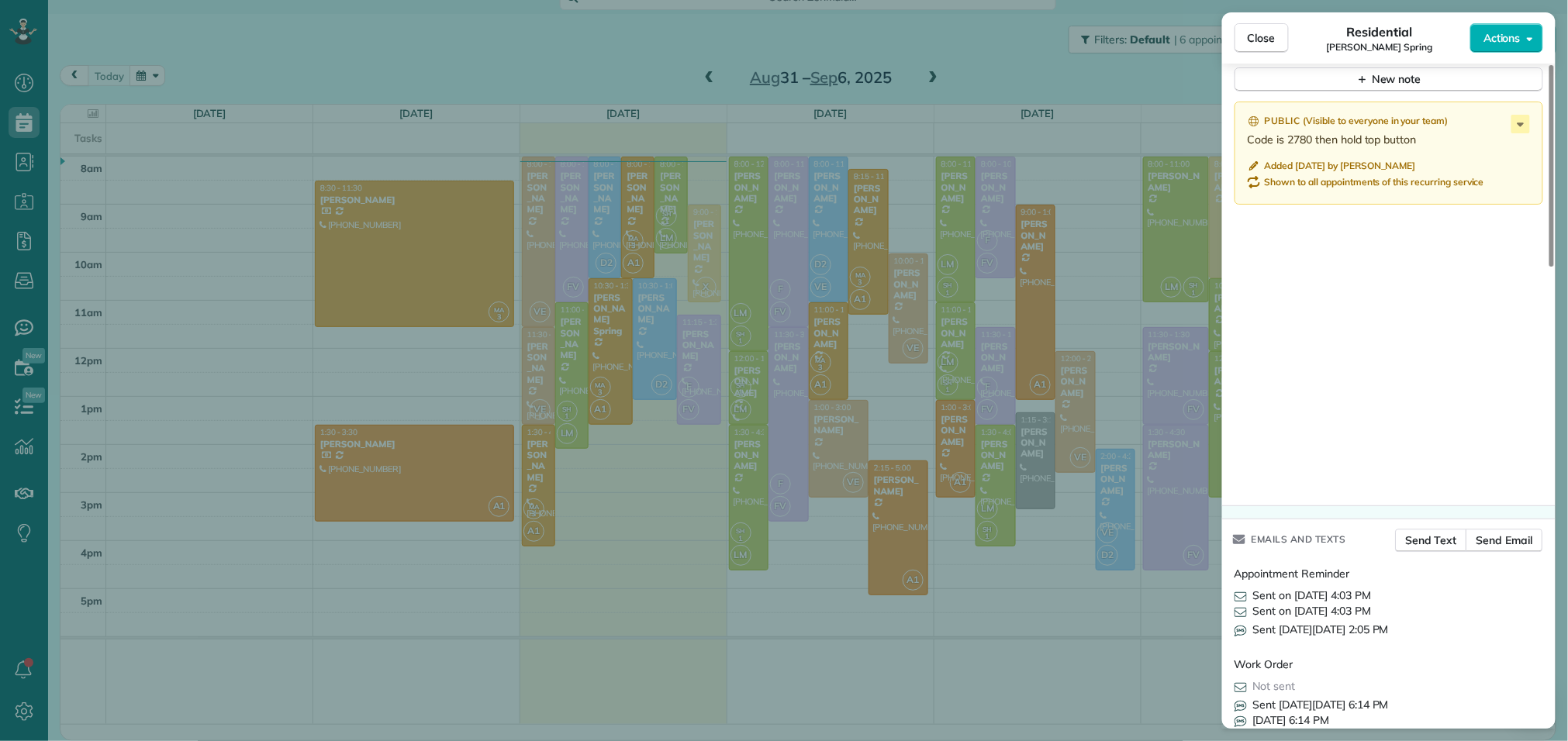
scroll to position [1413, 0]
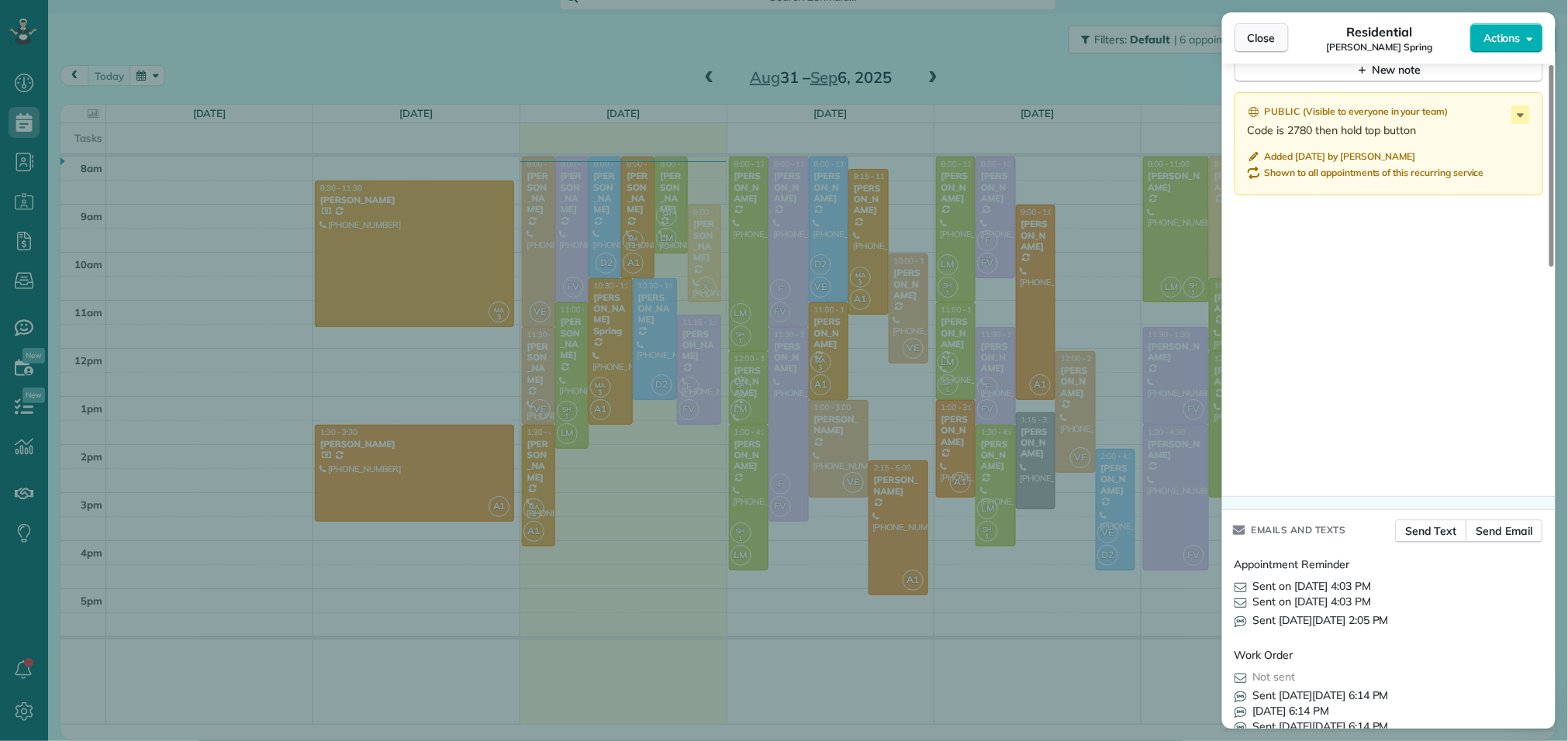
click at [1280, 42] on button "Close" at bounding box center [1262, 37] width 55 height 30
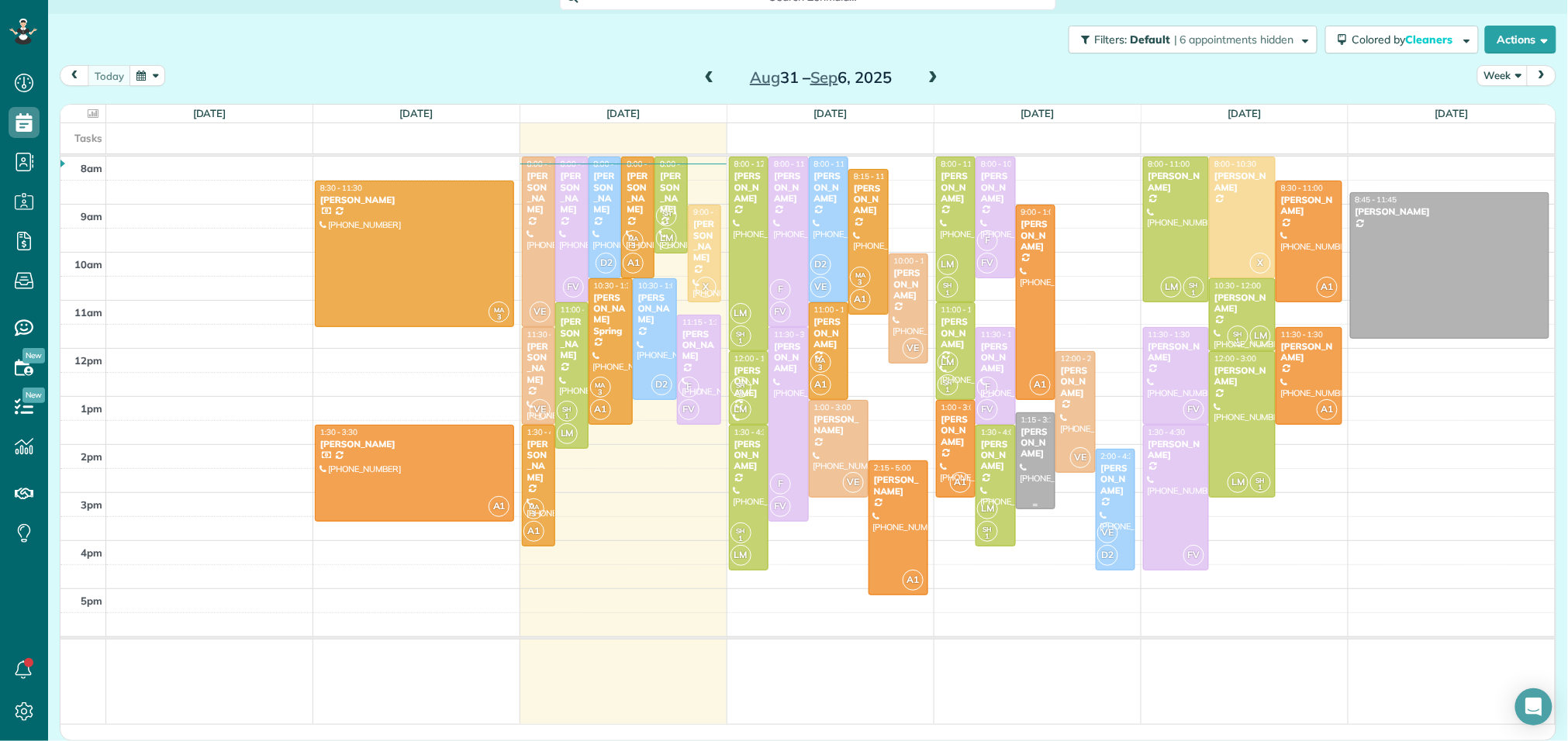
click at [1033, 462] on div at bounding box center [1036, 461] width 38 height 96
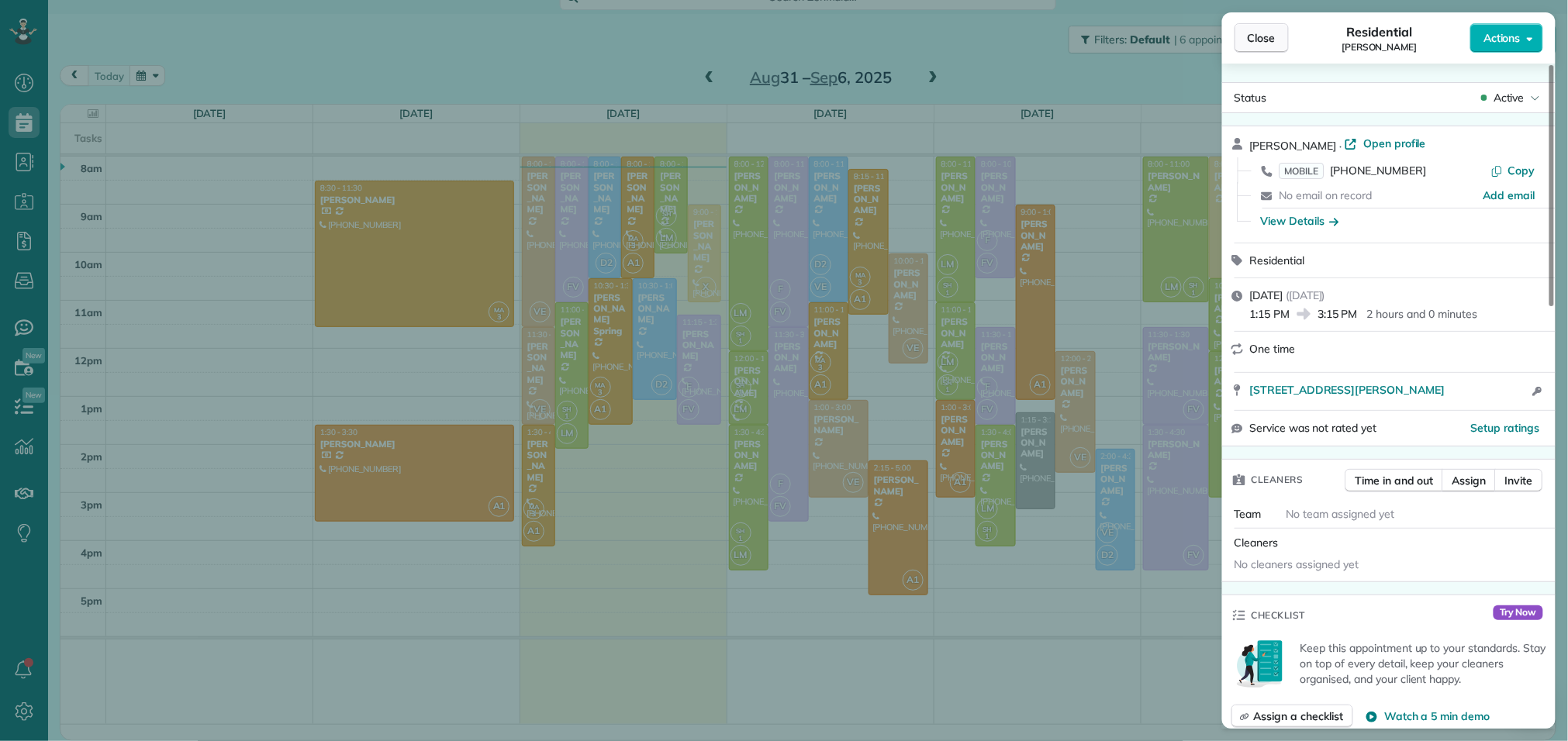
click at [1269, 37] on span "Close" at bounding box center [1261, 38] width 28 height 15
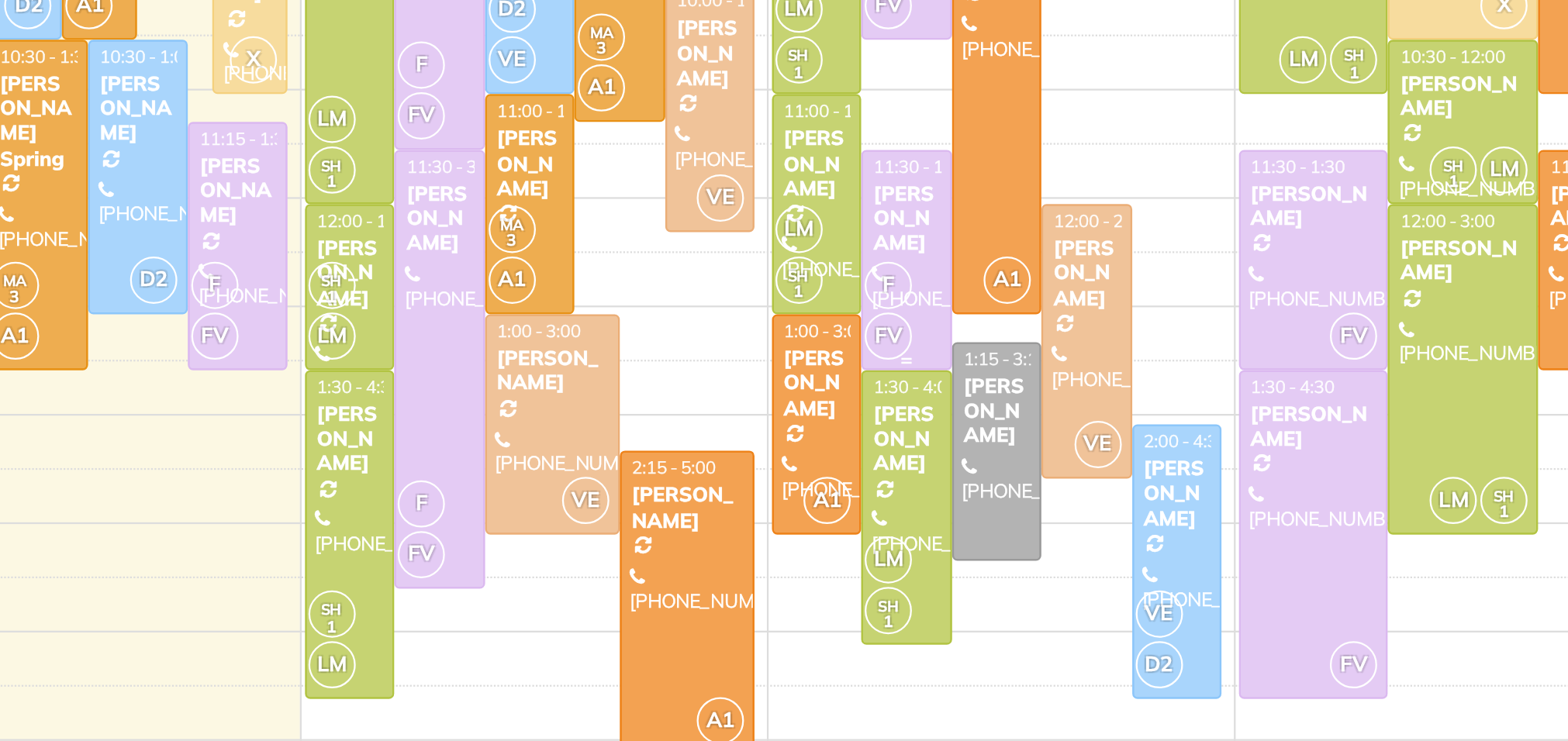
click at [1008, 376] on div "F FV" at bounding box center [994, 398] width 35 height 45
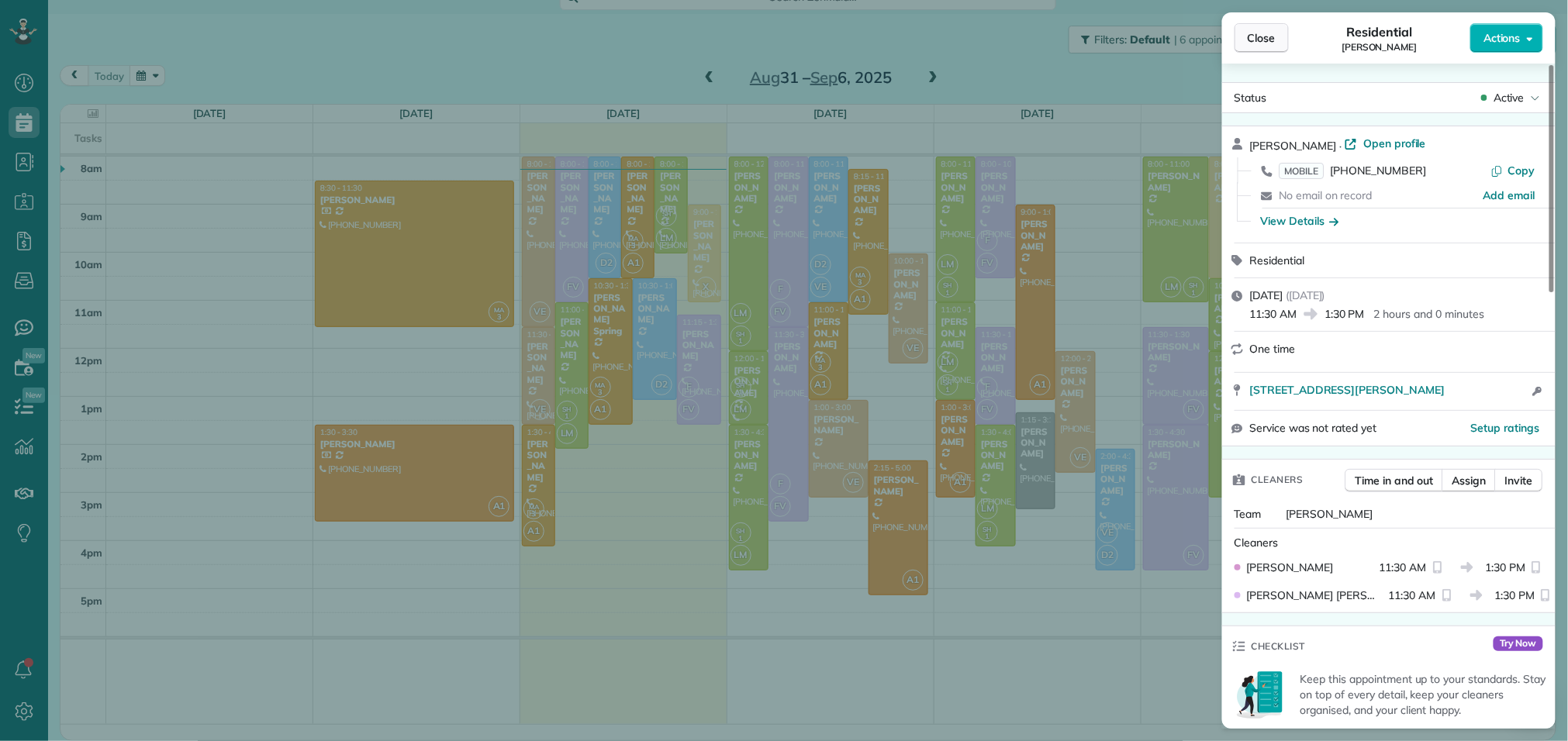
click at [1271, 42] on span "Close" at bounding box center [1261, 38] width 28 height 15
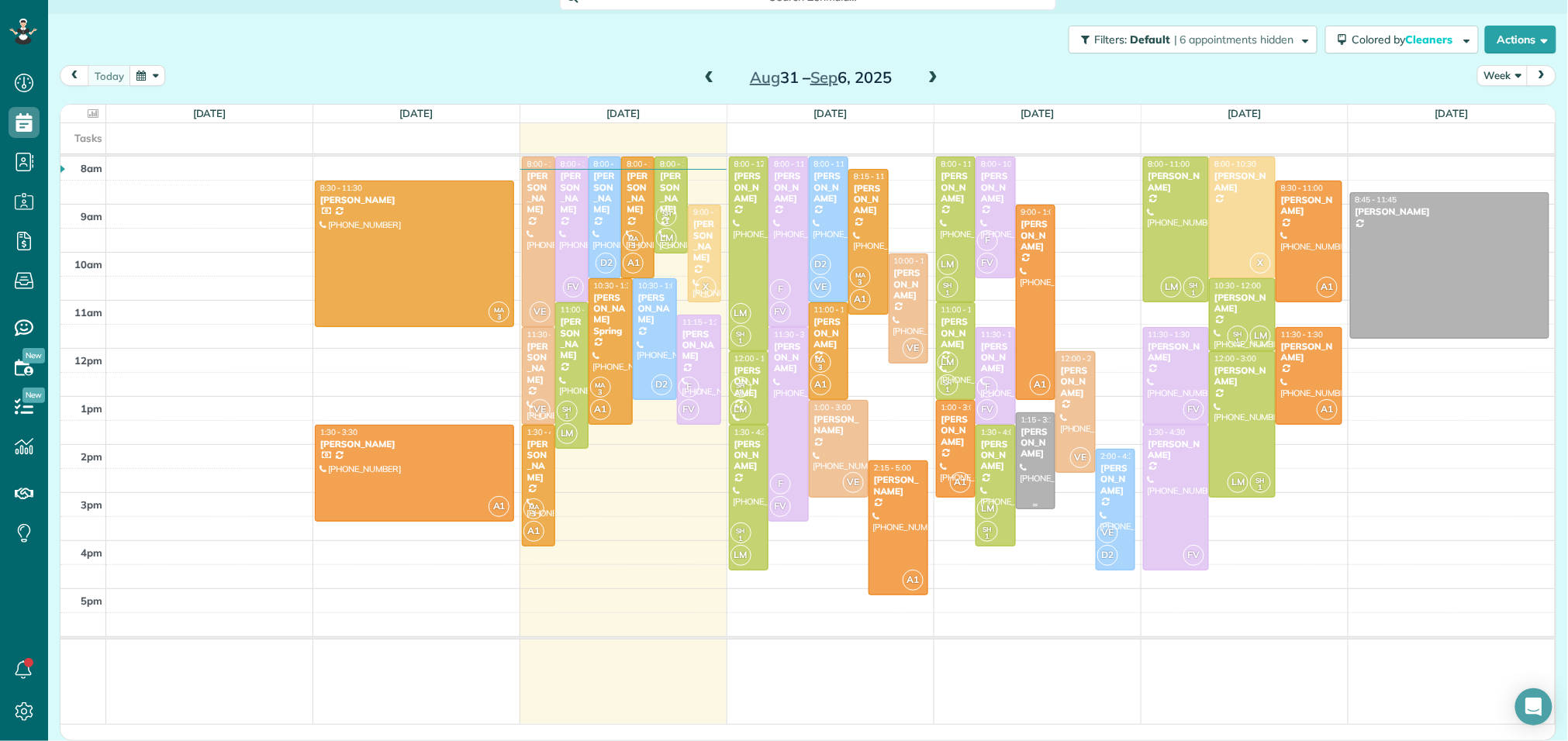
click at [1032, 487] on div at bounding box center [1036, 461] width 38 height 96
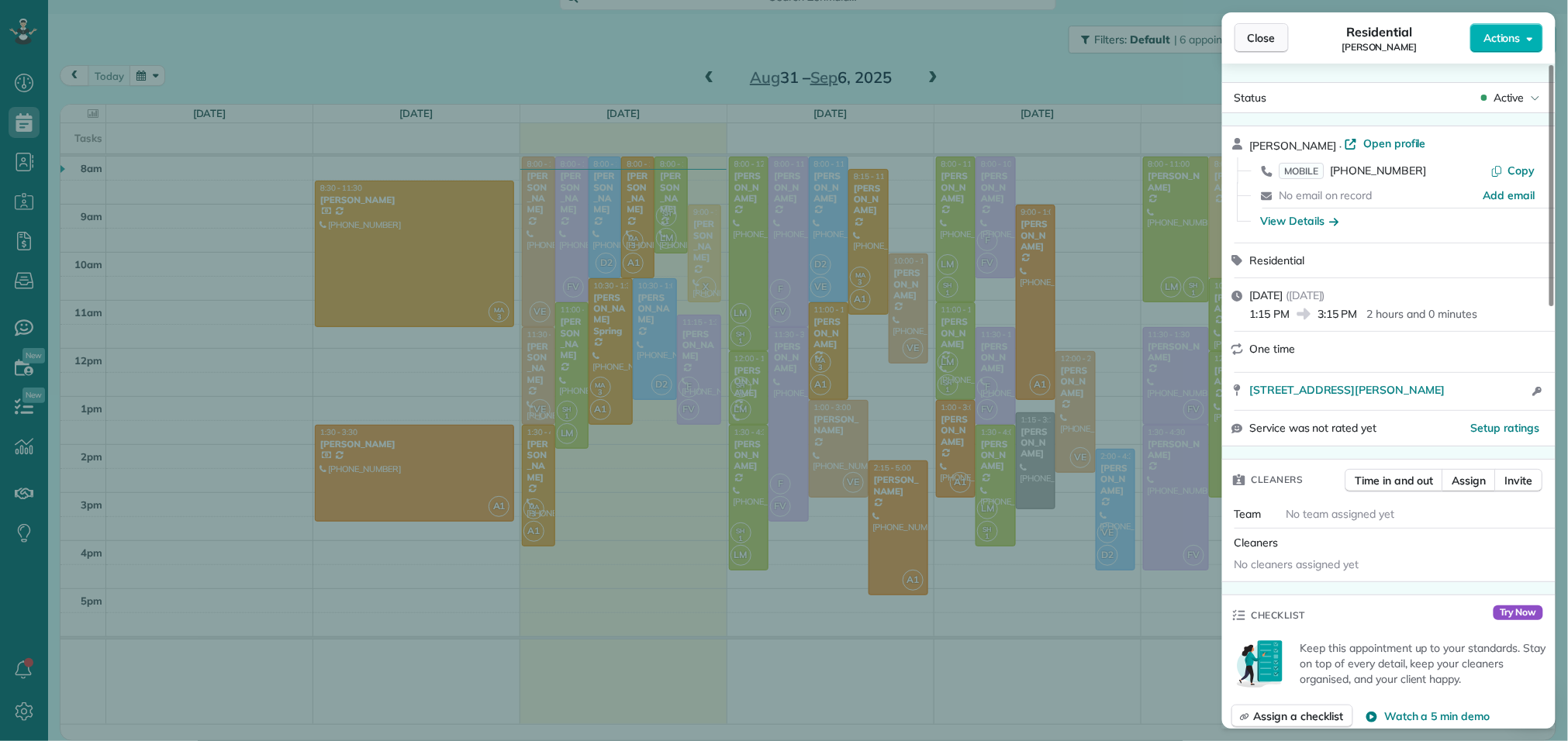
click at [1270, 42] on span "Close" at bounding box center [1261, 38] width 28 height 15
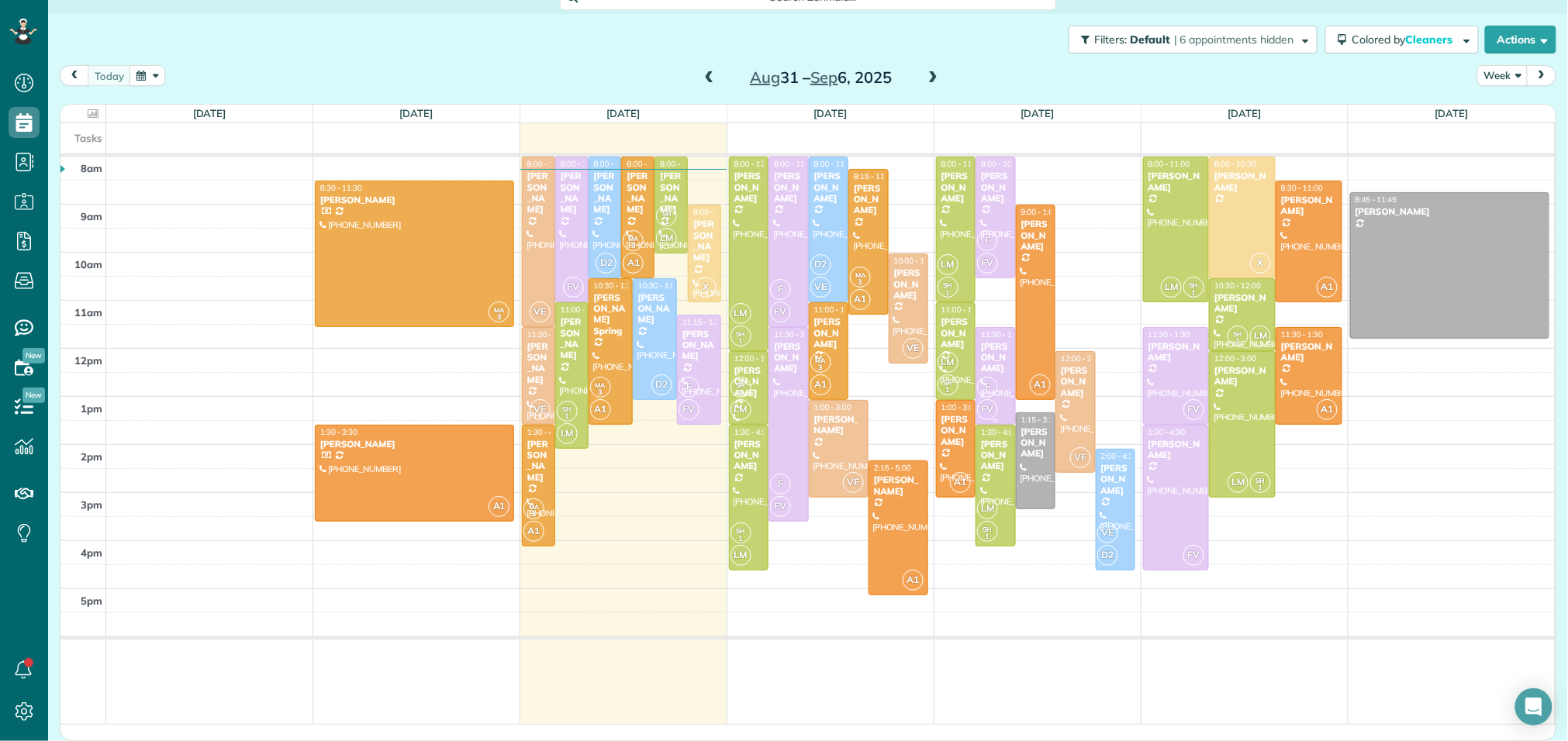
click at [994, 352] on div "[PERSON_NAME]" at bounding box center [995, 358] width 31 height 34
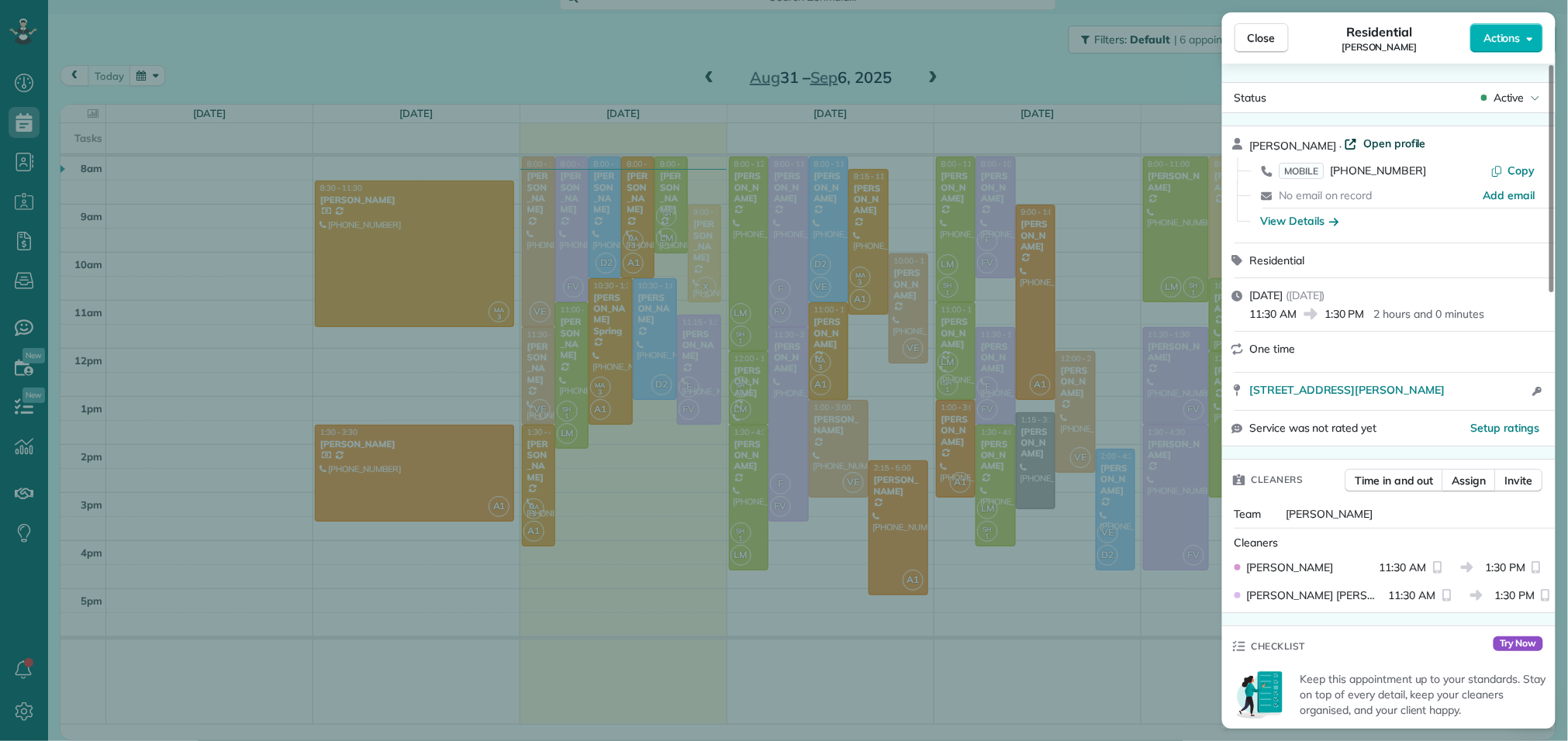
click at [1371, 144] on span "Open profile" at bounding box center [1395, 144] width 63 height 15
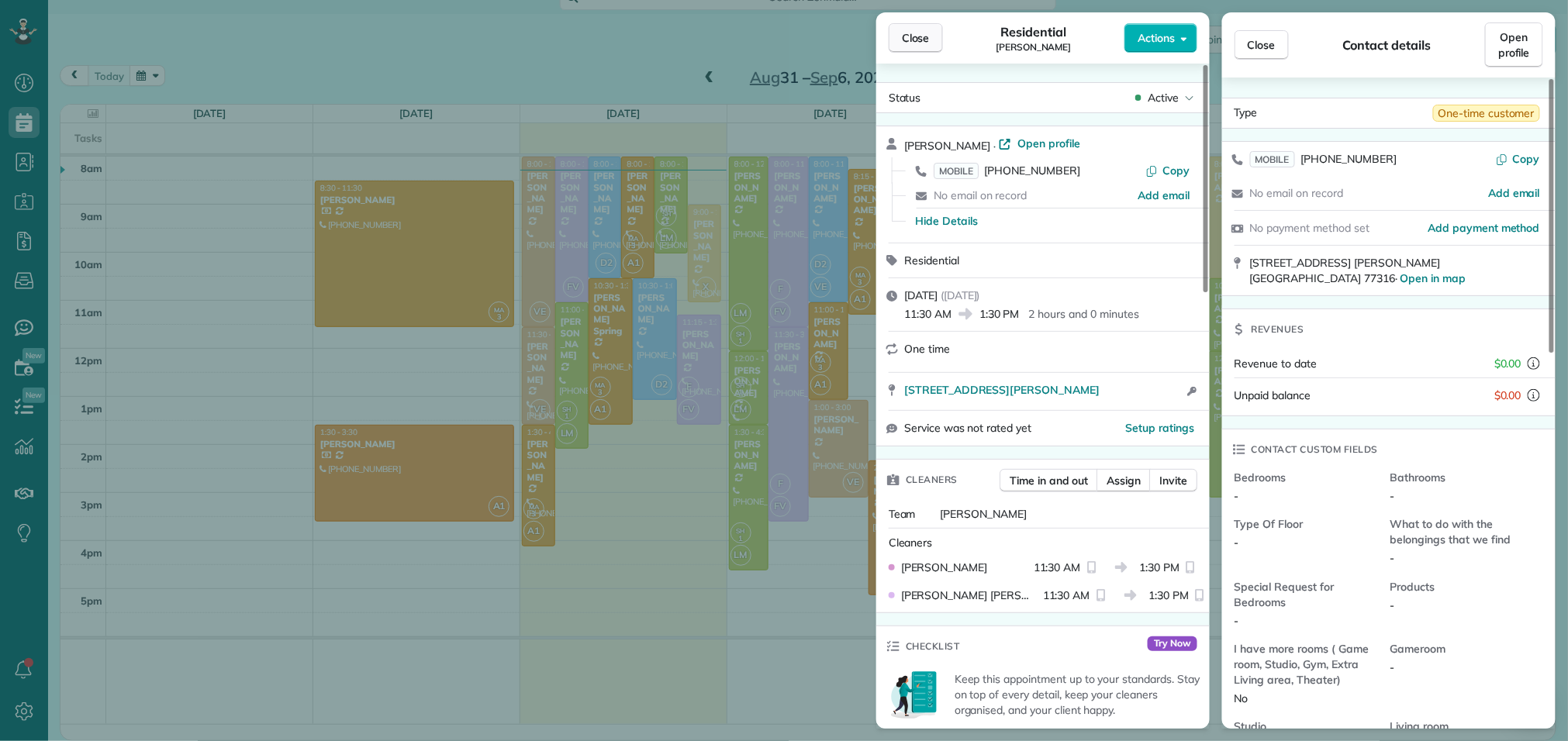
click at [923, 37] on span "Close" at bounding box center [916, 38] width 28 height 15
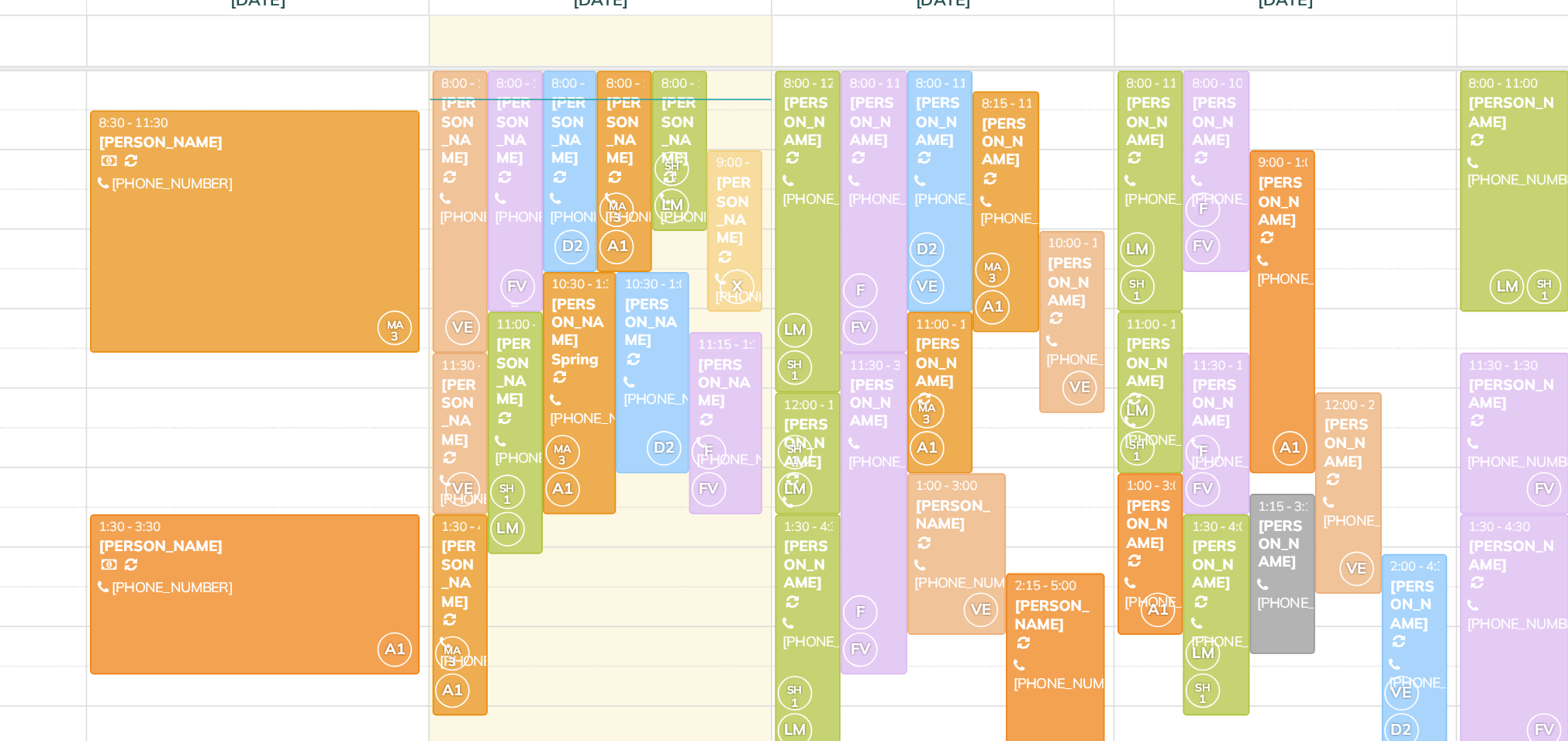
click at [577, 206] on div "[PERSON_NAME]" at bounding box center [572, 193] width 24 height 45
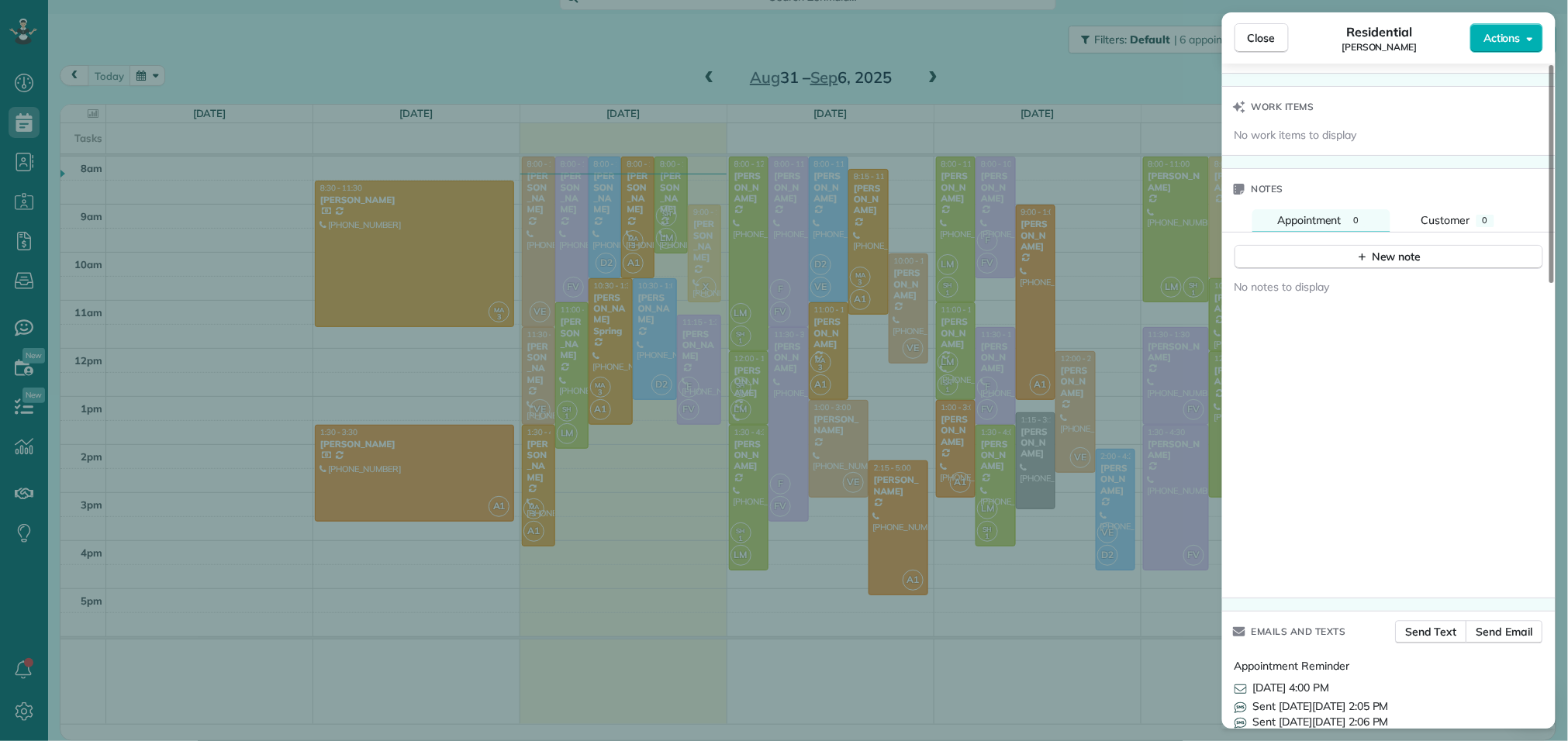
scroll to position [1360, 0]
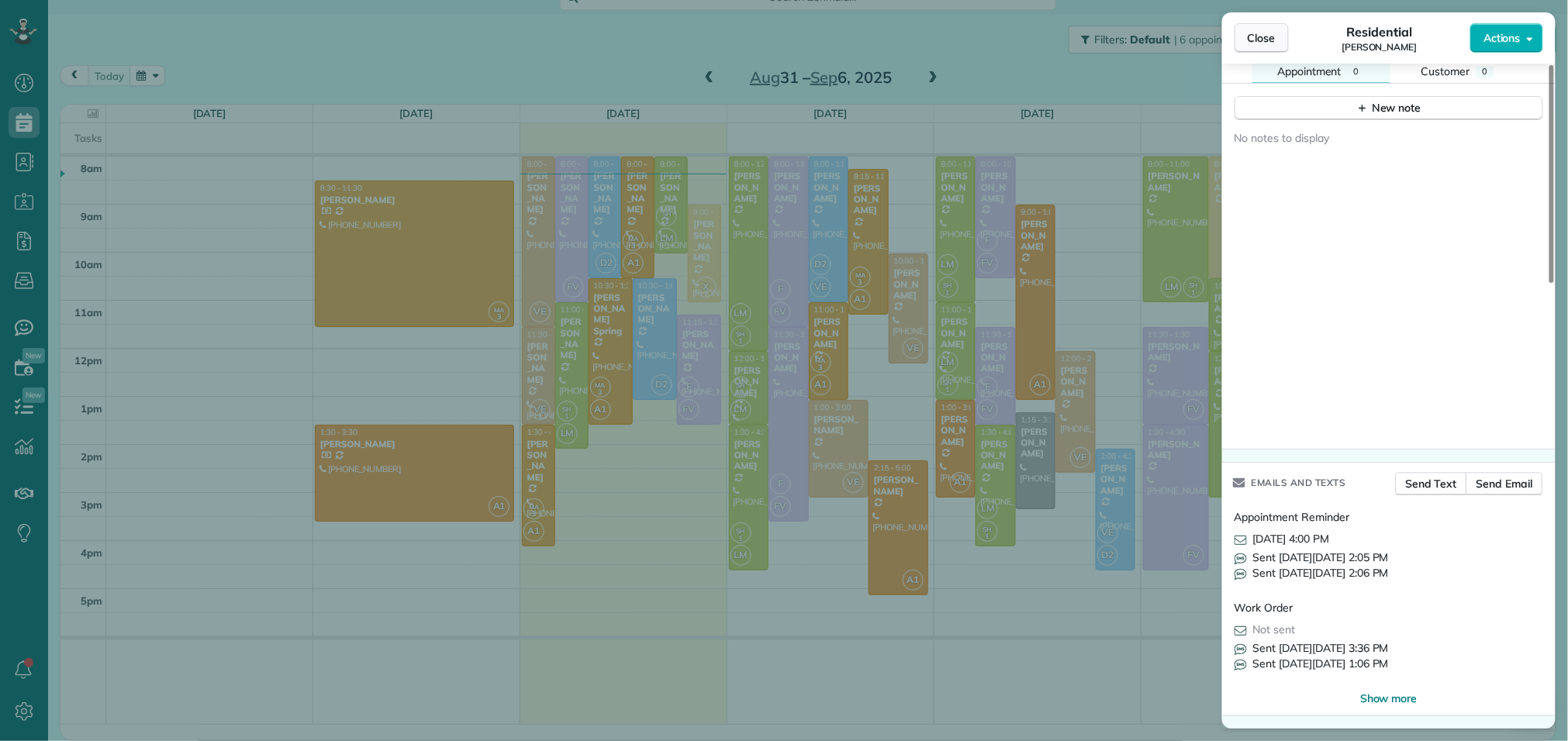
click at [1269, 53] on button "Close" at bounding box center [1262, 37] width 55 height 30
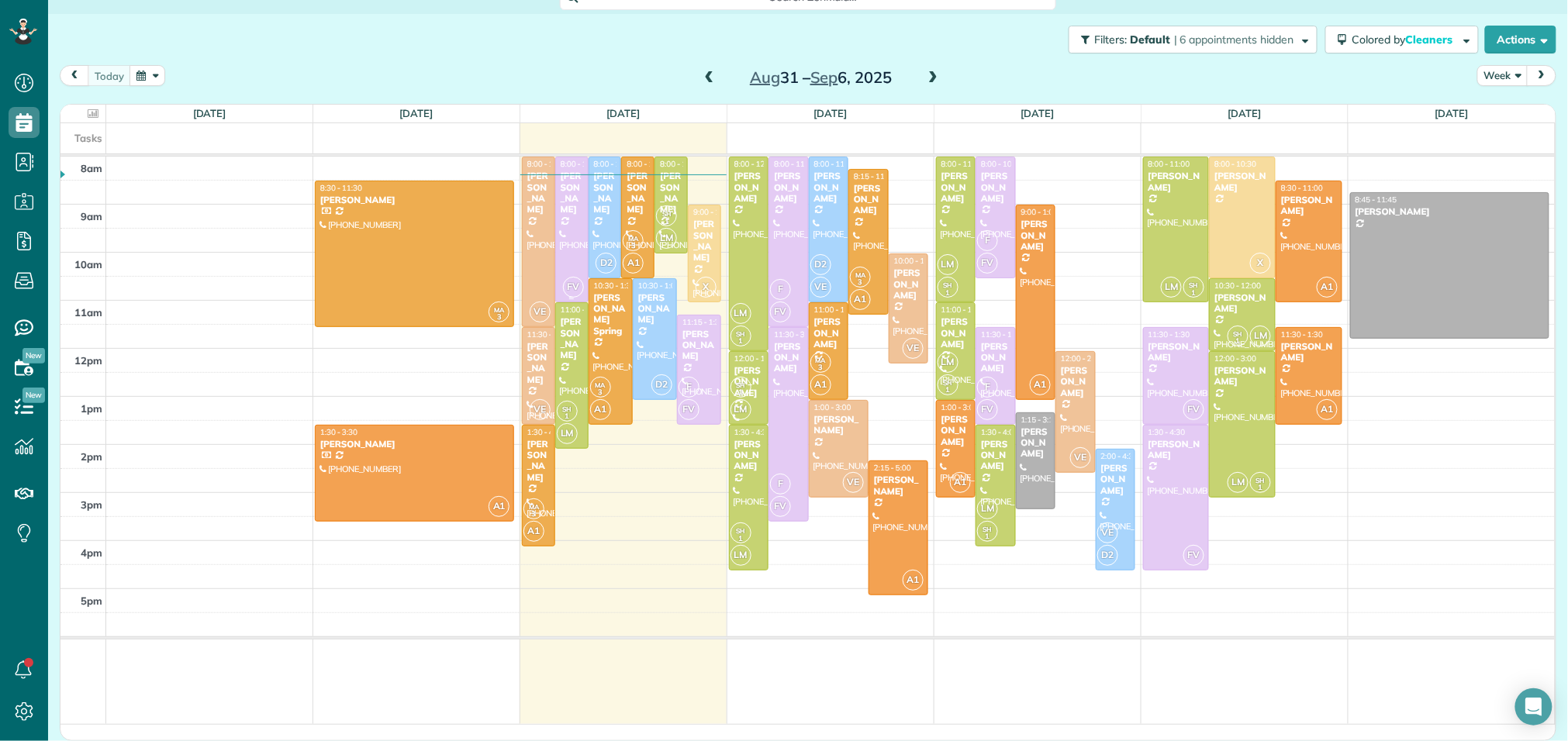
click at [571, 216] on div "[PERSON_NAME]" at bounding box center [572, 193] width 24 height 45
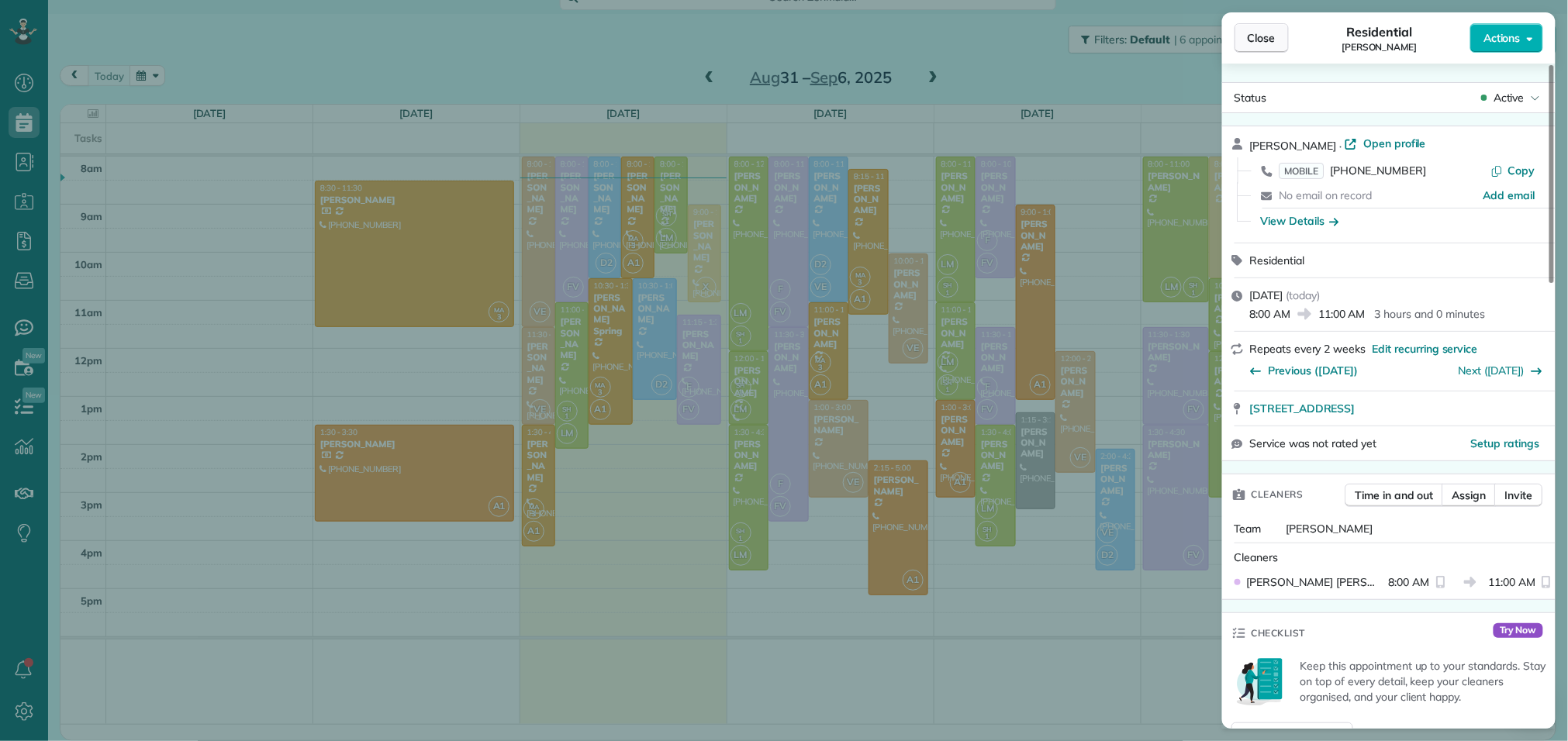
click at [1265, 41] on span "Close" at bounding box center [1261, 38] width 28 height 15
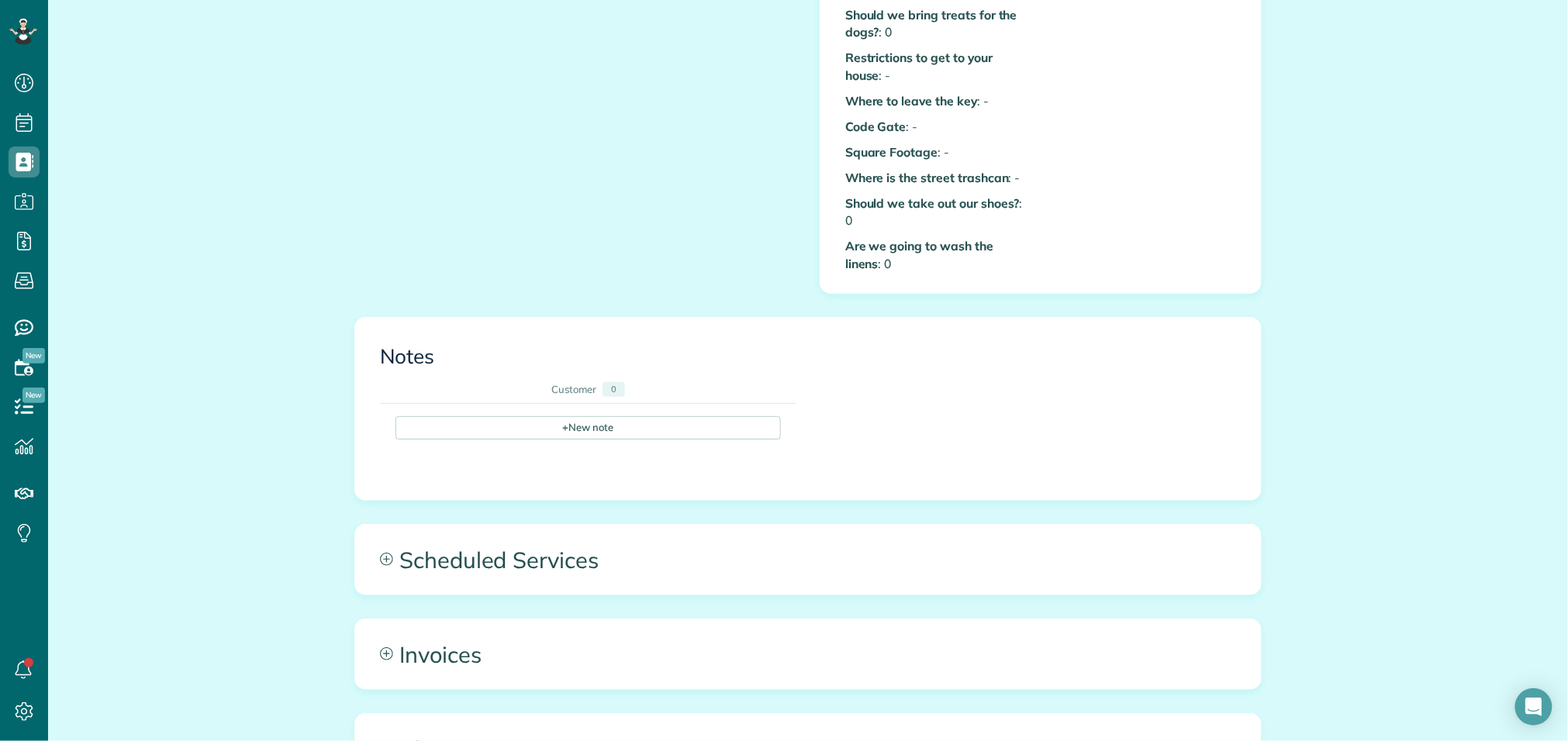
scroll to position [683, 0]
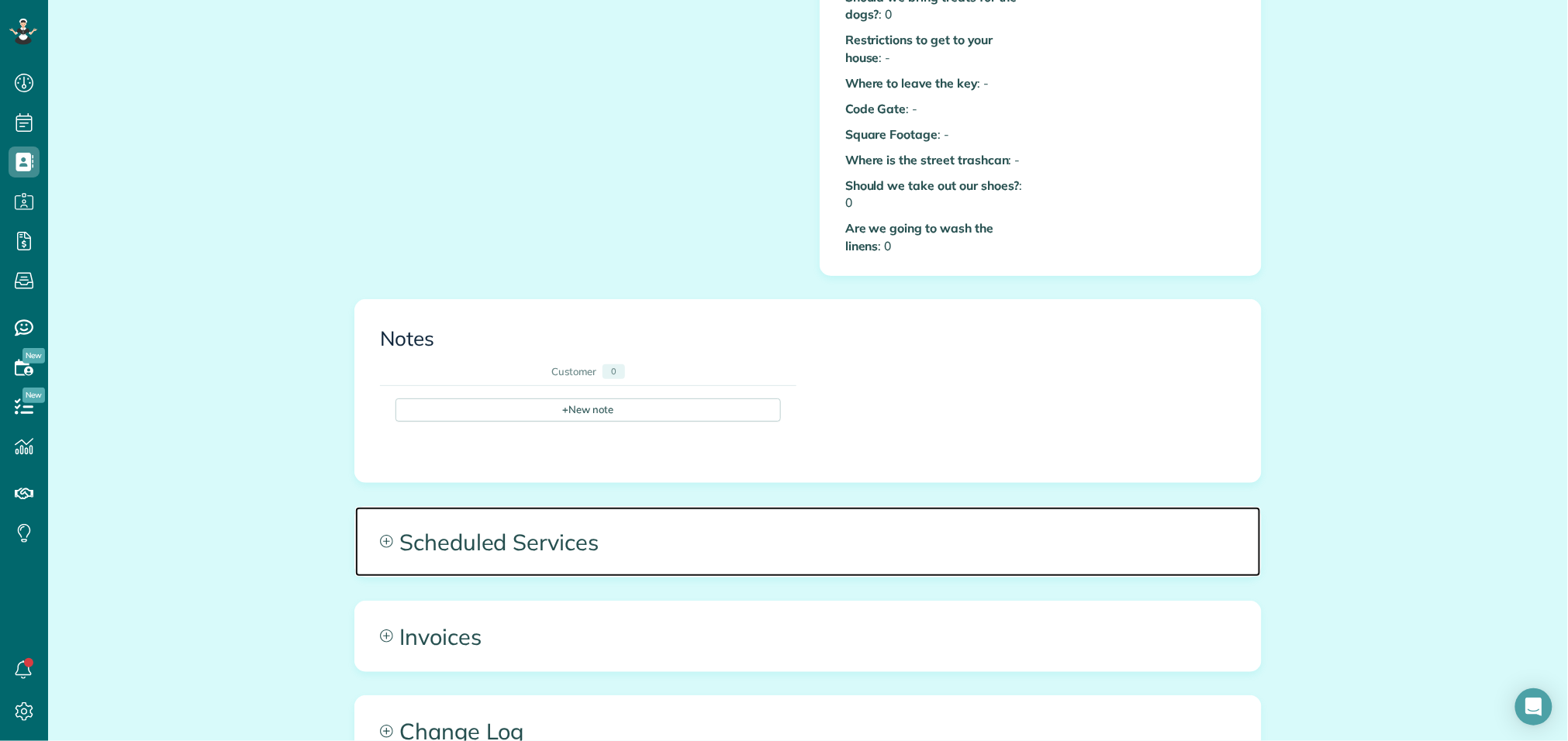
click at [433, 533] on span "Scheduled Services" at bounding box center [807, 542] width 906 height 70
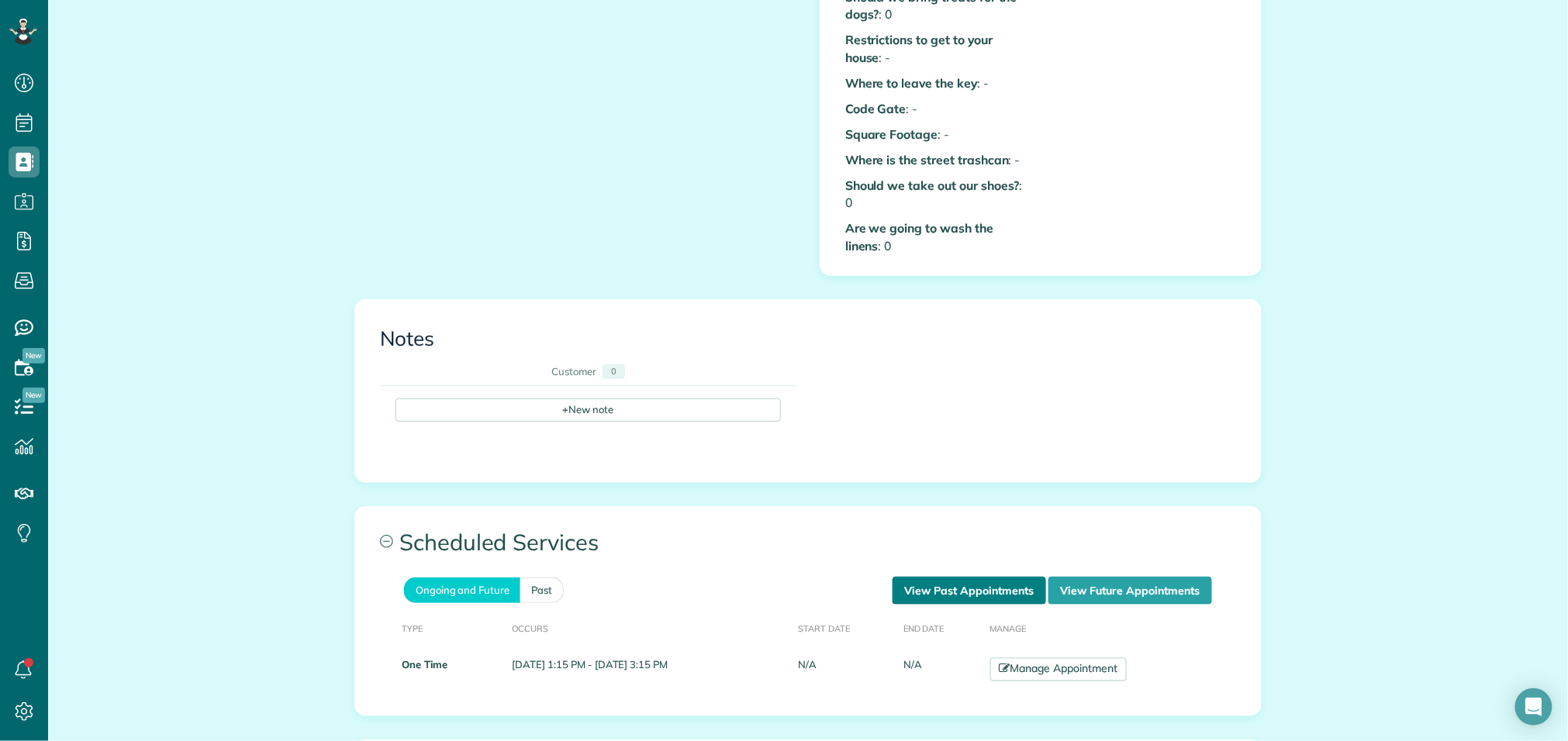
click at [957, 580] on link "View Past Appointments" at bounding box center [970, 590] width 153 height 28
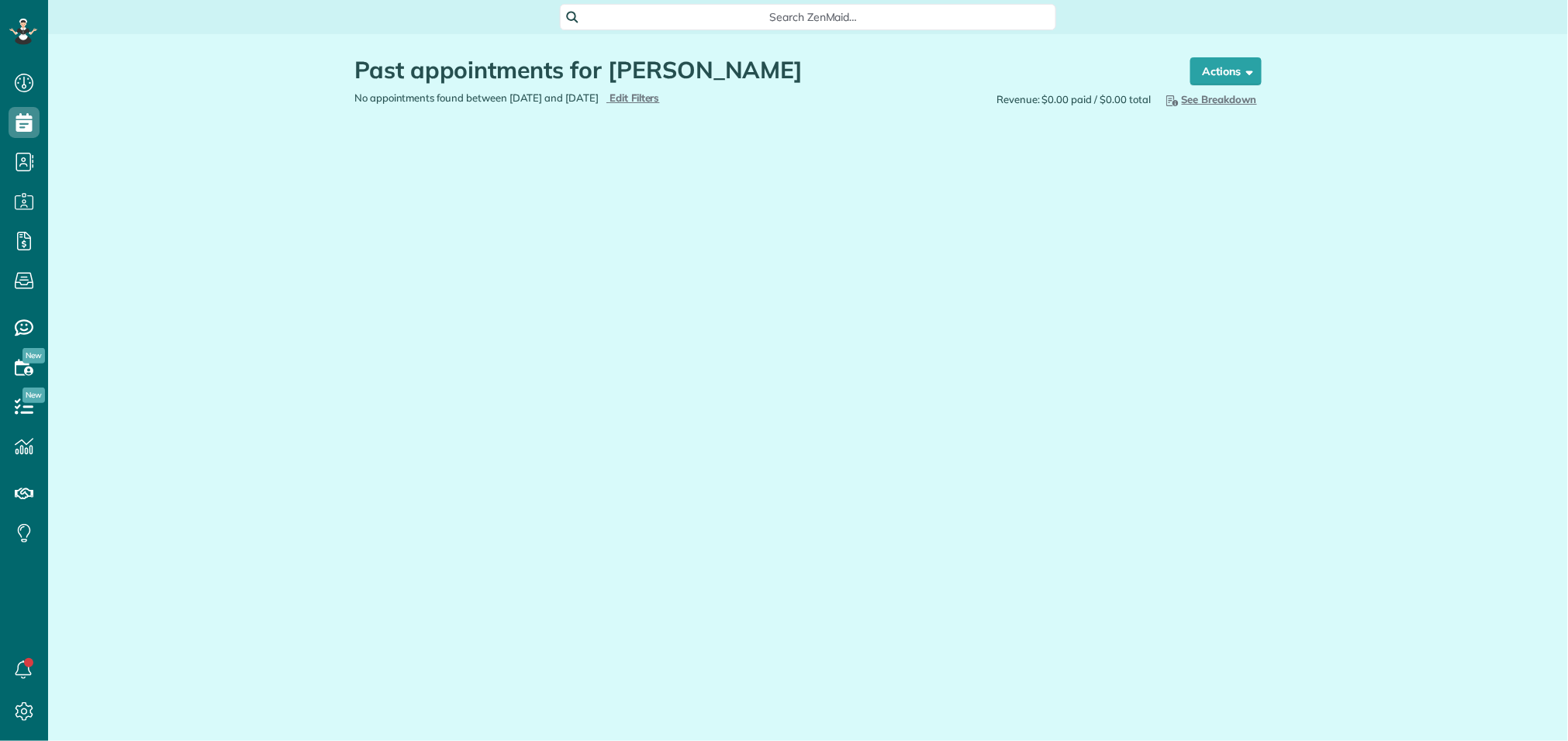
scroll to position [6, 6]
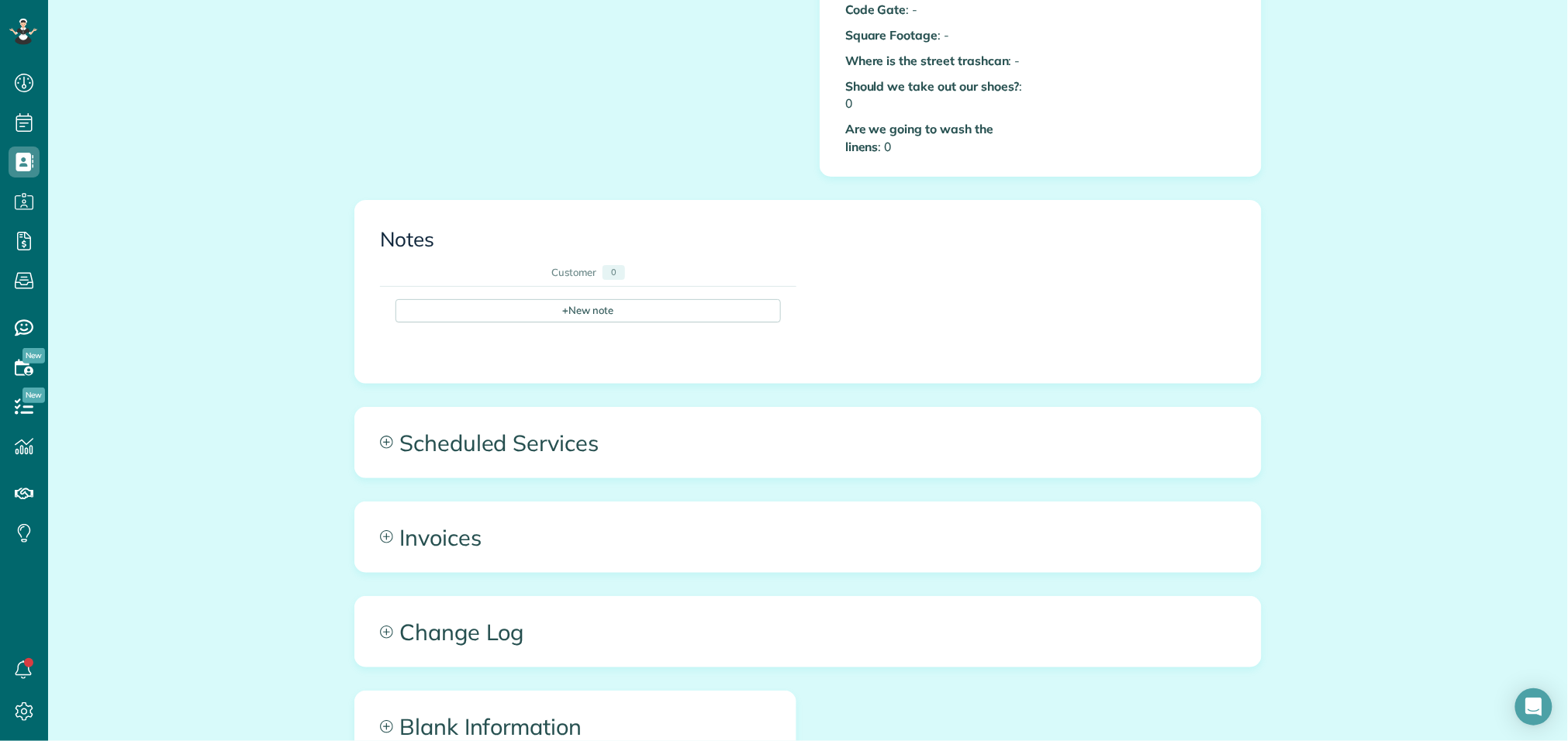
scroll to position [781, 0]
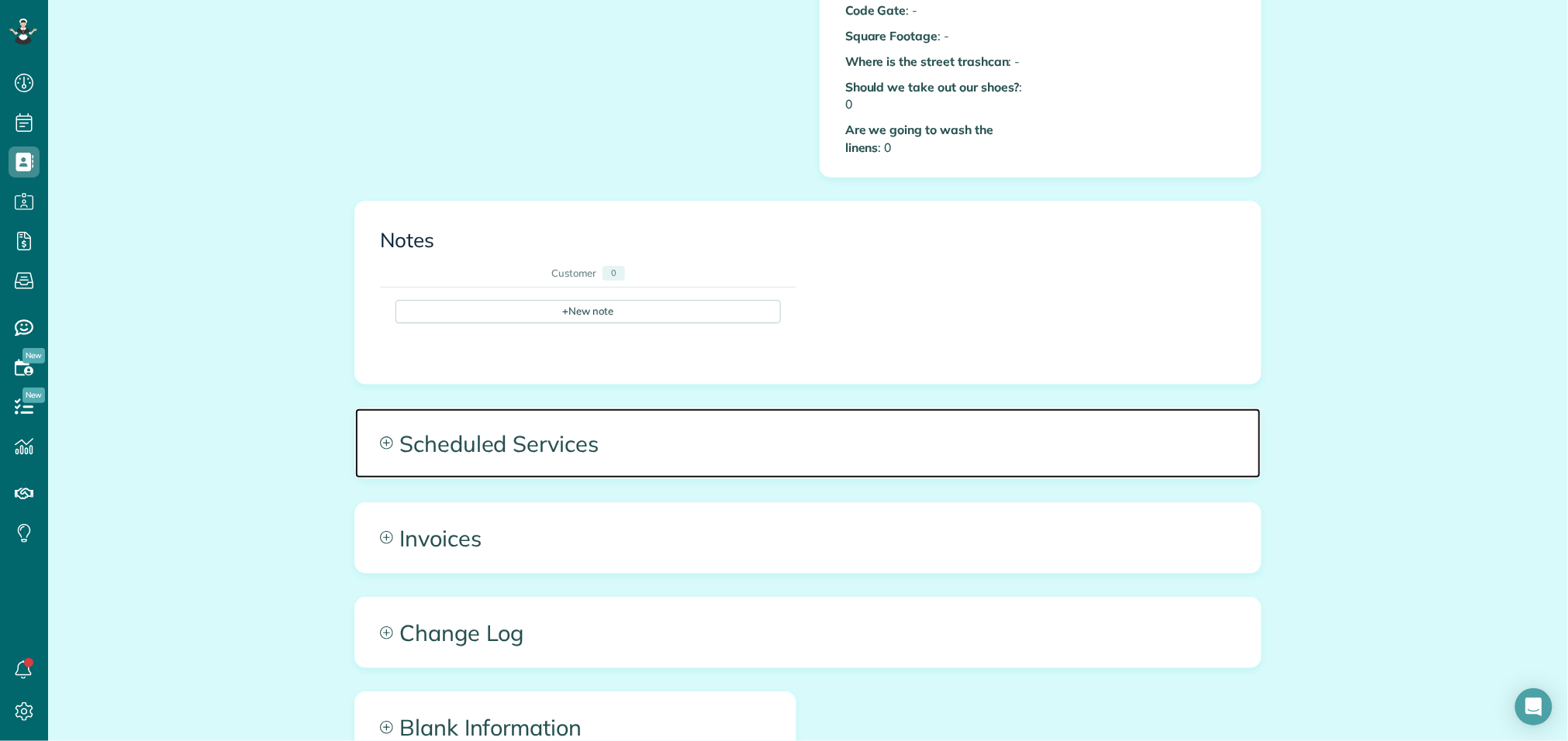
click at [501, 436] on span "Scheduled Services" at bounding box center [807, 443] width 906 height 70
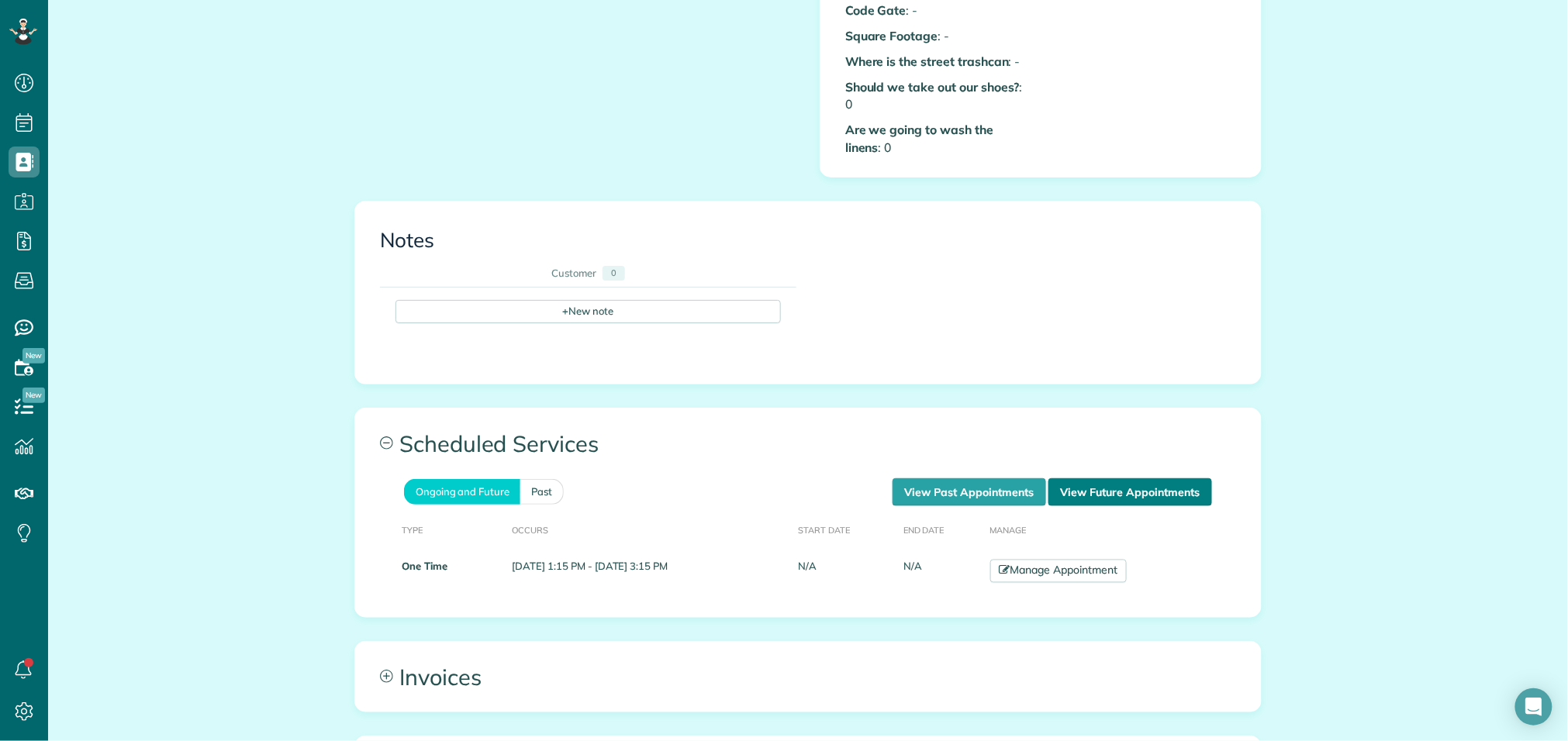
click at [1096, 478] on link "View Future Appointments" at bounding box center [1131, 492] width 164 height 28
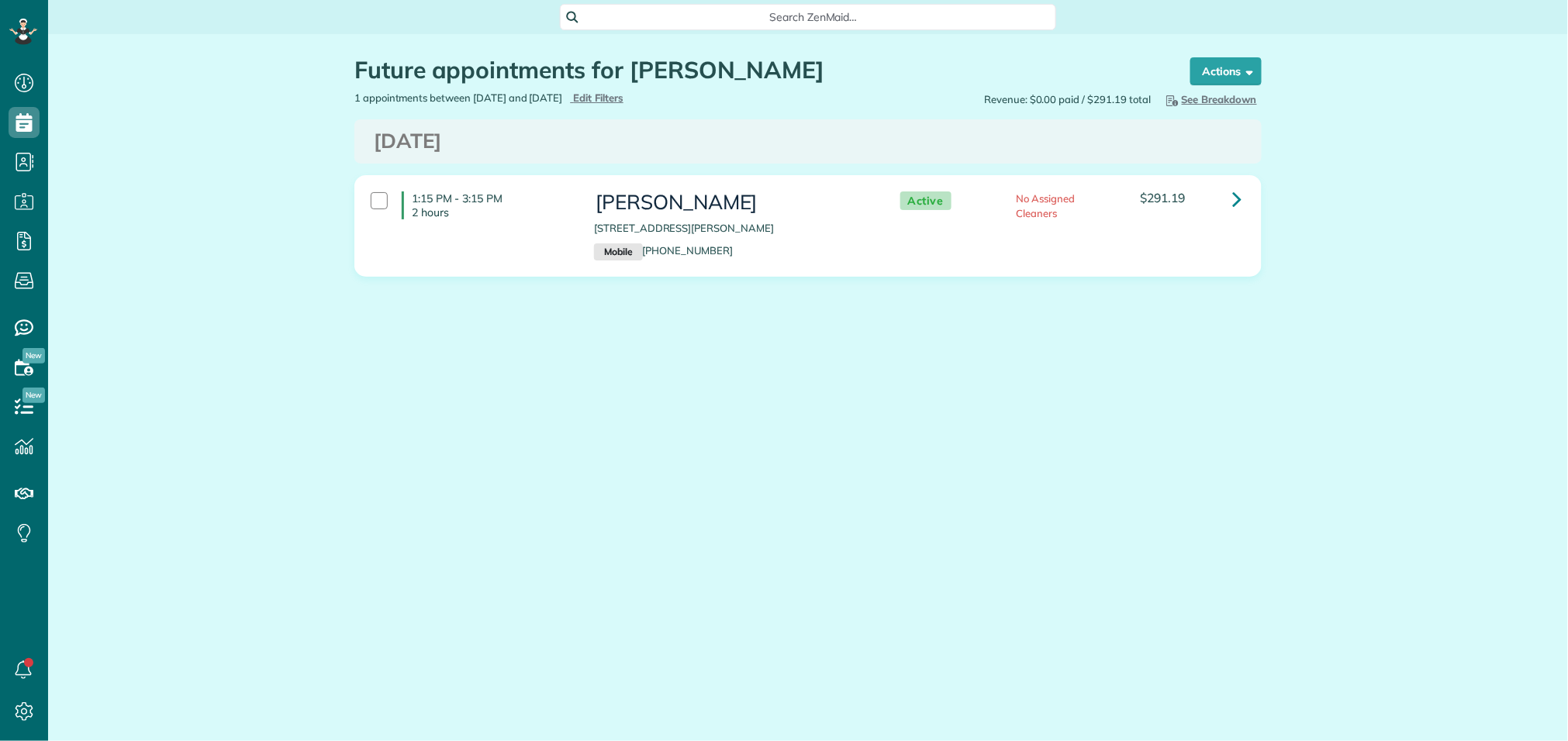
scroll to position [6, 6]
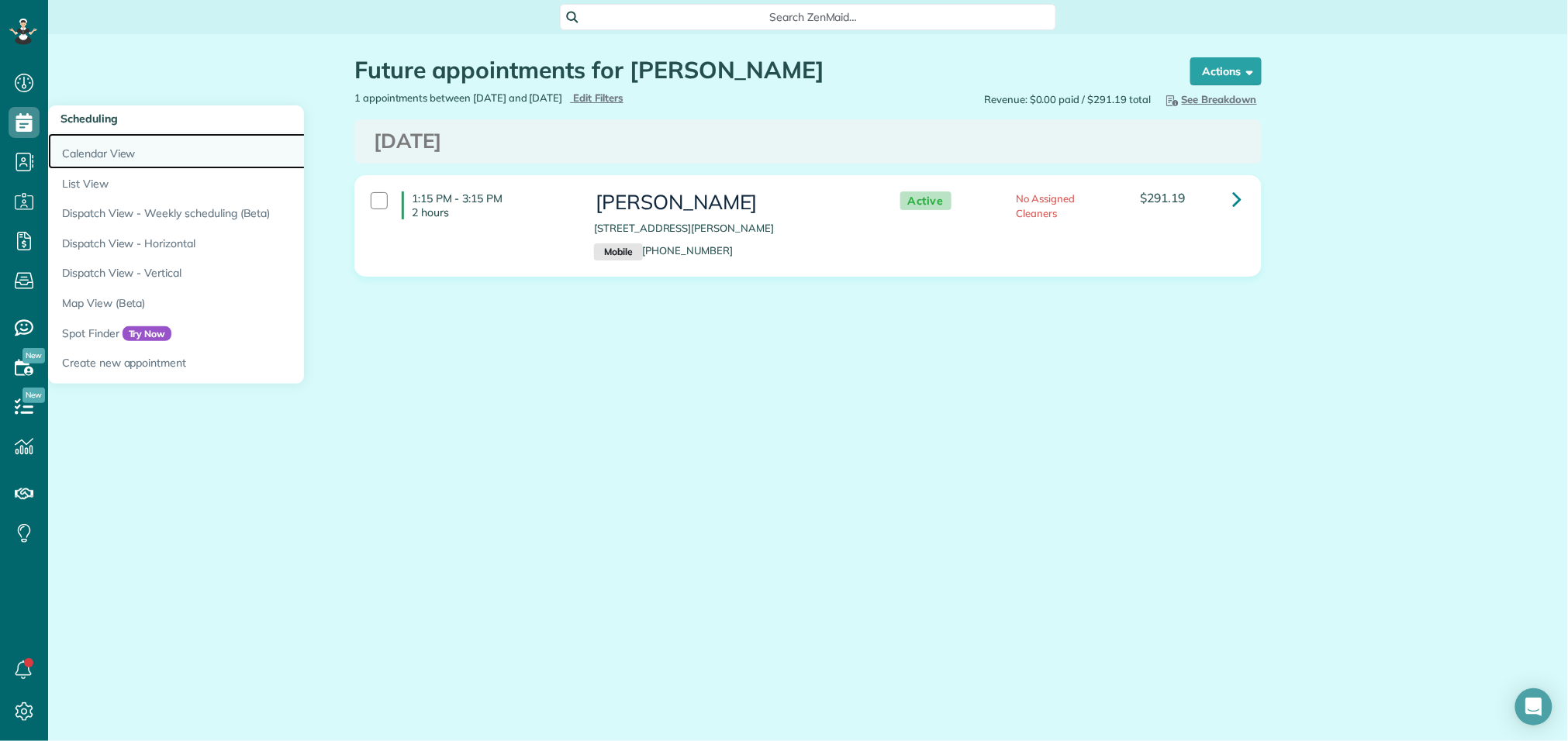
click at [114, 152] on link "Calendar View" at bounding box center [242, 151] width 387 height 35
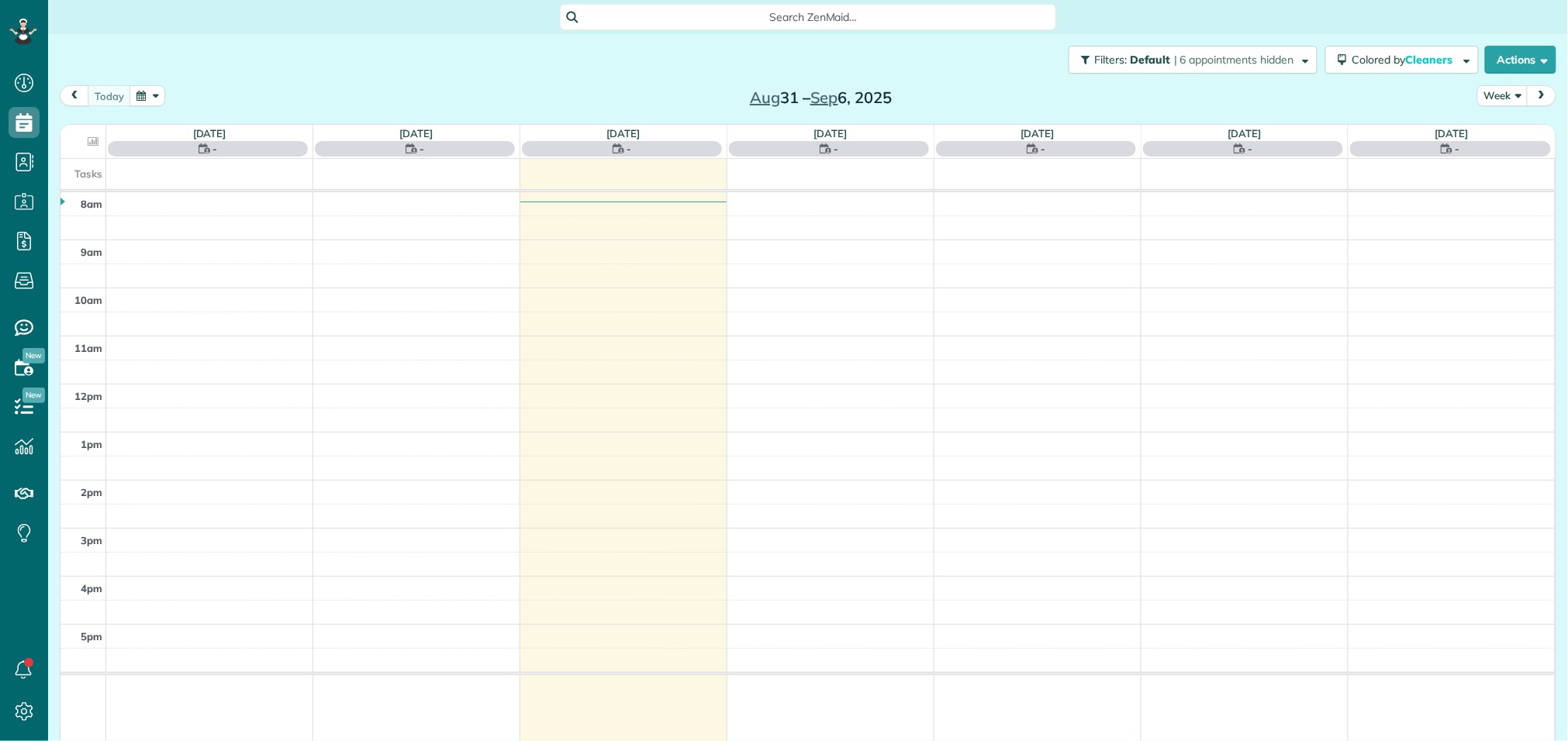
scroll to position [6, 6]
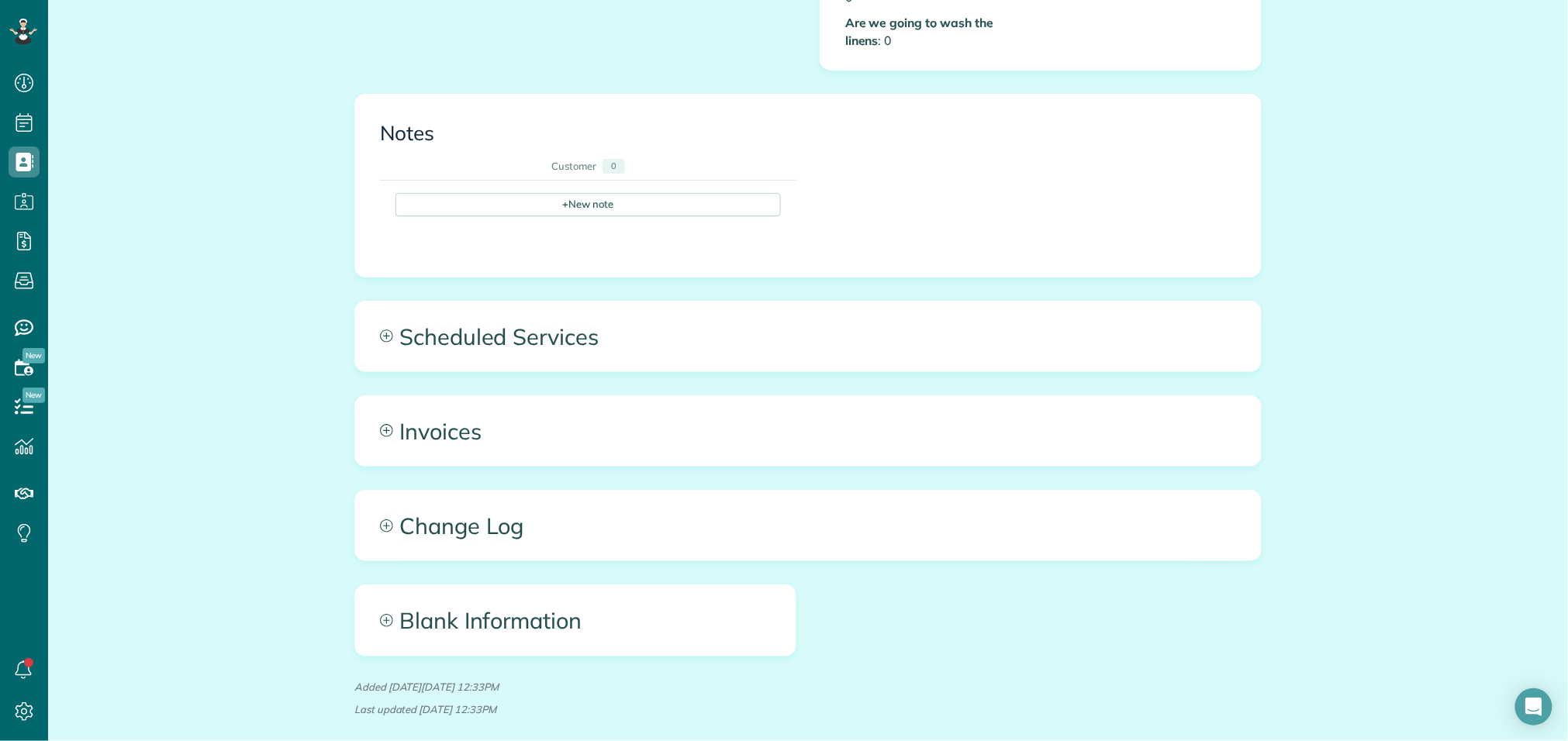
scroll to position [952, 0]
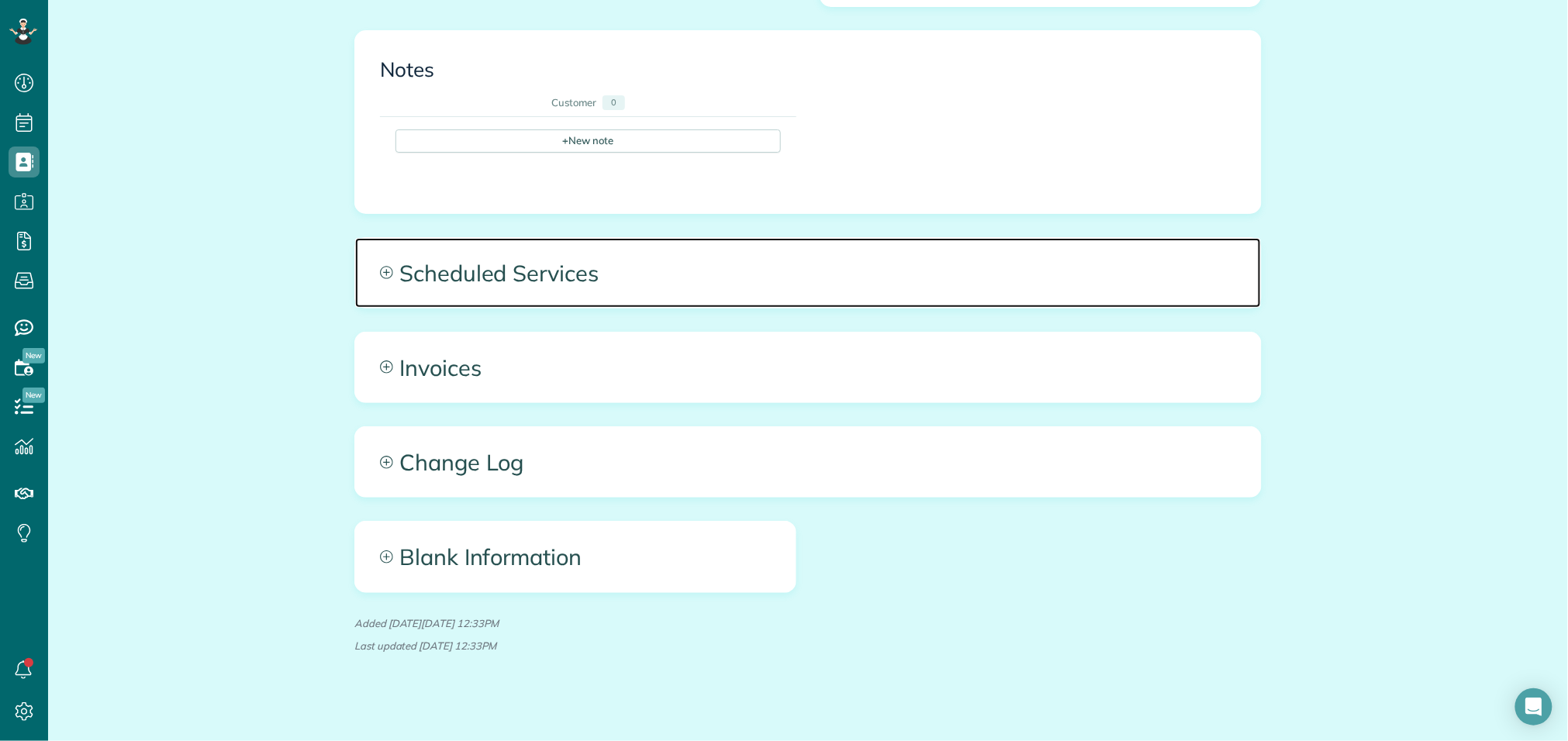
click at [592, 259] on span "Scheduled Services" at bounding box center [807, 272] width 906 height 70
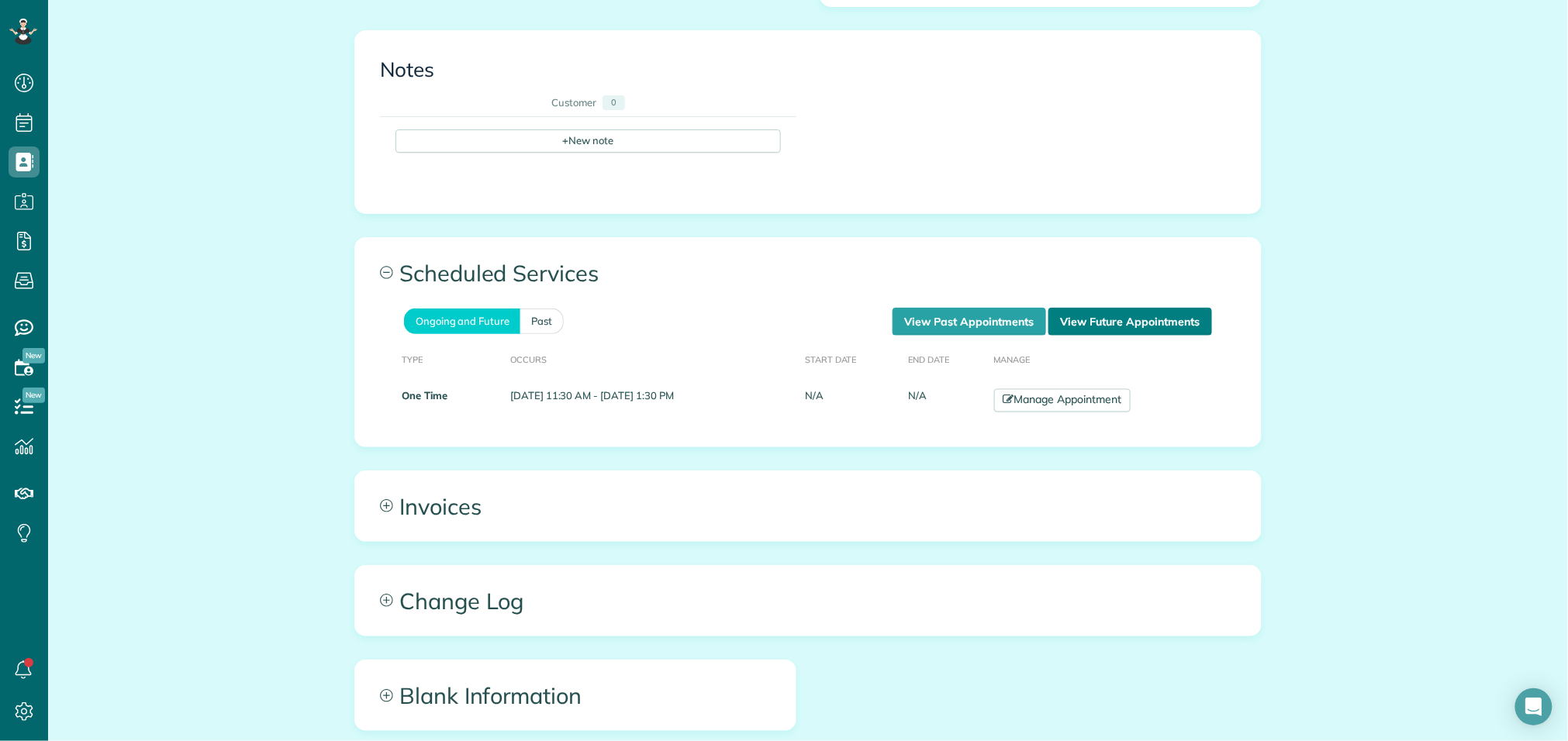
click at [1102, 311] on link "View Future Appointments" at bounding box center [1131, 321] width 164 height 28
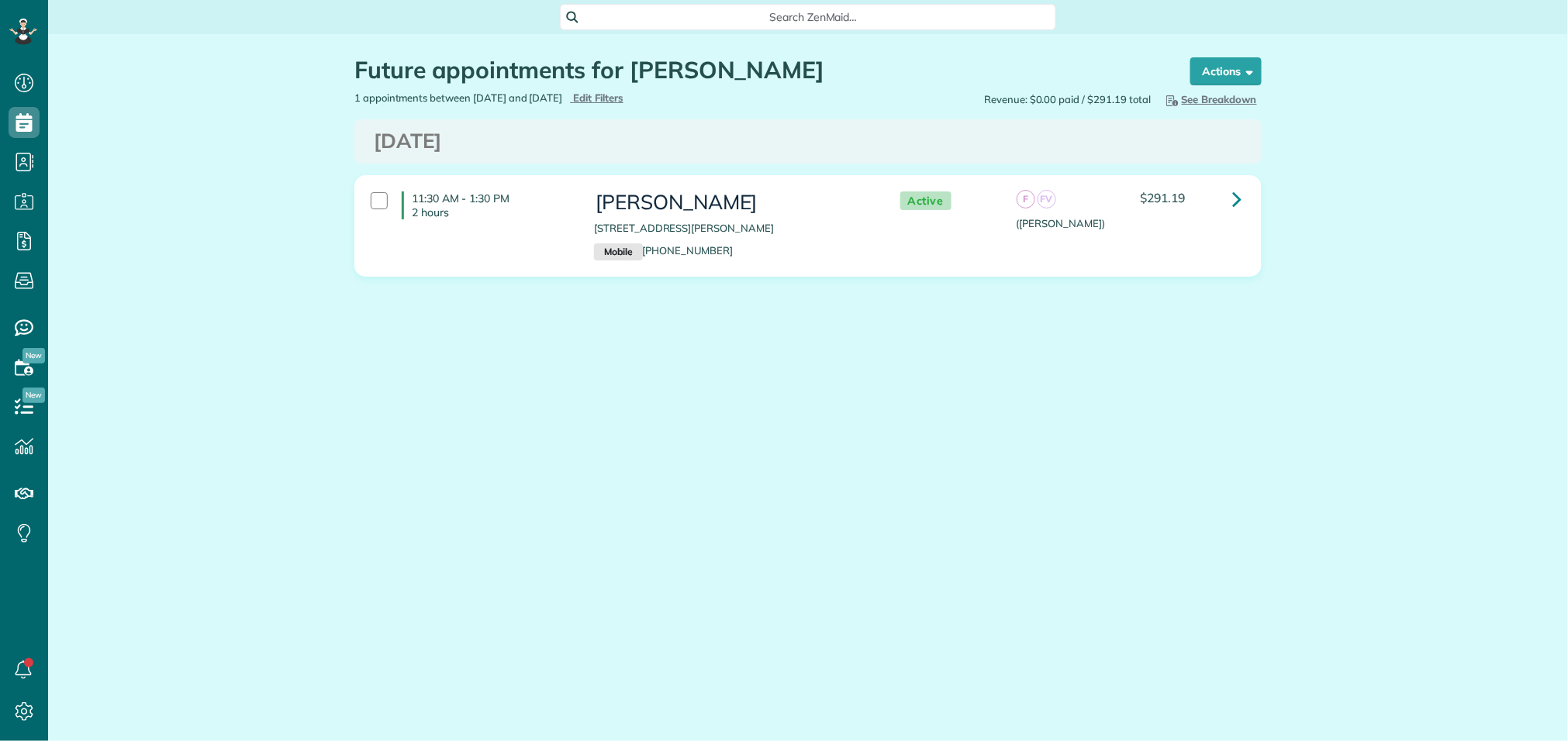
scroll to position [6, 6]
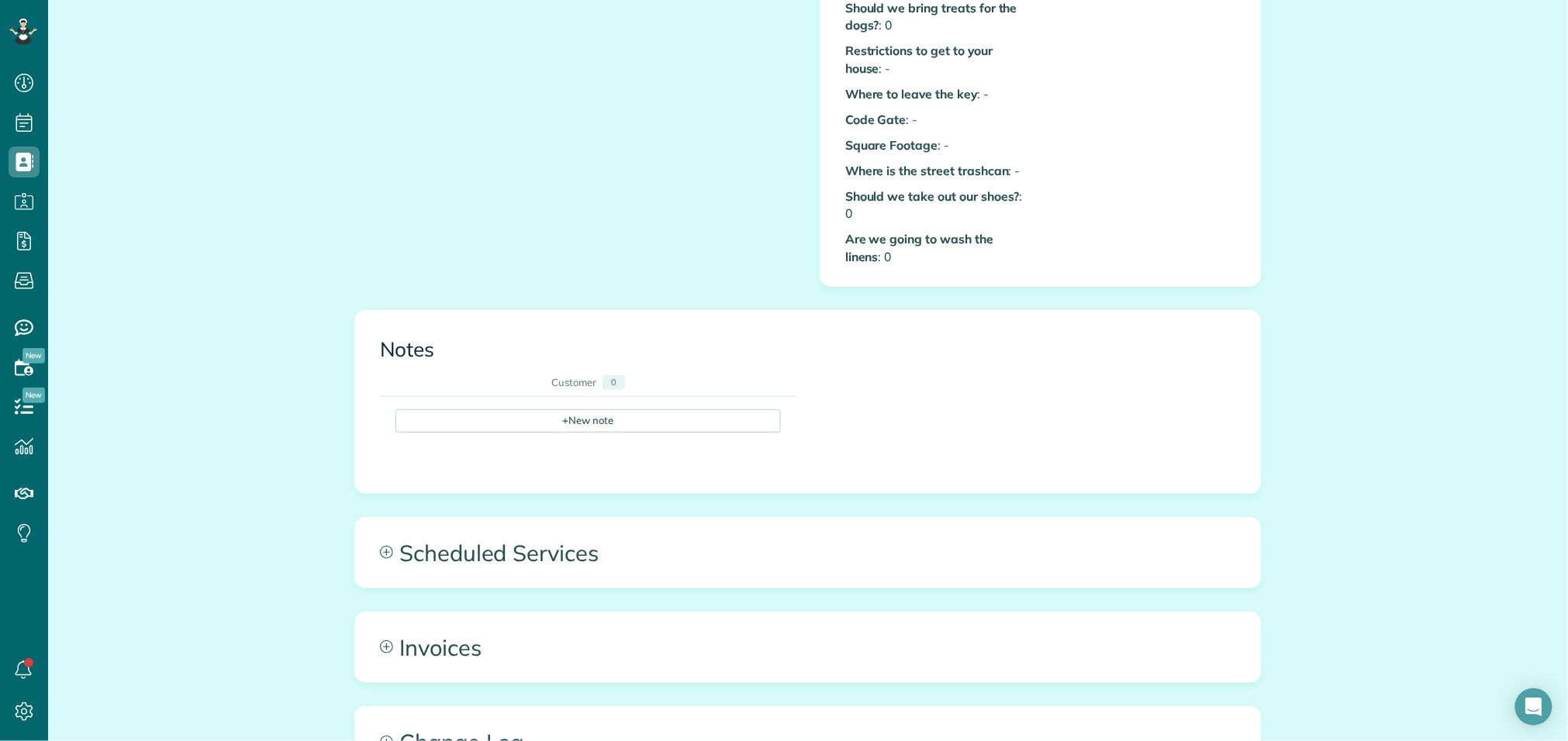
scroll to position [801, 0]
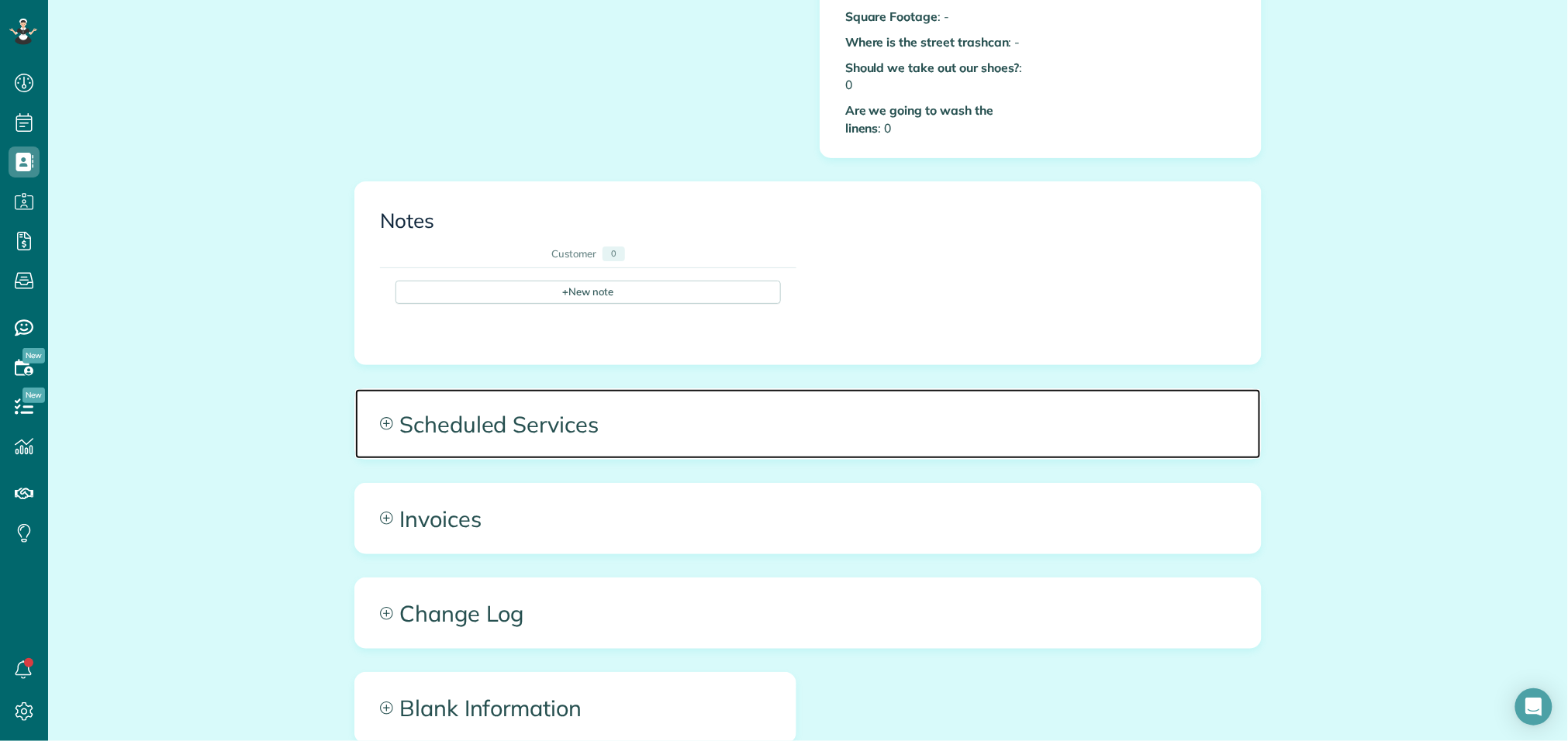
click at [517, 393] on span "Scheduled Services" at bounding box center [807, 424] width 906 height 70
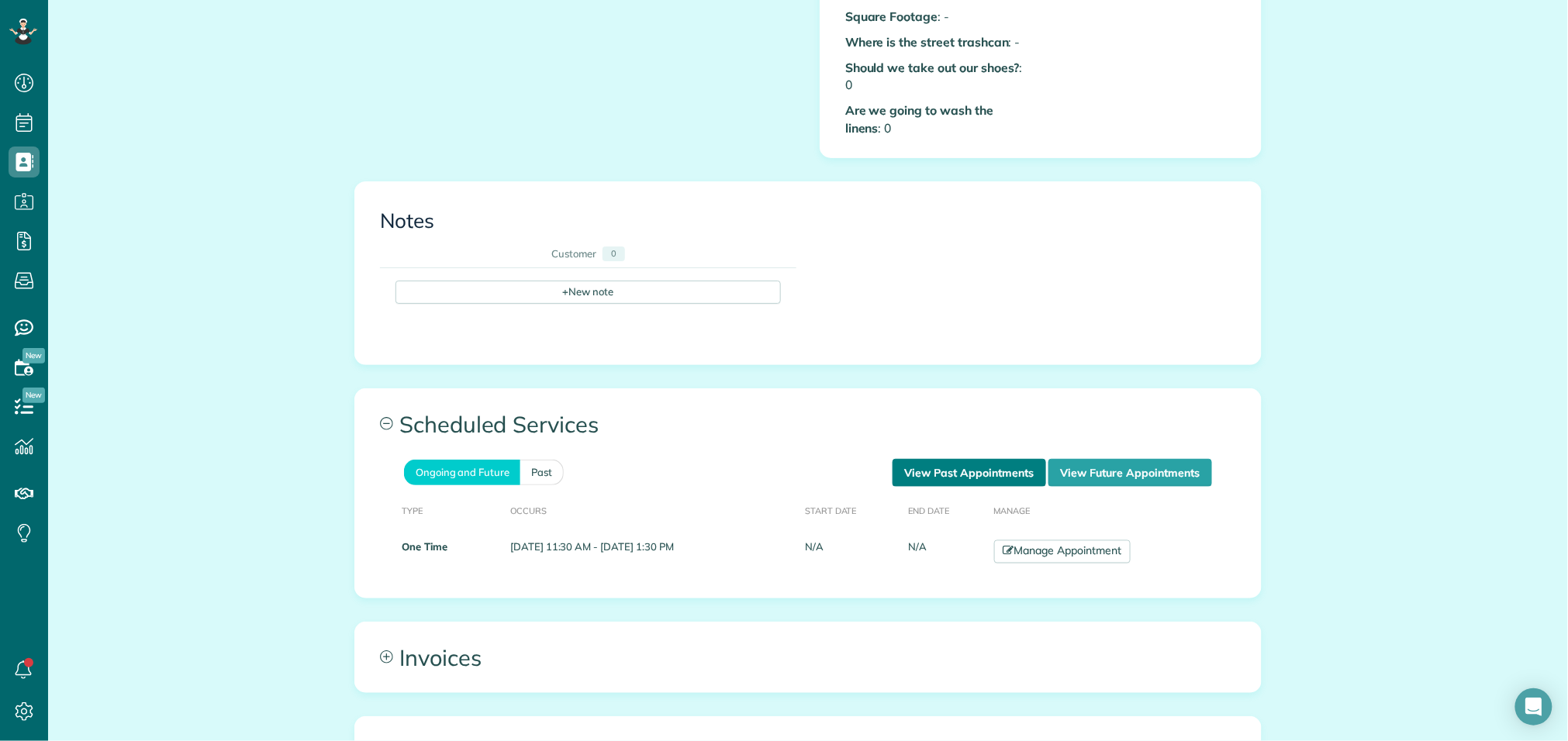
click at [961, 459] on link "View Past Appointments" at bounding box center [970, 473] width 153 height 28
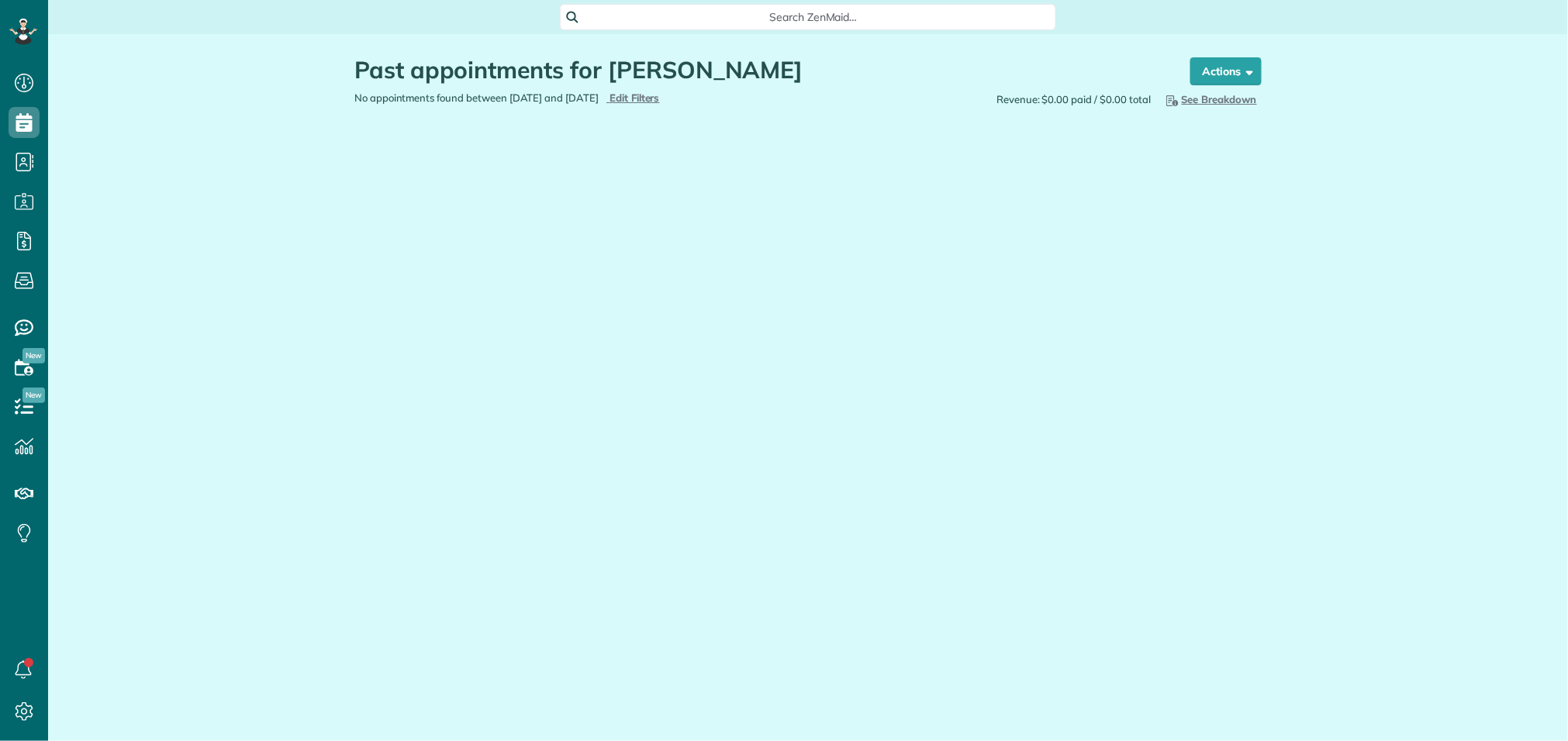
scroll to position [6, 6]
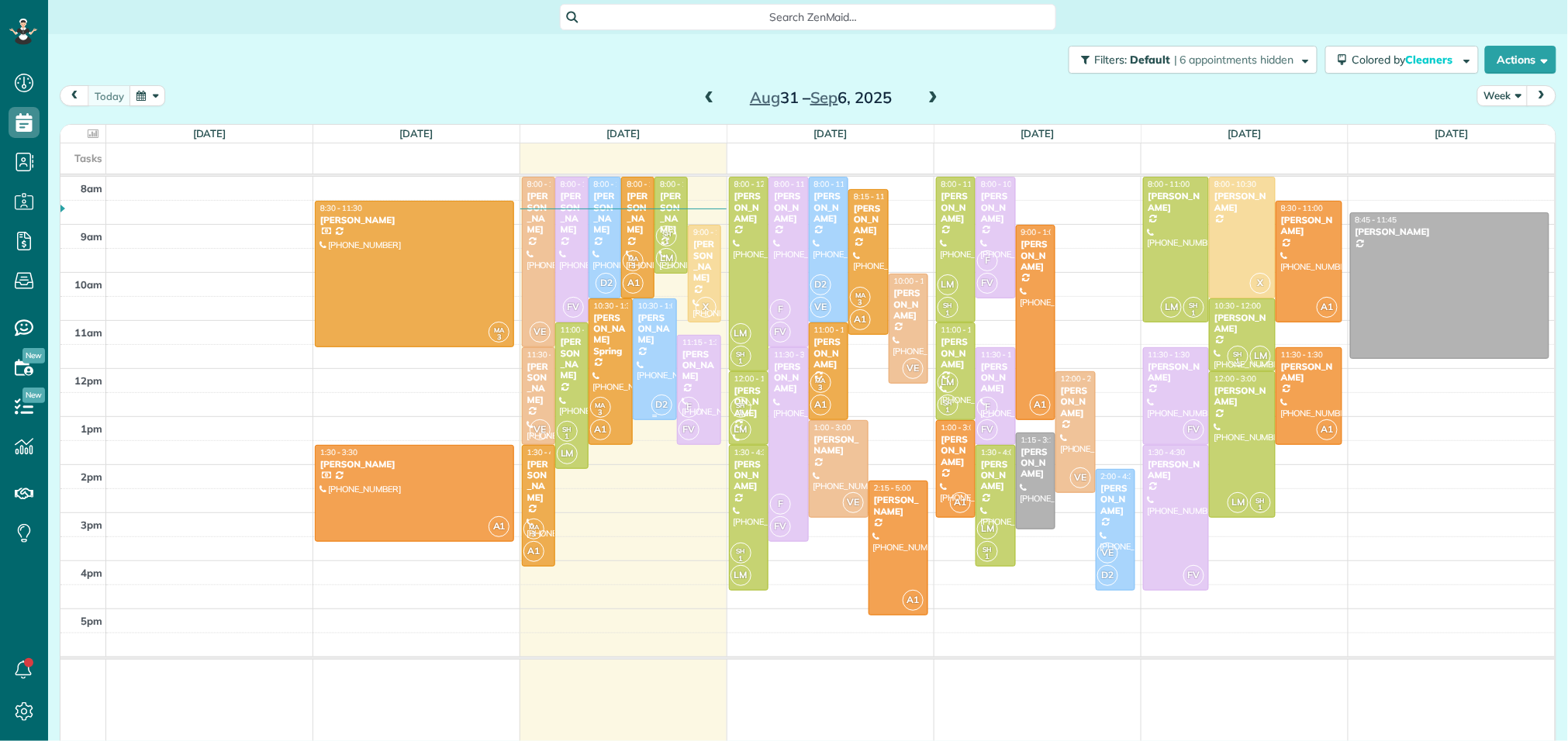
scroll to position [6, 6]
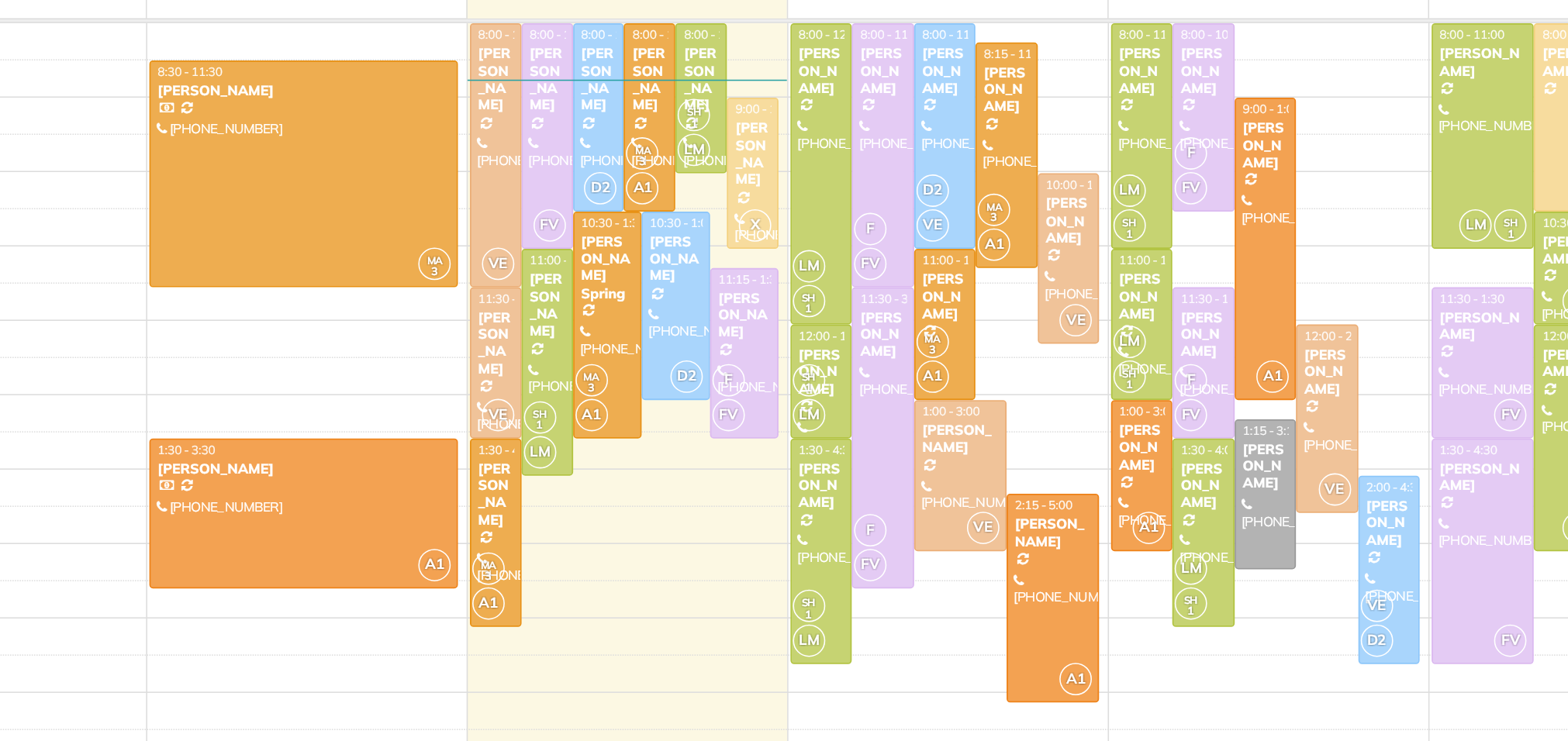
click at [615, 569] on div "8am 9am 10am 11am 12pm 1pm 2pm 3pm 4pm 5pm MA 3 8:30 - 11:30 [PERSON_NAME] [PHO…" at bounding box center [807, 460] width 1495 height 567
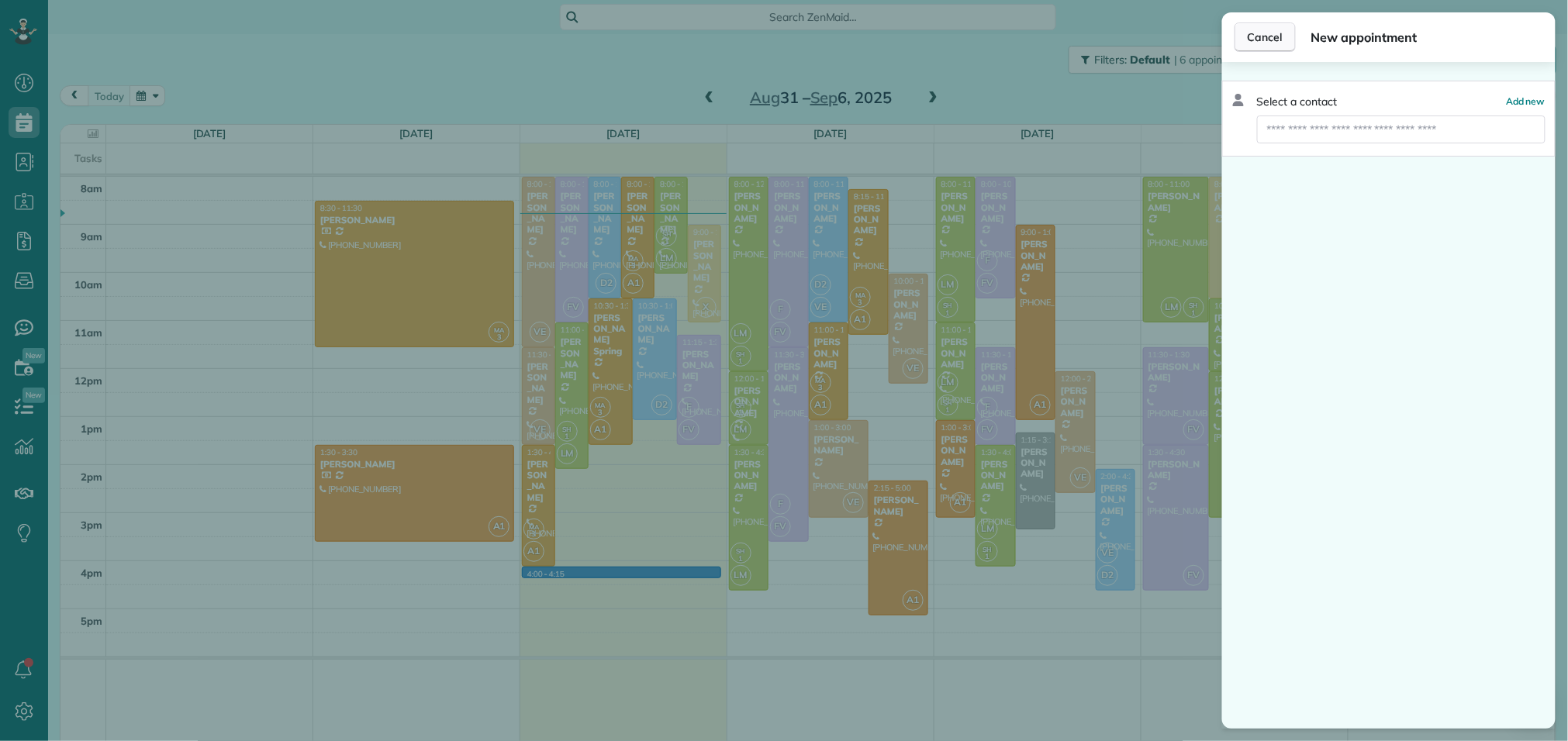
click at [1275, 35] on span "Cancel" at bounding box center [1265, 37] width 35 height 15
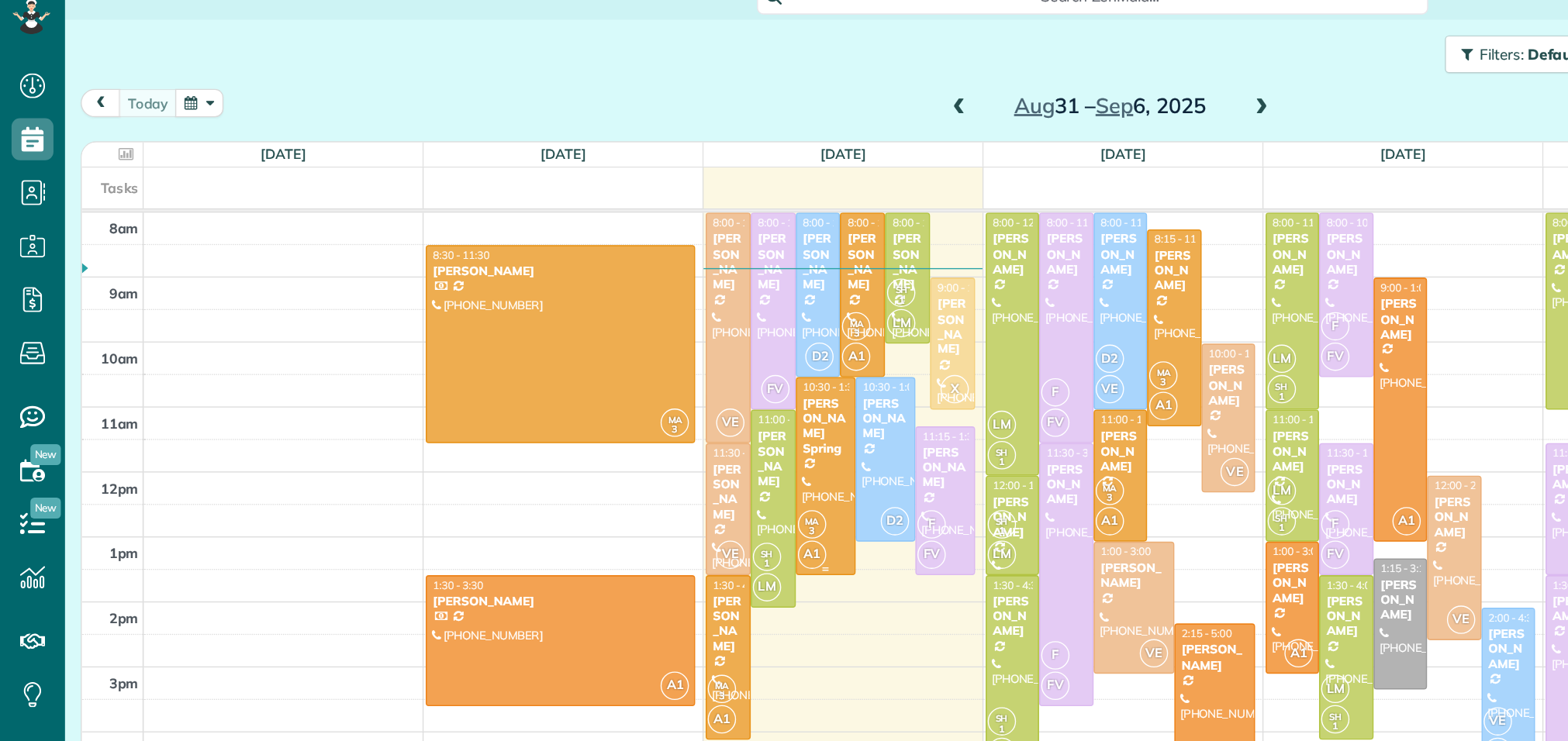
click at [607, 340] on div "[PERSON_NAME] Spring" at bounding box center [611, 335] width 35 height 45
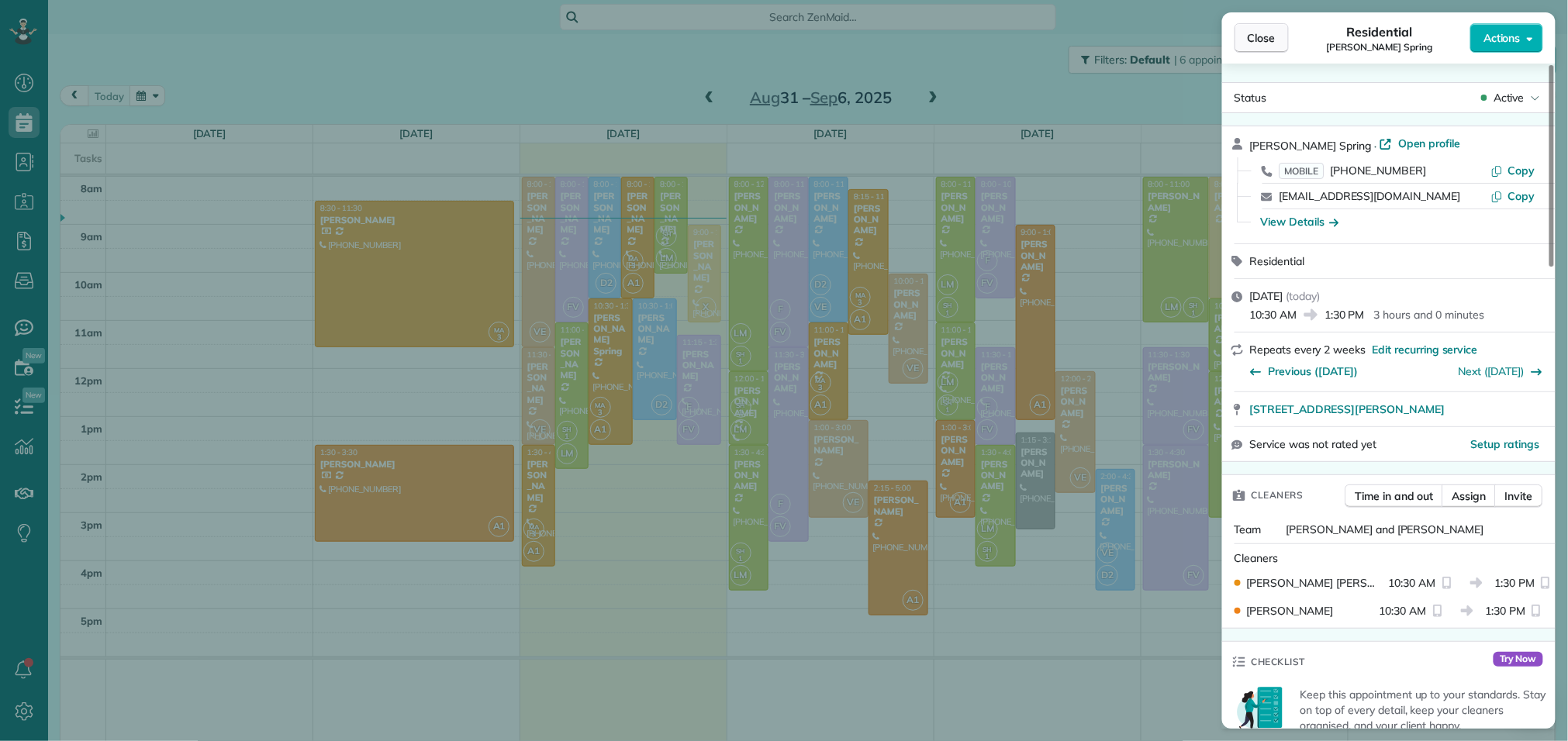
click at [1273, 31] on span "Close" at bounding box center [1261, 38] width 28 height 15
